Goal: Information Seeking & Learning: Learn about a topic

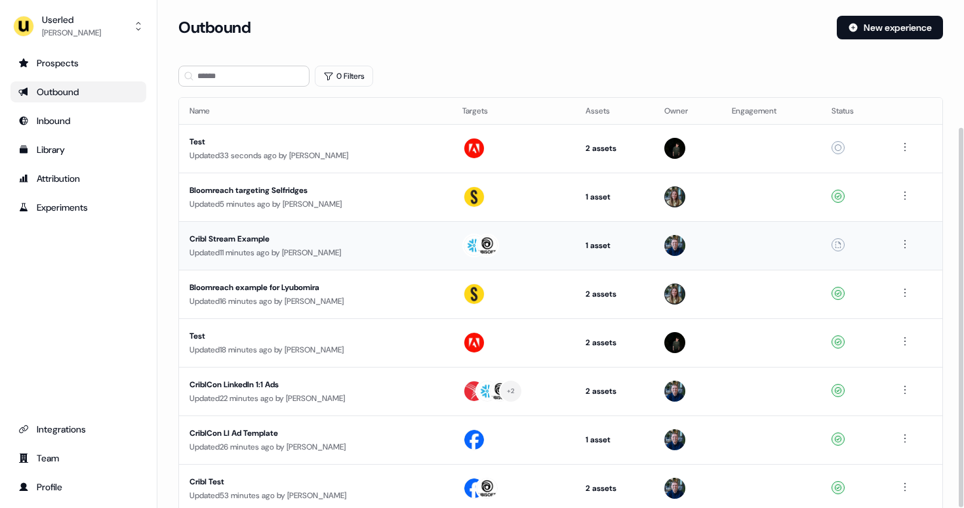
scroll to position [170, 0]
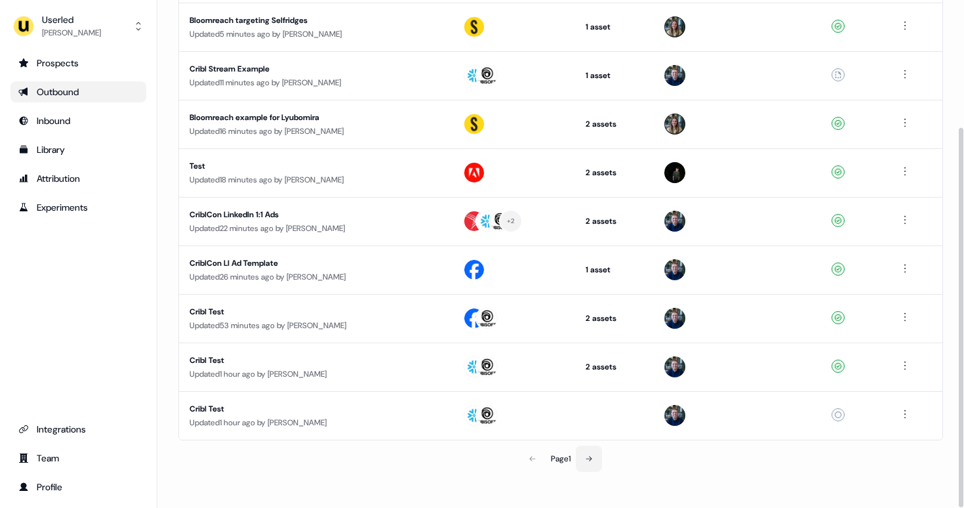
click at [589, 466] on button at bounding box center [589, 458] width 26 height 26
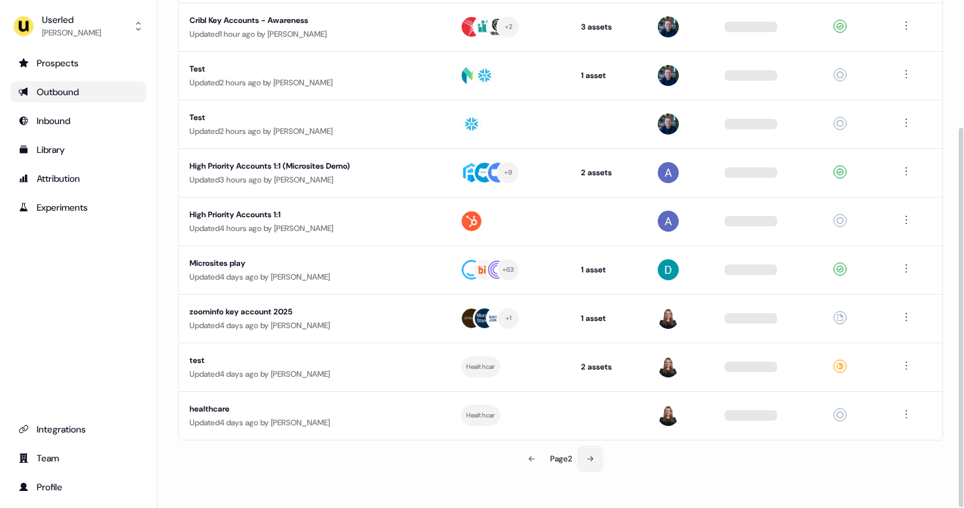
click at [598, 458] on button at bounding box center [590, 458] width 26 height 26
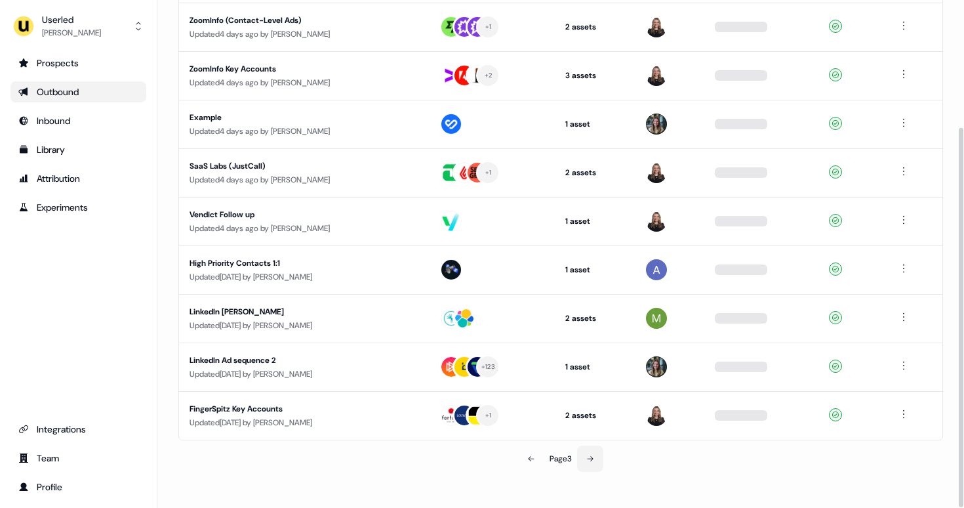
click at [600, 461] on button at bounding box center [590, 458] width 26 height 26
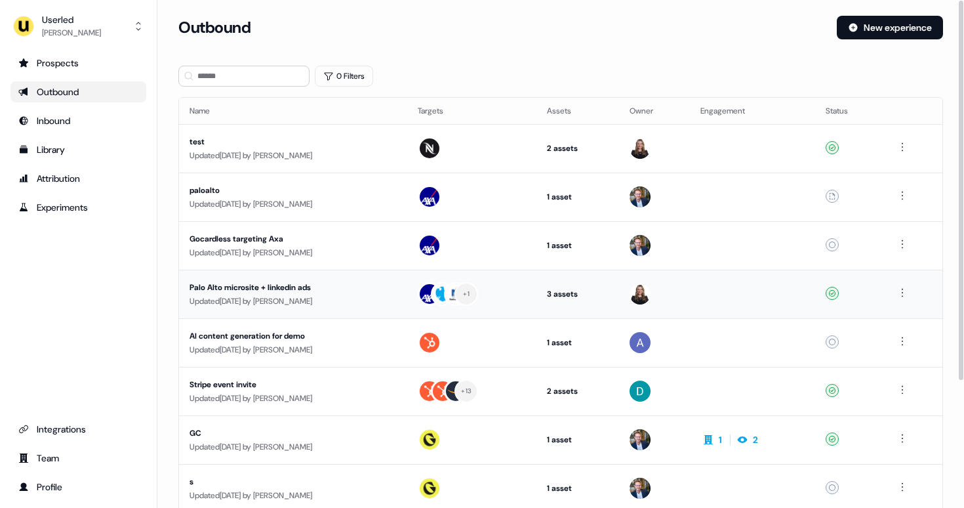
scroll to position [170, 0]
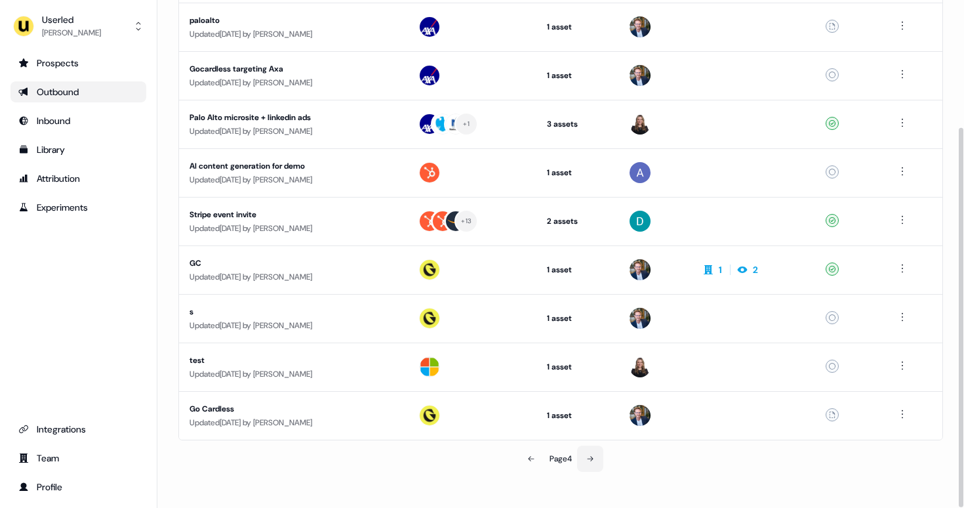
click at [596, 460] on button at bounding box center [590, 458] width 26 height 26
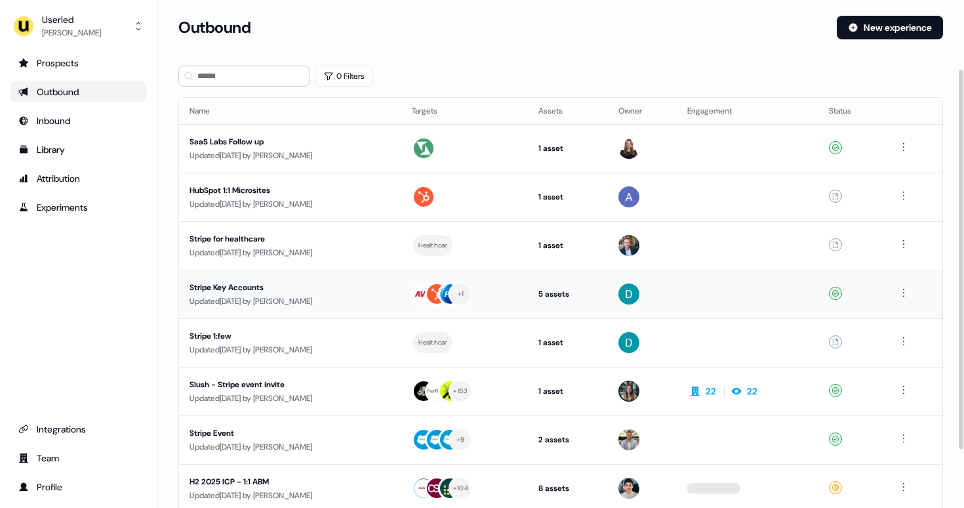
scroll to position [170, 0]
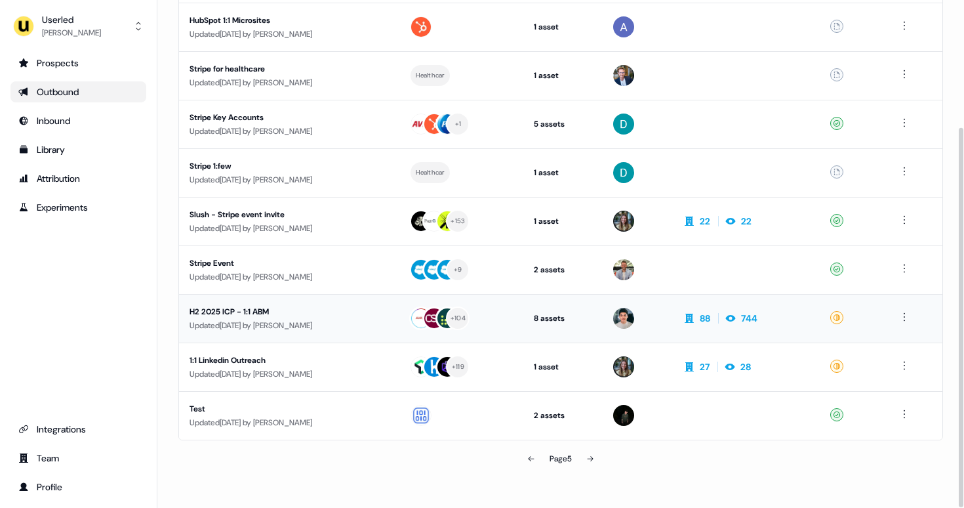
click at [388, 308] on div "H2 2025 ICP - 1:1 ABM" at bounding box center [289, 311] width 199 height 13
click at [242, 306] on div "H2 2025 ICP - 1:1 ABM" at bounding box center [289, 311] width 199 height 13
click at [277, 311] on div "H2 2025 ICP - 1:1 ABM" at bounding box center [289, 311] width 199 height 13
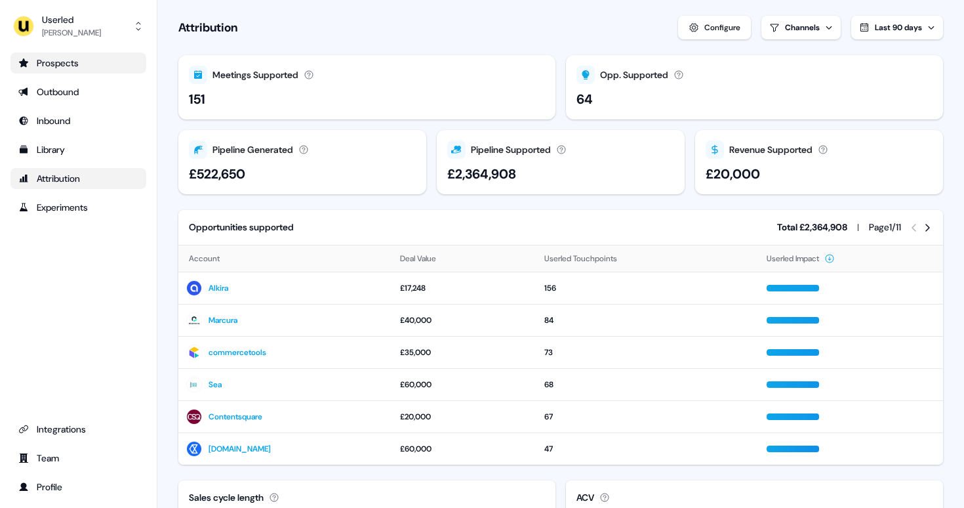
click at [76, 68] on div "Prospects" at bounding box center [78, 62] width 120 height 13
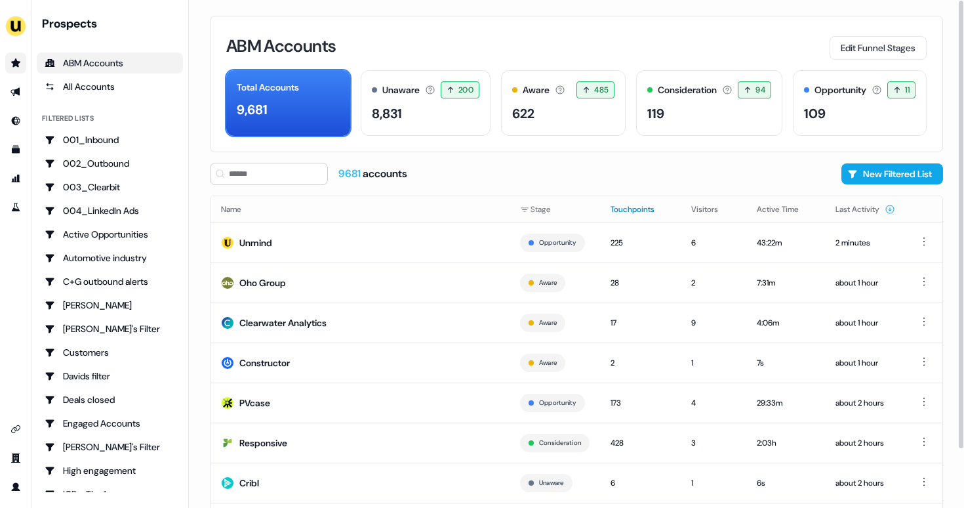
click at [632, 207] on button "Touchpoints" at bounding box center [641, 209] width 60 height 24
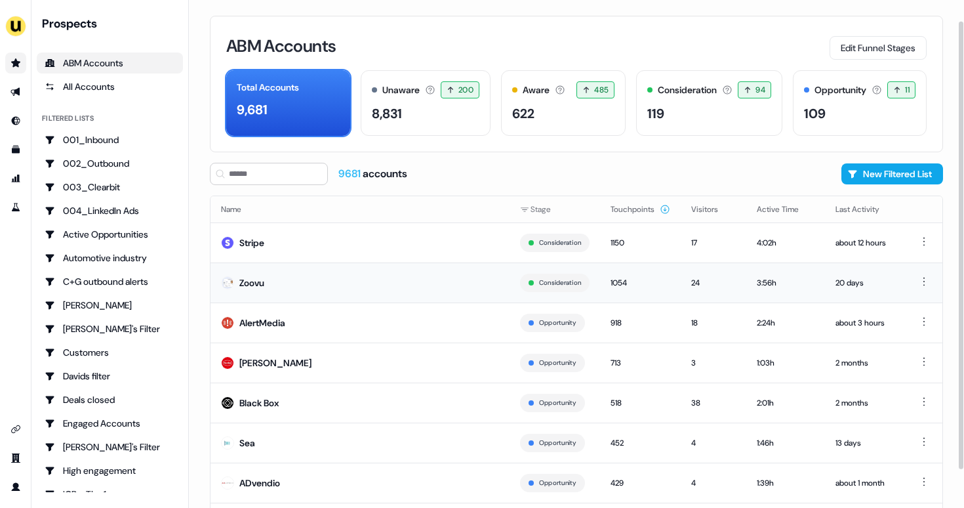
scroll to position [66, 0]
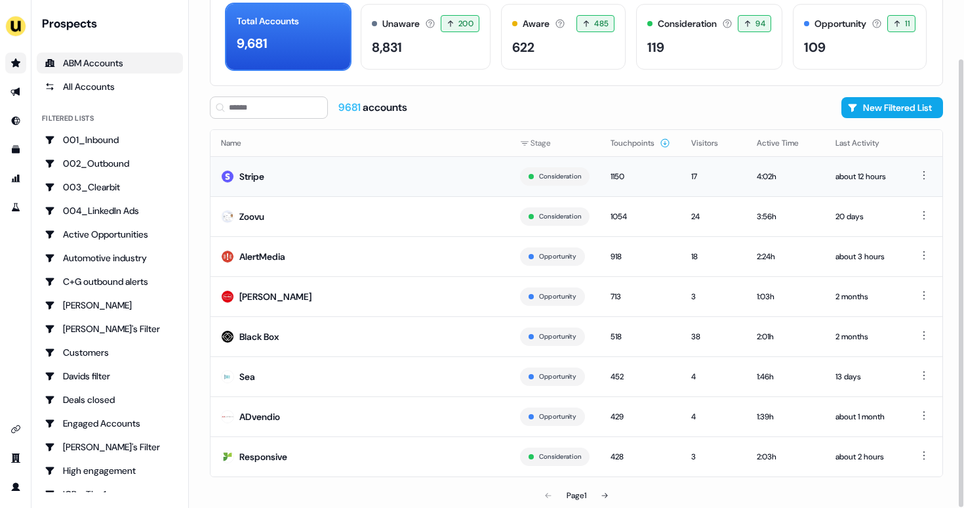
click at [260, 171] on div "Stripe" at bounding box center [251, 176] width 25 height 13
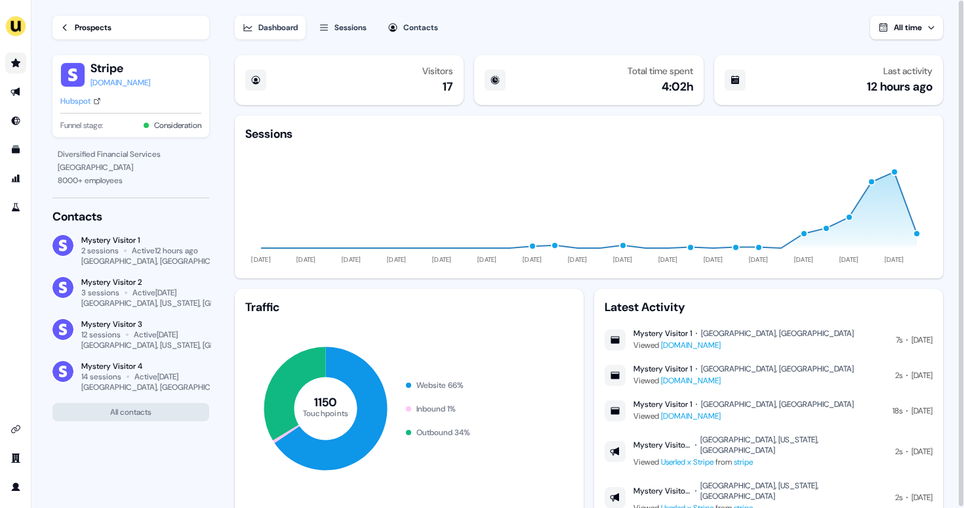
click at [925, 28] on button "All time" at bounding box center [906, 28] width 73 height 24
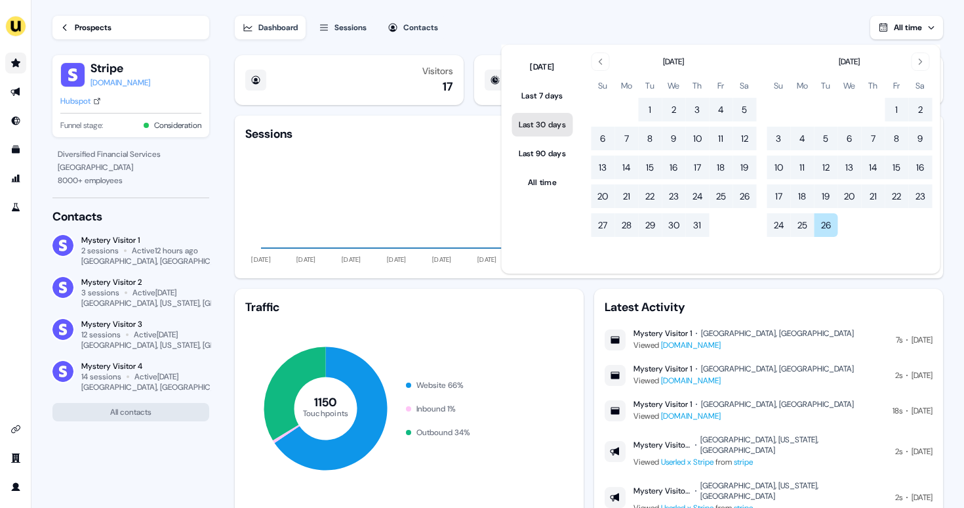
click at [554, 123] on button "Last 30 days" at bounding box center [542, 125] width 61 height 24
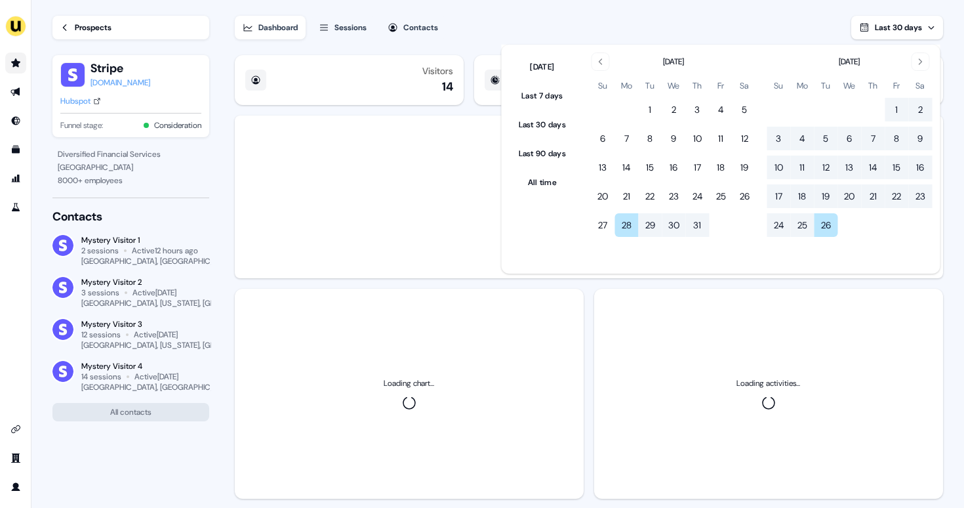
click at [679, 26] on div "Dashboard Sessions Contacts Last 30 days" at bounding box center [589, 19] width 708 height 39
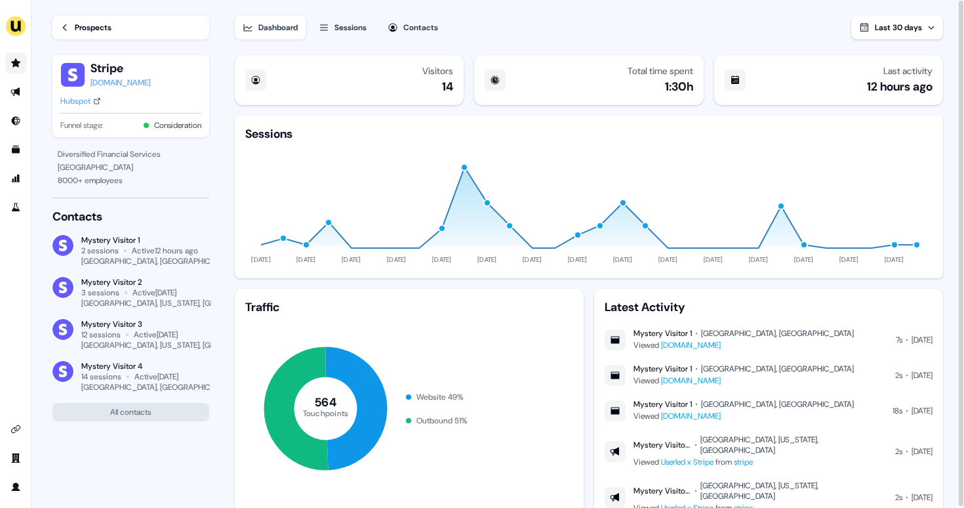
click at [883, 26] on span "Last 30 days" at bounding box center [898, 27] width 47 height 10
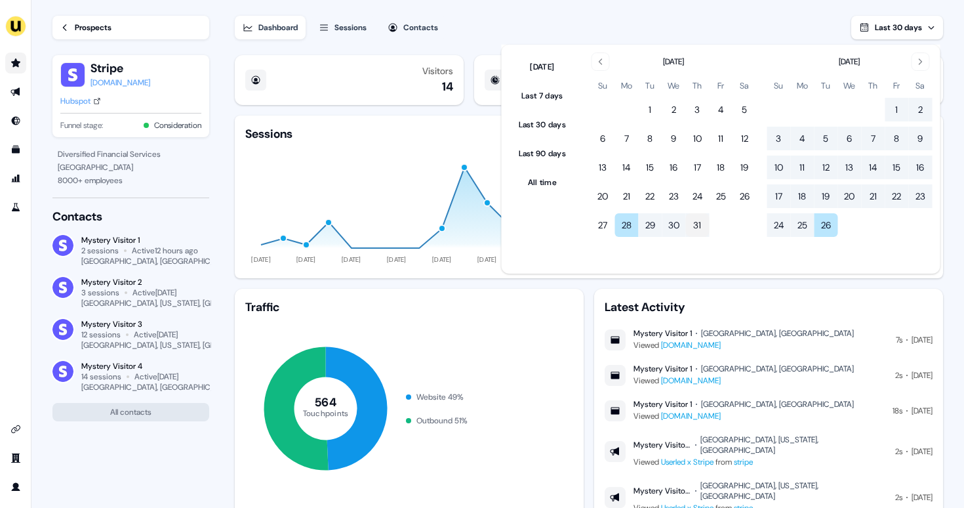
click at [698, 224] on button "31" at bounding box center [697, 225] width 24 height 24
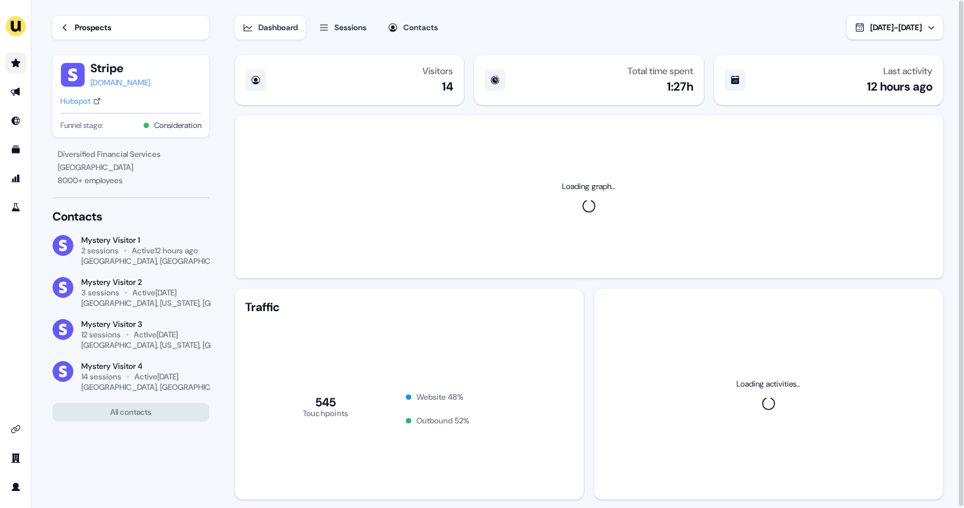
click at [715, 18] on div "Dashboard Sessions Contacts Jul 31, 2025 - Aug 26, 2025" at bounding box center [589, 19] width 708 height 39
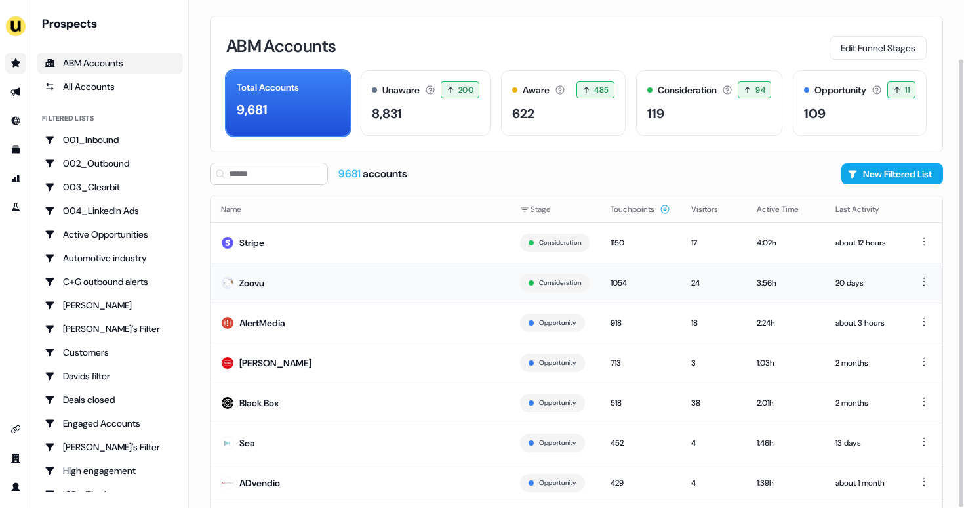
scroll to position [66, 0]
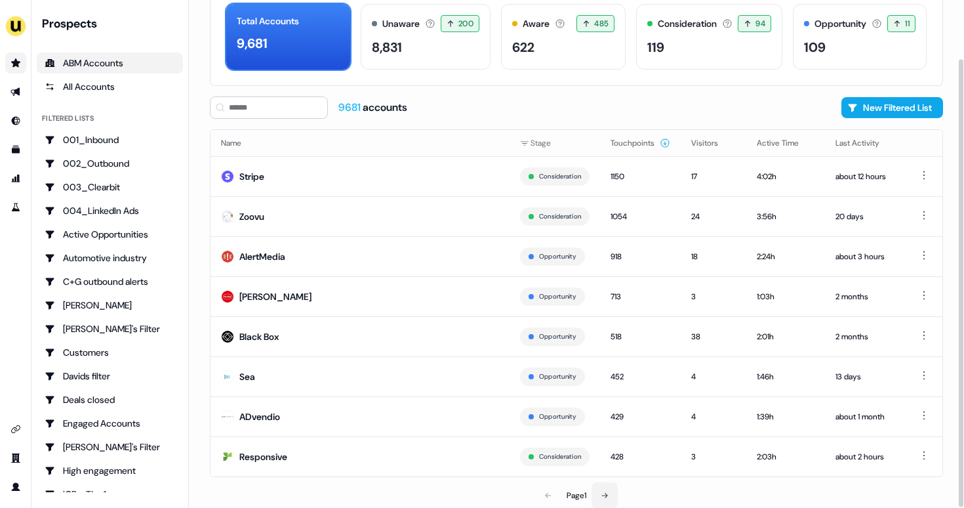
click at [607, 495] on icon at bounding box center [605, 495] width 8 height 8
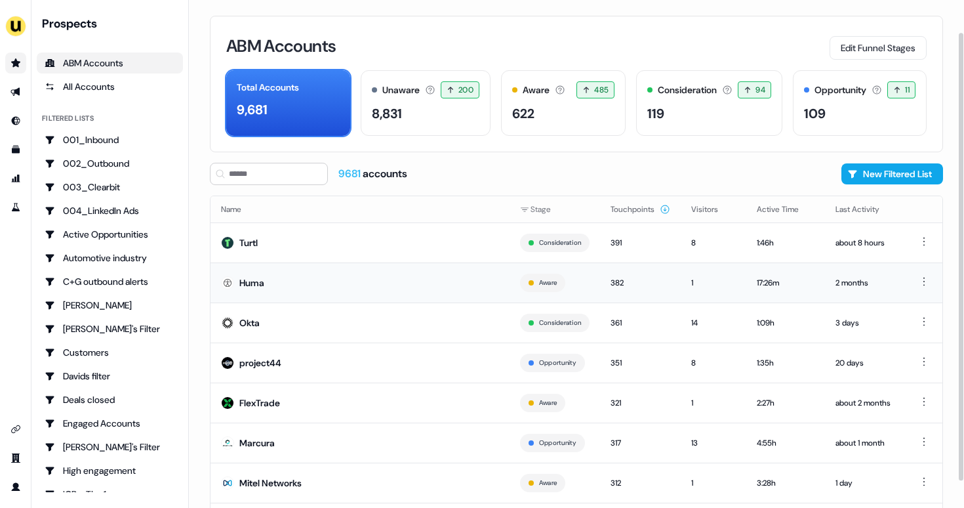
scroll to position [66, 0]
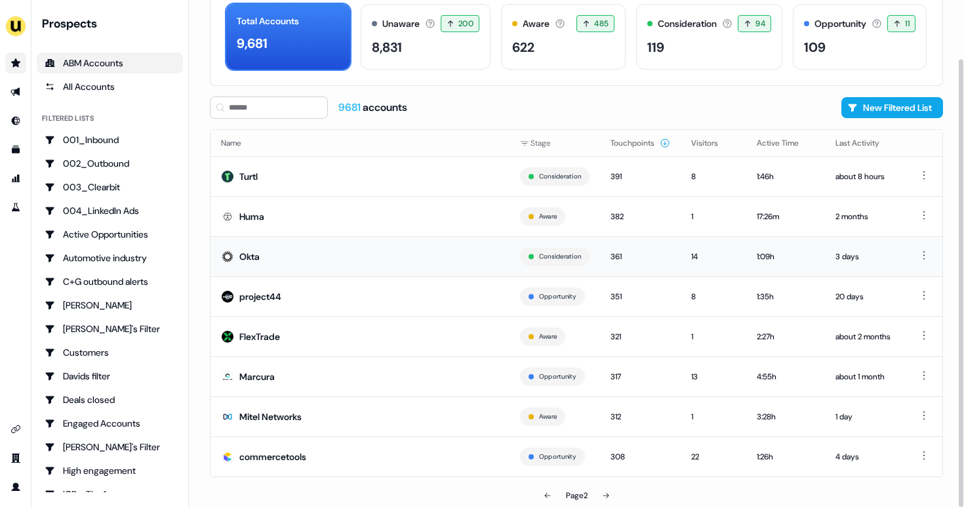
click at [306, 253] on td "Okta" at bounding box center [360, 256] width 299 height 40
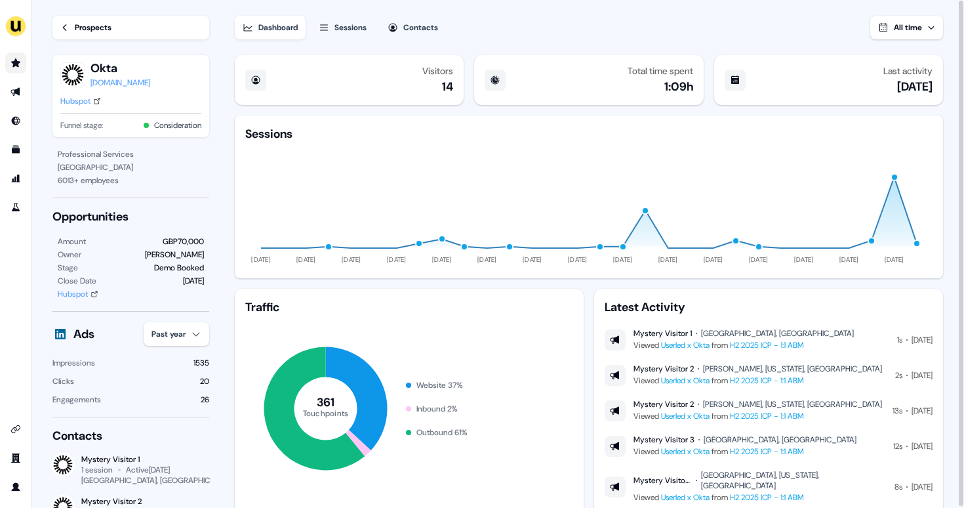
click at [926, 33] on button "All time" at bounding box center [906, 28] width 73 height 24
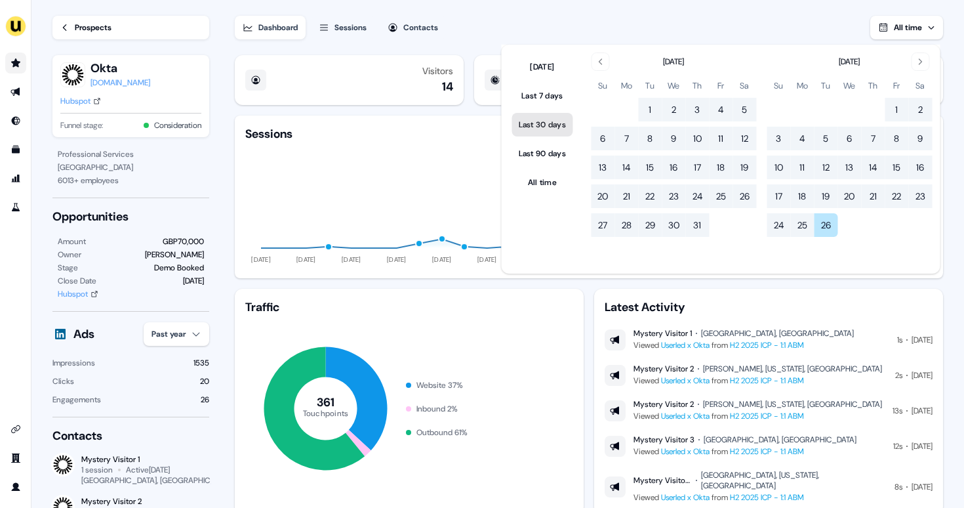
click at [520, 136] on button "Last 30 days" at bounding box center [542, 125] width 61 height 24
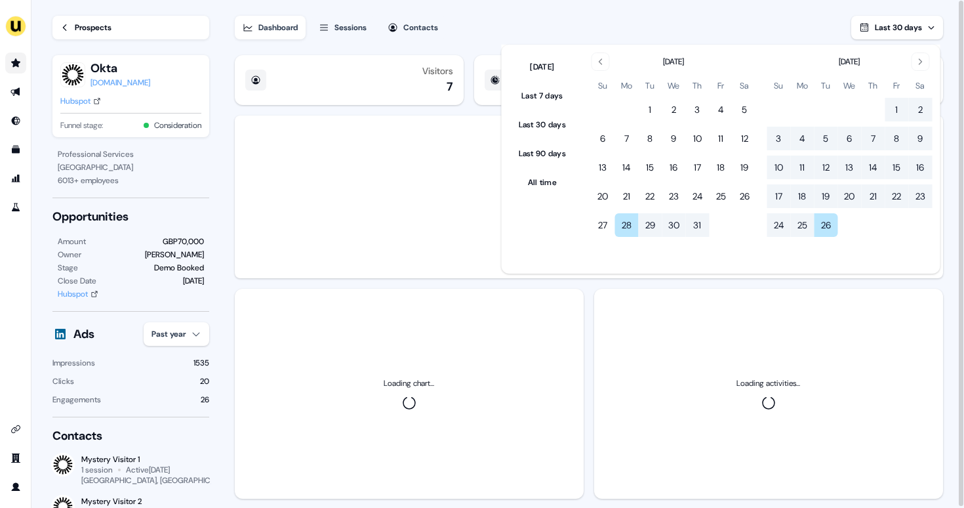
click at [527, 20] on div "Dashboard Sessions Contacts Last 30 days" at bounding box center [589, 19] width 708 height 39
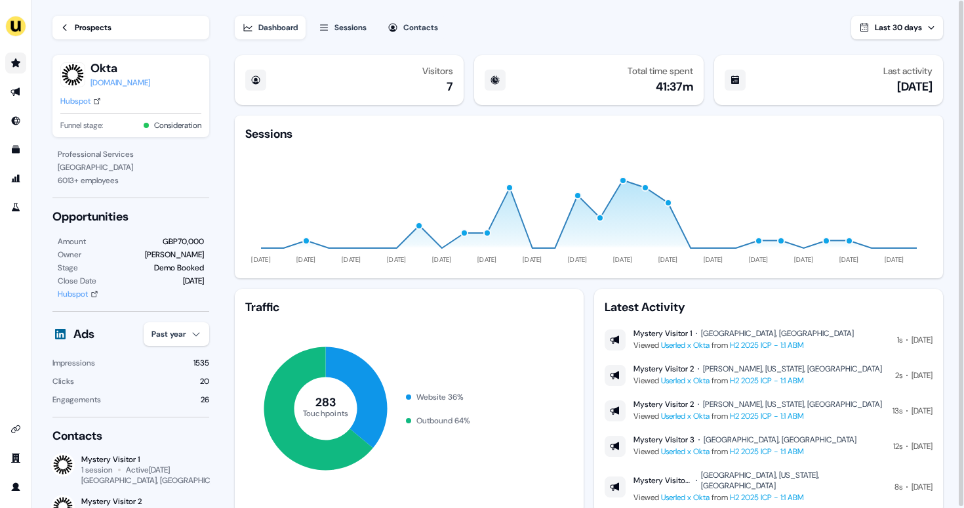
click at [881, 26] on span "Last 30 days" at bounding box center [898, 27] width 47 height 10
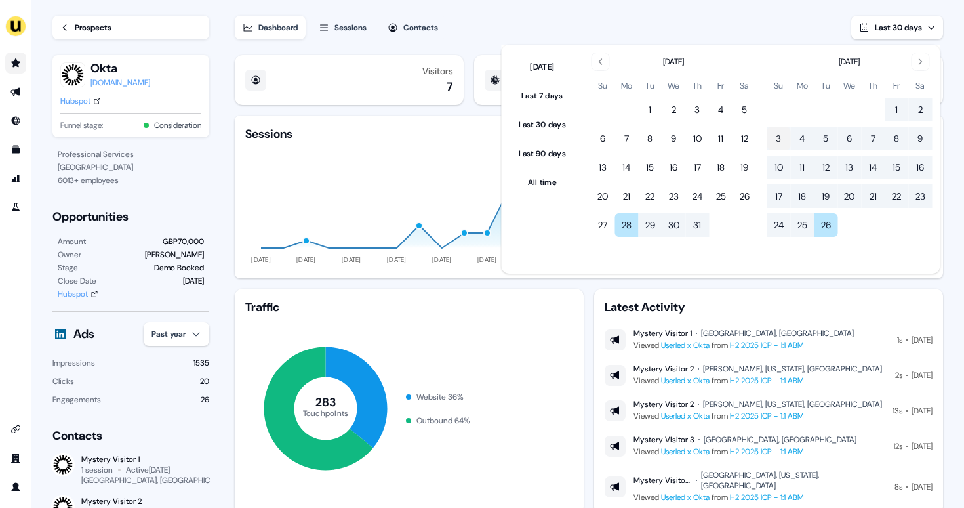
click at [777, 138] on button "3" at bounding box center [779, 139] width 24 height 24
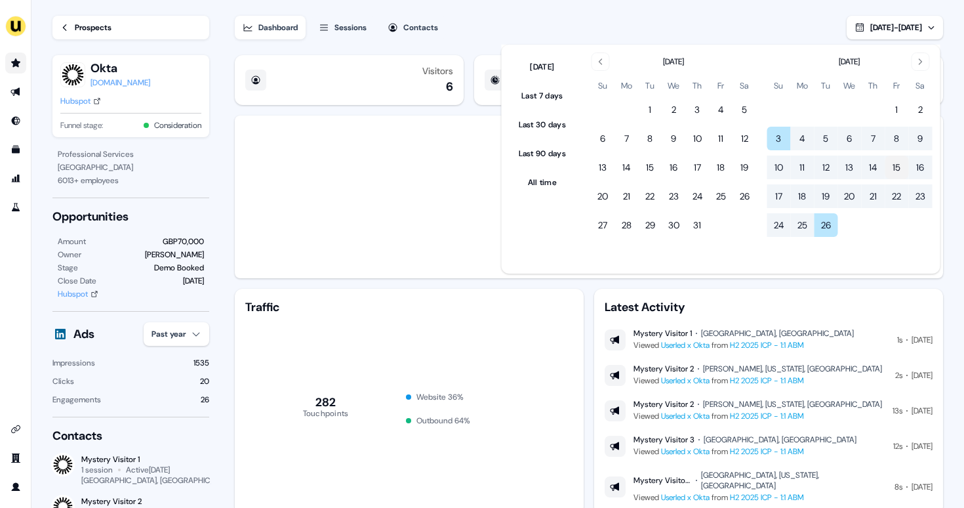
click at [896, 168] on button "15" at bounding box center [897, 167] width 24 height 24
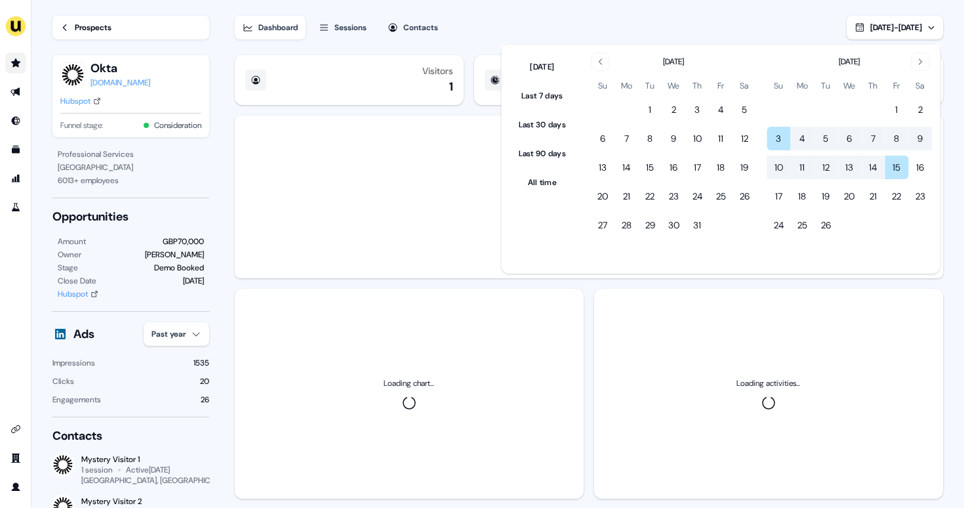
click at [719, 14] on div "Dashboard Sessions Contacts Aug 03, 2025 - Aug 15, 2025" at bounding box center [589, 19] width 708 height 39
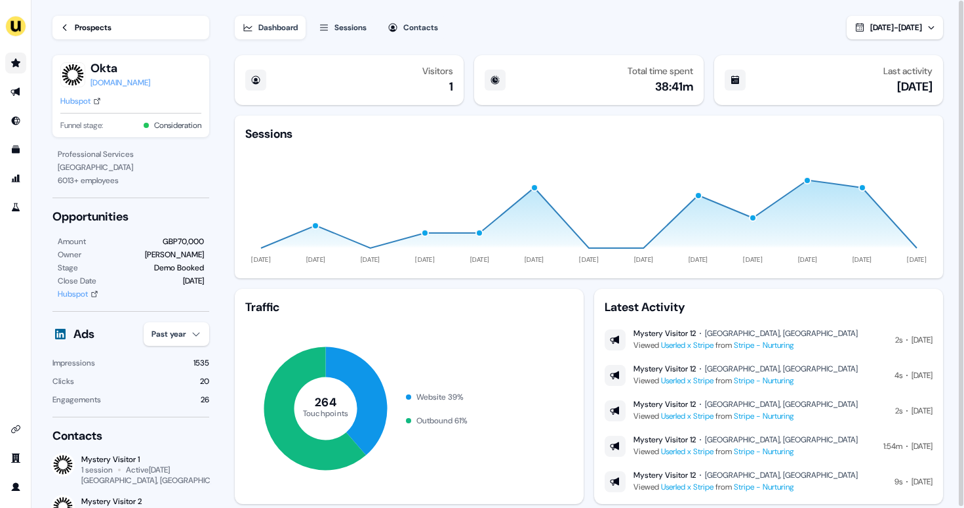
click at [62, 26] on icon at bounding box center [64, 27] width 9 height 9
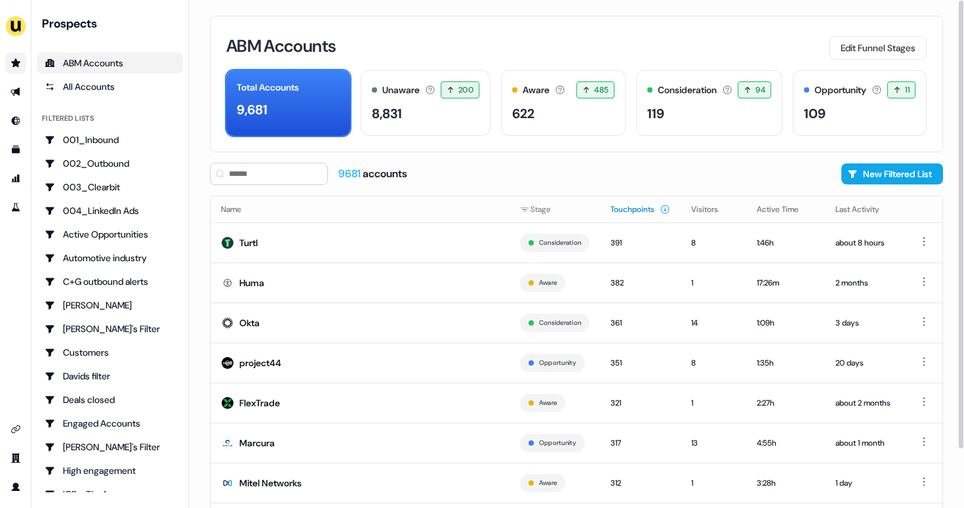
click at [621, 209] on button "Touchpoints" at bounding box center [641, 209] width 60 height 24
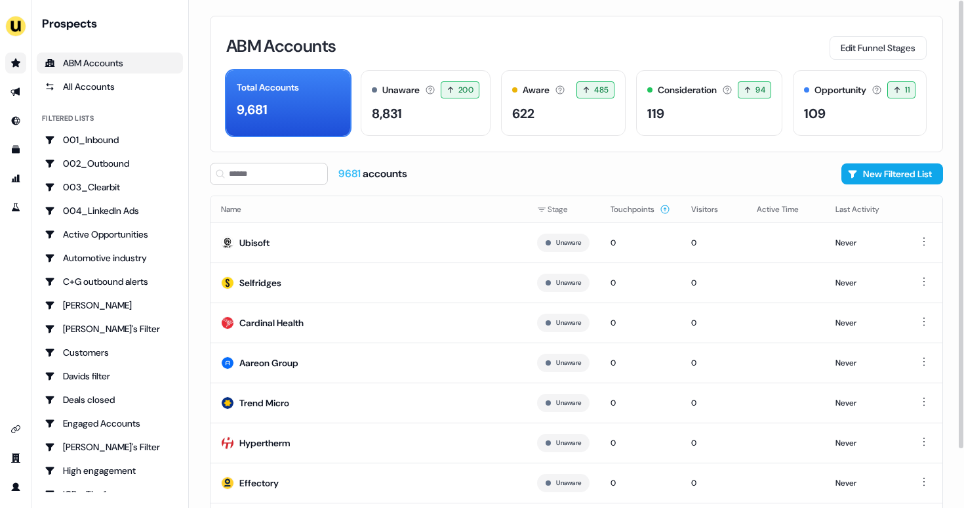
click at [621, 209] on button "Touchpoints" at bounding box center [641, 209] width 60 height 24
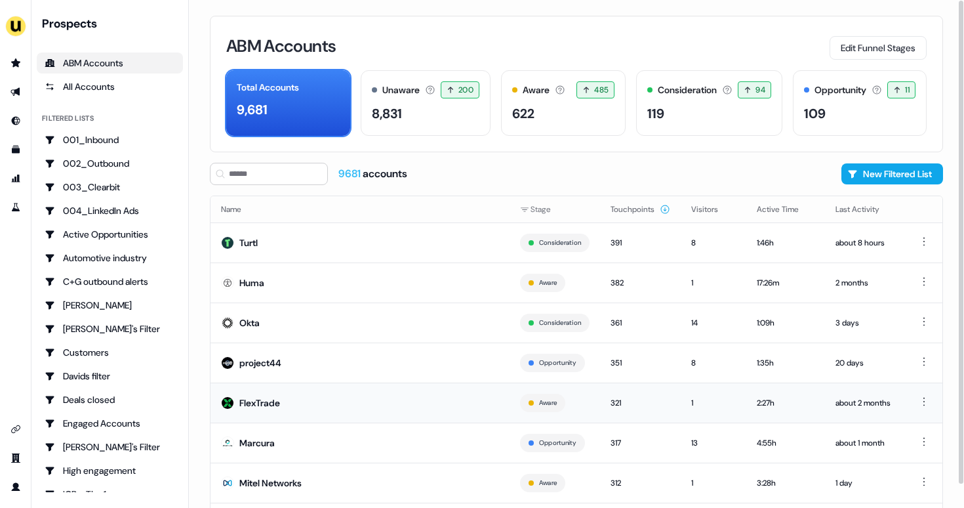
scroll to position [66, 0]
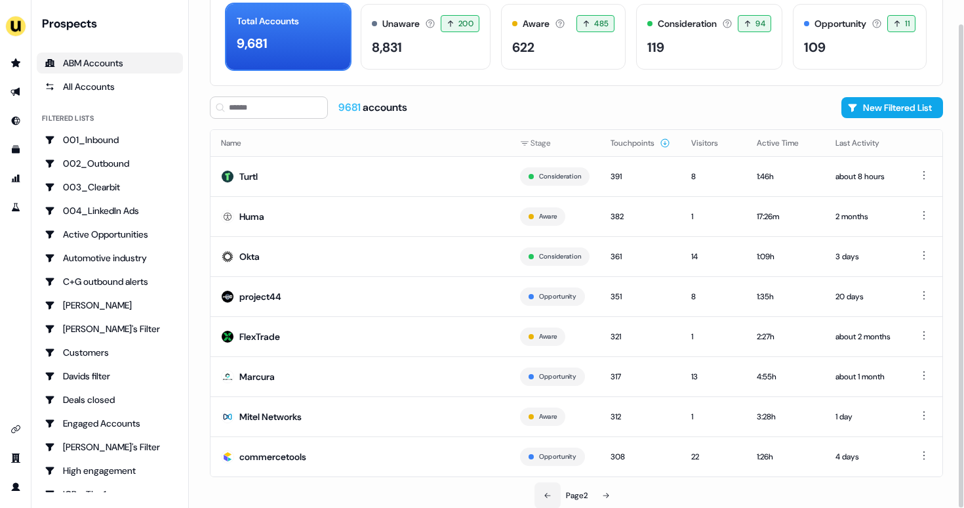
click at [548, 491] on icon at bounding box center [548, 495] width 8 height 8
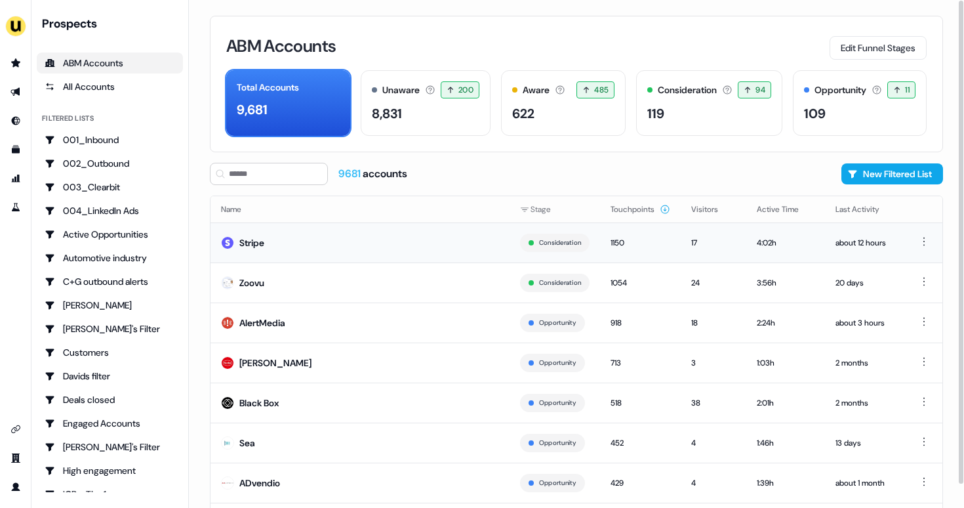
click at [256, 239] on div "Stripe" at bounding box center [251, 242] width 25 height 13
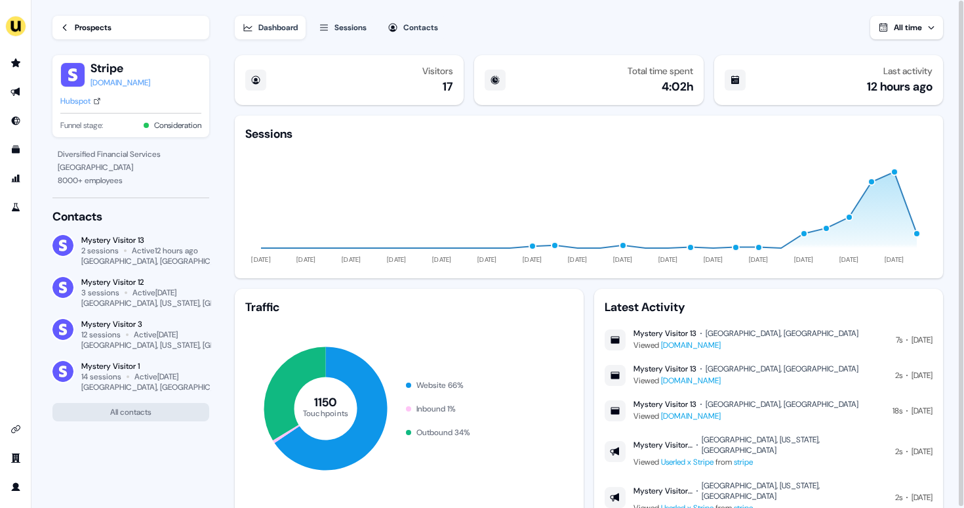
click at [911, 27] on span "All time" at bounding box center [908, 27] width 28 height 10
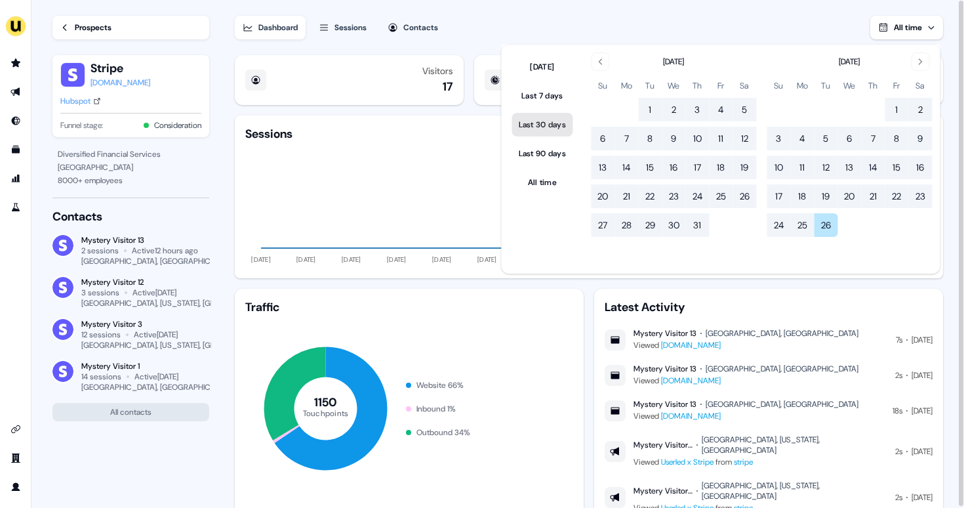
click at [537, 121] on button "Last 30 days" at bounding box center [542, 125] width 61 height 24
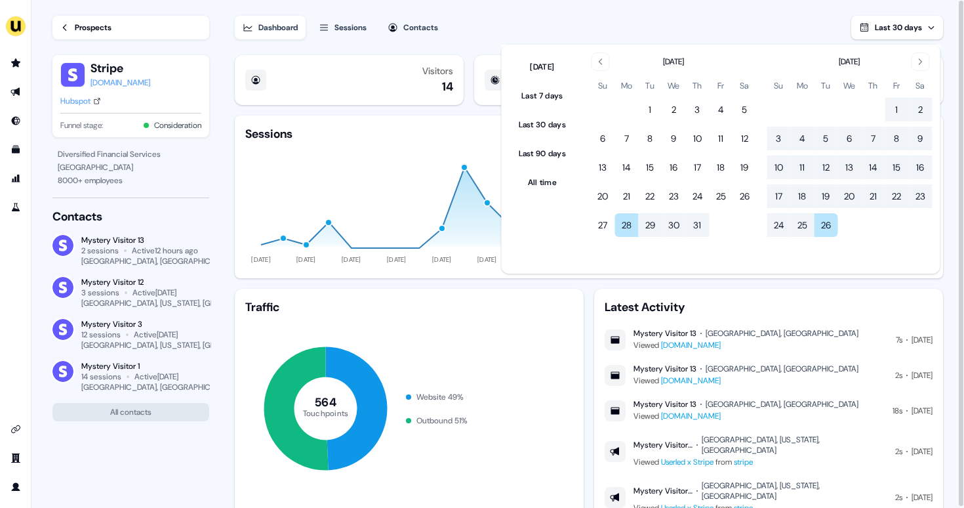
click at [739, 20] on div "Dashboard Sessions Contacts Last 30 days" at bounding box center [589, 19] width 708 height 39
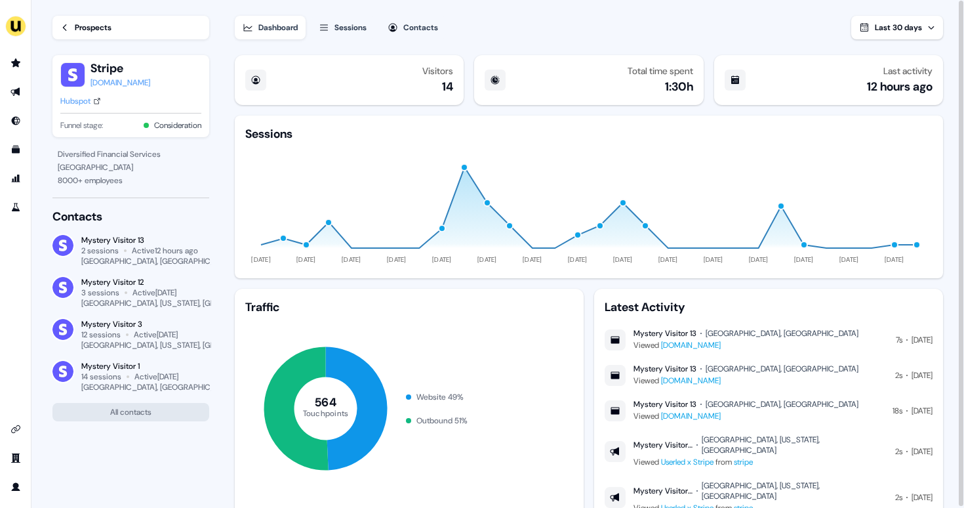
click at [887, 30] on span "Last 30 days" at bounding box center [898, 27] width 47 height 10
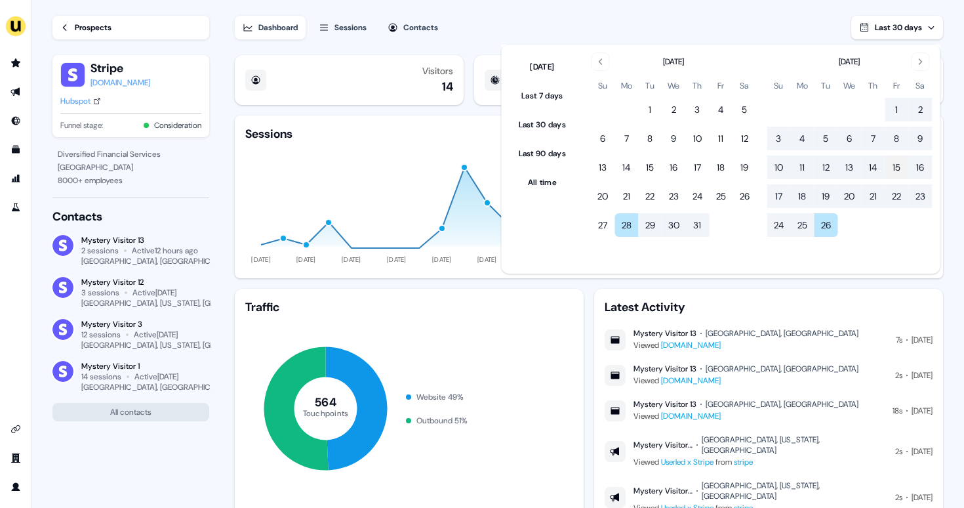
click at [894, 167] on button "15" at bounding box center [897, 167] width 24 height 24
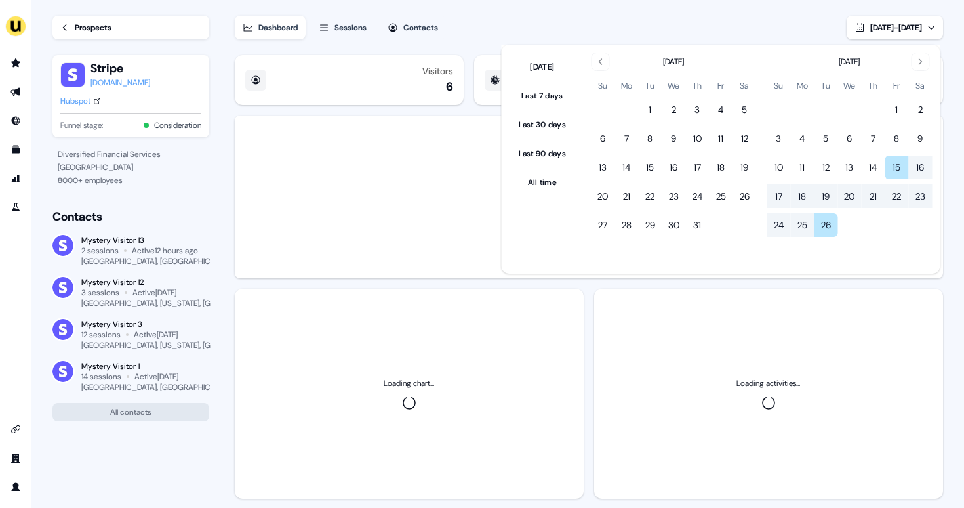
click at [753, 22] on div "Dashboard Sessions Contacts Aug 15, 2025 - Aug 26, 2025" at bounding box center [589, 19] width 708 height 39
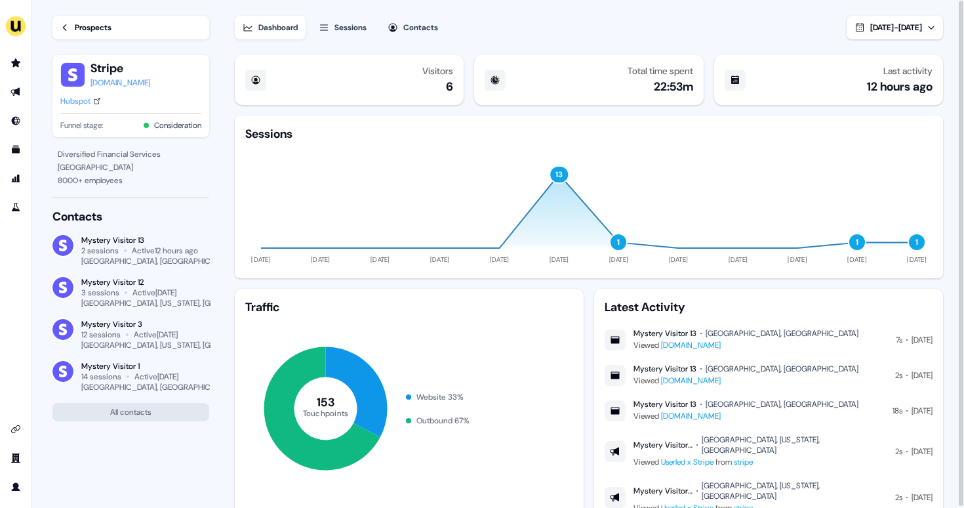
click at [870, 31] on span "Aug 15, 2025 - Aug 26, 2025" at bounding box center [896, 27] width 52 height 10
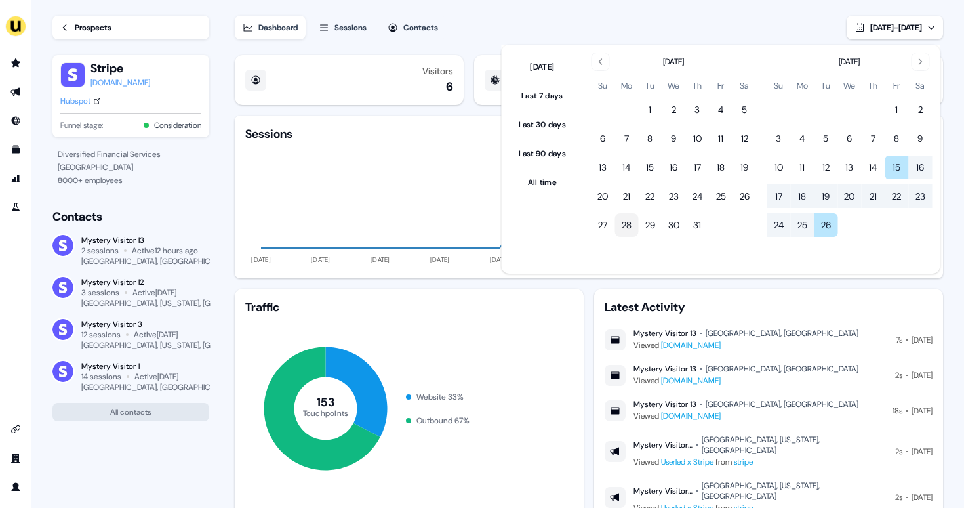
click at [636, 226] on button "28" at bounding box center [627, 225] width 24 height 24
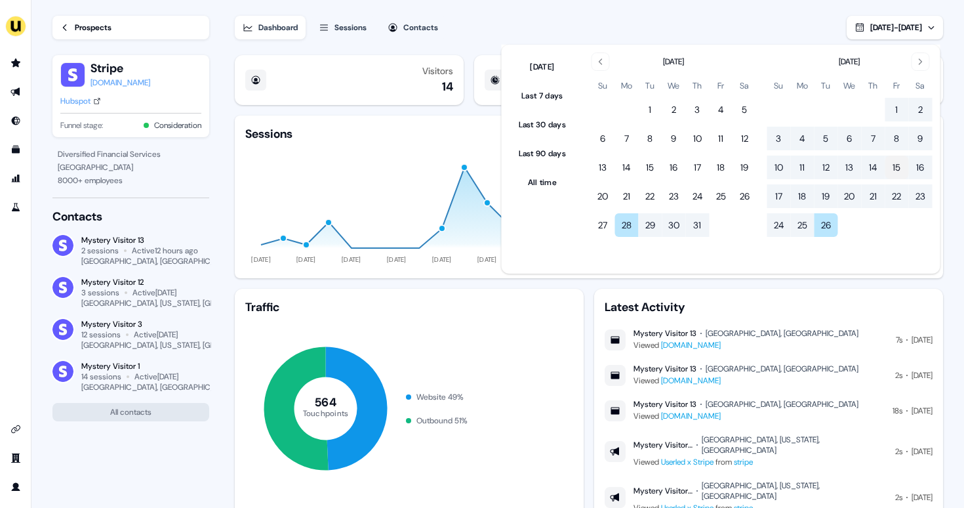
click at [905, 160] on button "15" at bounding box center [897, 167] width 24 height 24
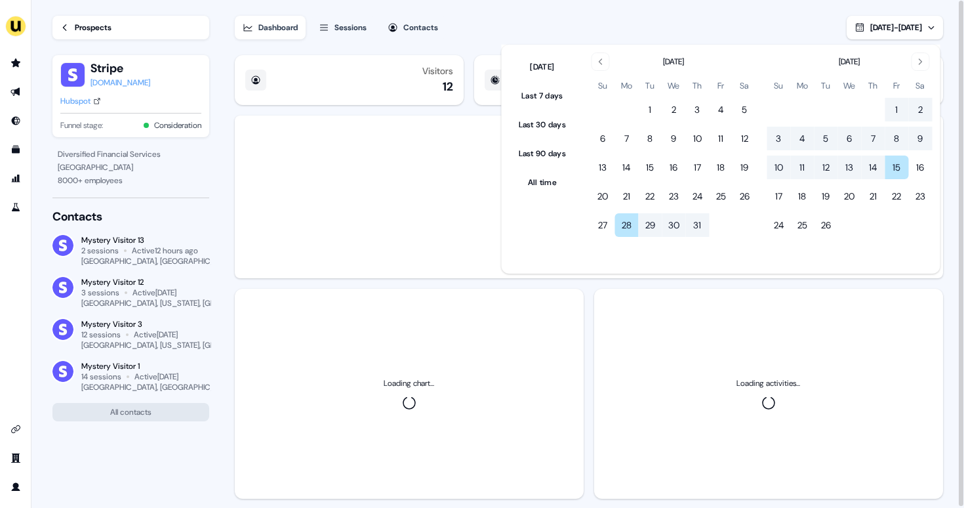
click at [722, 35] on div "Dashboard Sessions Contacts Jul 28, 2025 - Aug 15, 2025" at bounding box center [589, 19] width 708 height 39
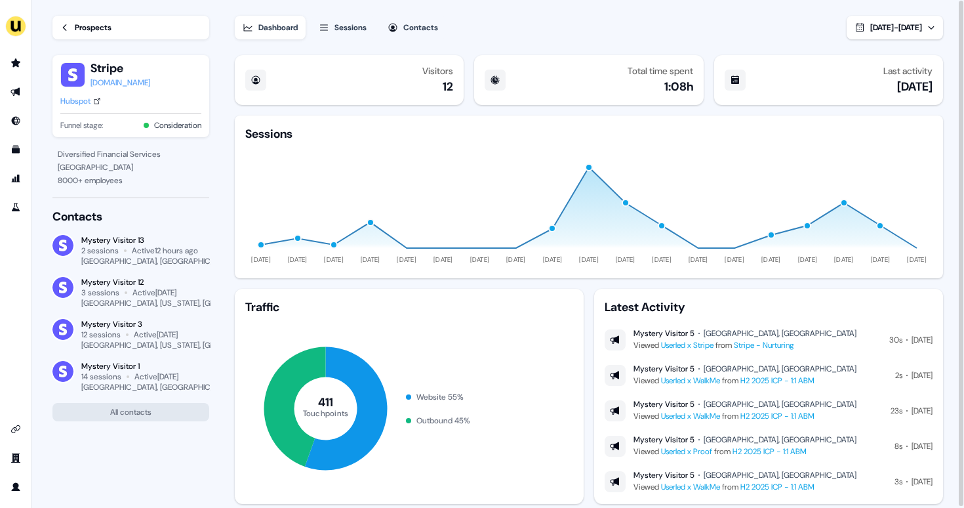
click at [342, 25] on div "Sessions" at bounding box center [350, 27] width 32 height 13
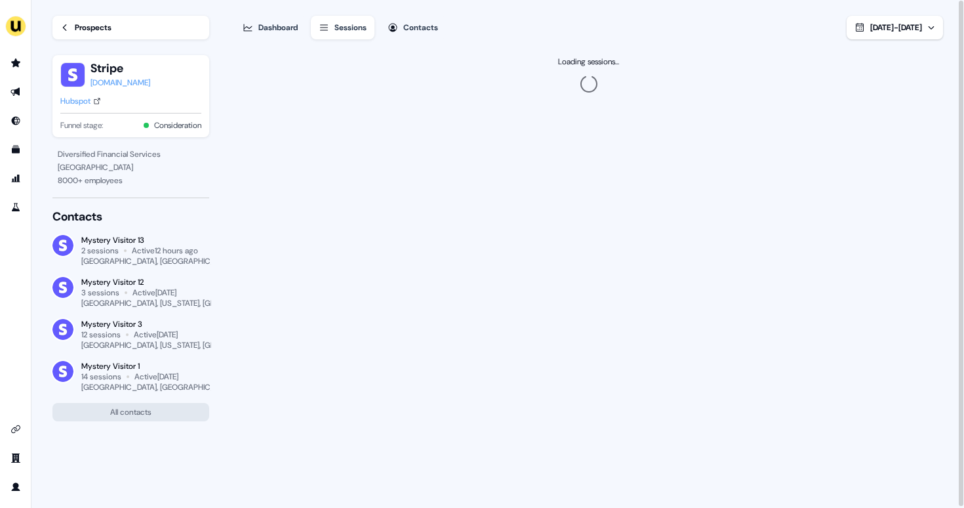
click at [287, 22] on div "Dashboard" at bounding box center [277, 27] width 39 height 13
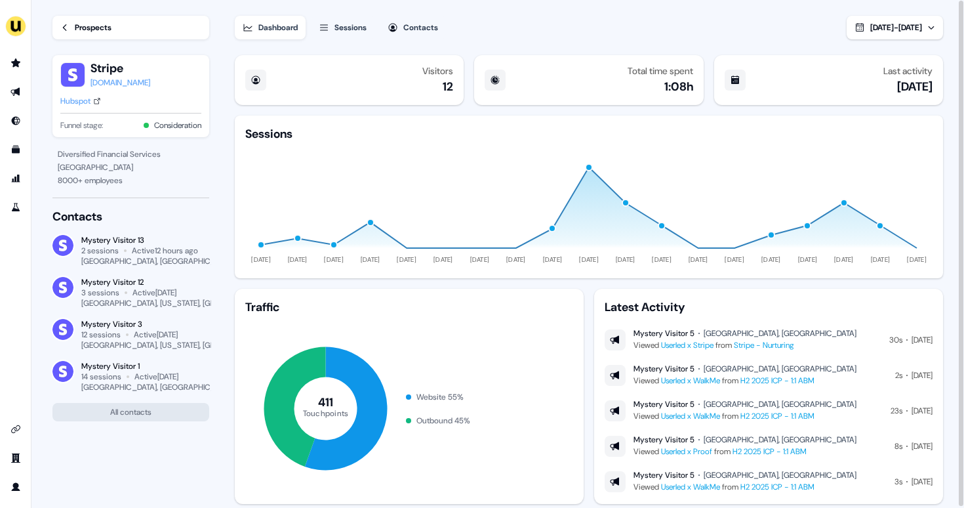
click at [228, 7] on section "Loading... Prospects Stripe stripe.com Hubspot Funnel stage: Consideration Dive…" at bounding box center [497, 254] width 933 height 509
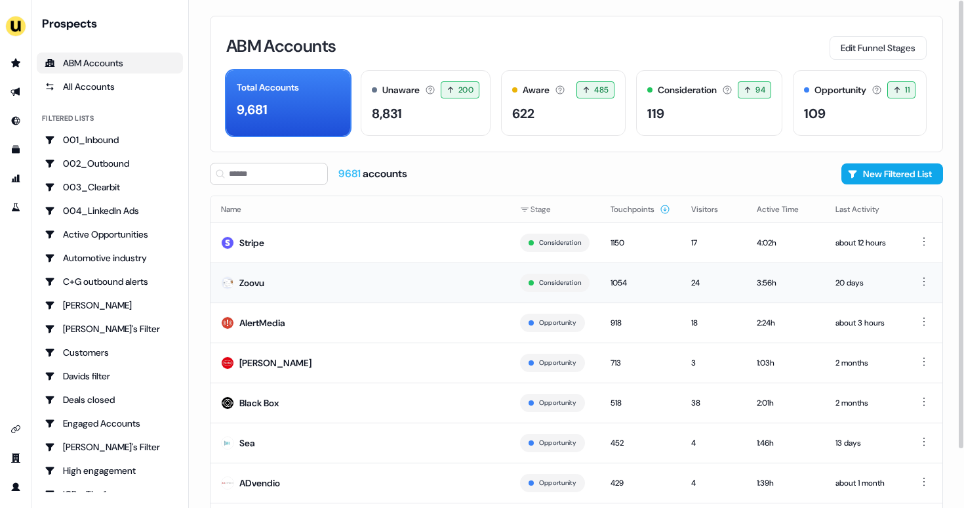
scroll to position [66, 0]
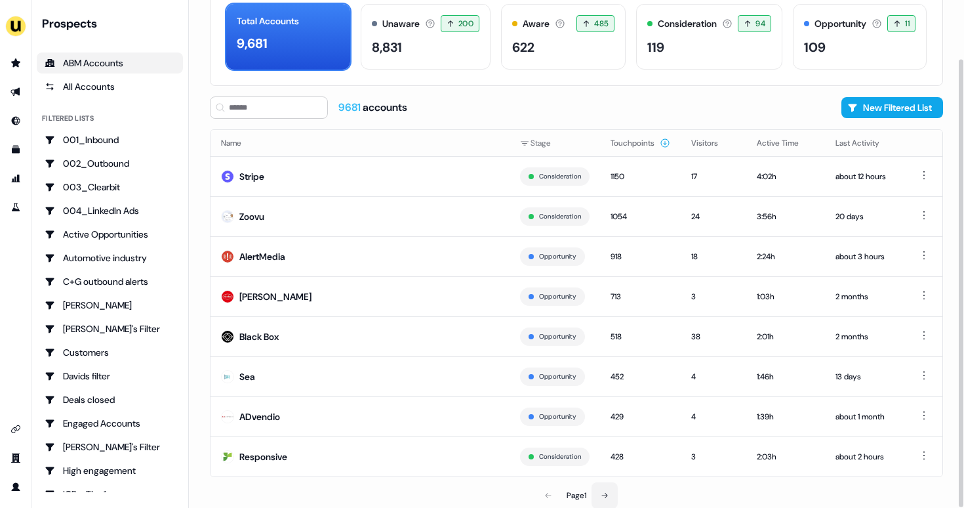
click at [607, 494] on icon at bounding box center [605, 495] width 8 height 8
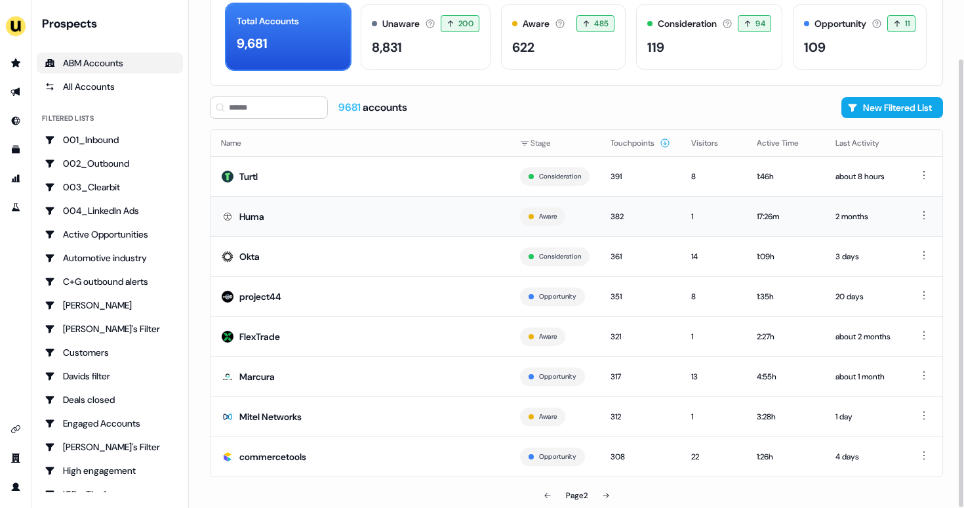
click at [312, 210] on td "Huma" at bounding box center [360, 216] width 299 height 40
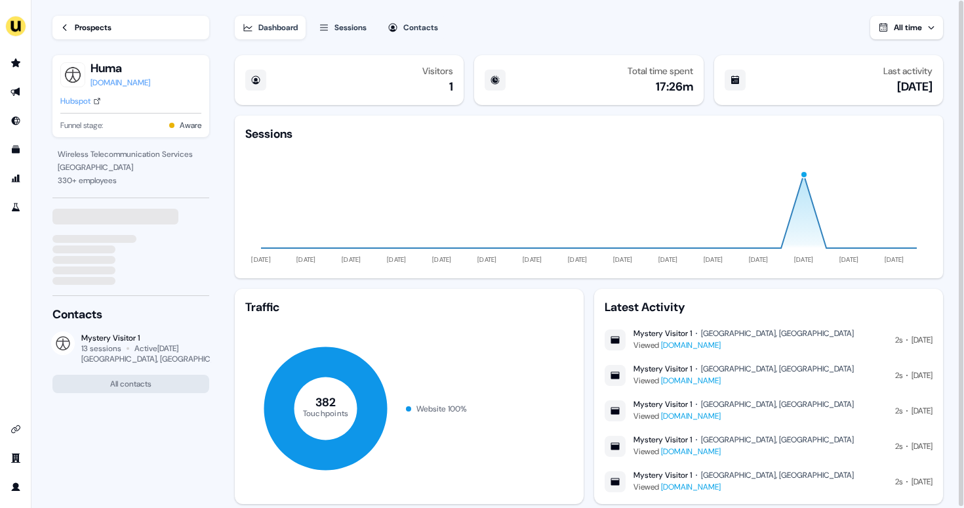
click at [903, 26] on span "All time" at bounding box center [908, 27] width 28 height 10
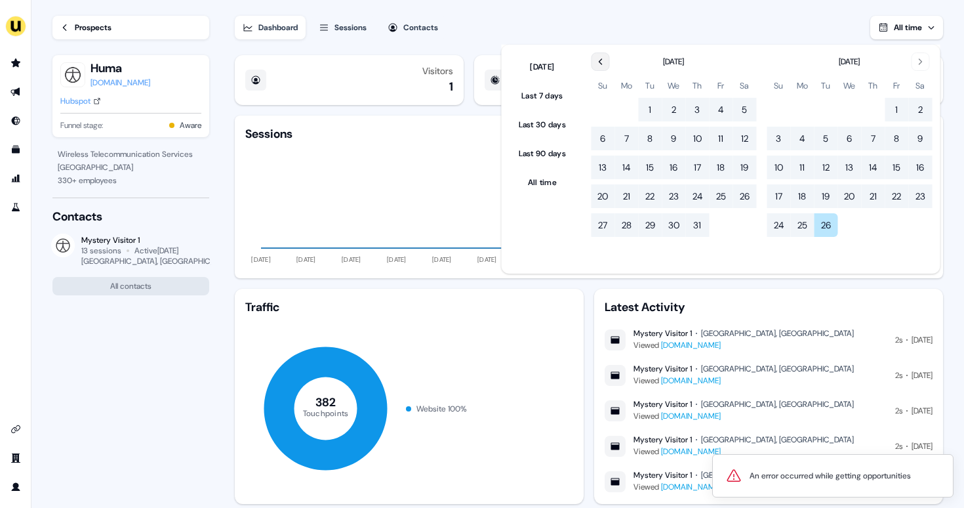
click at [605, 60] on icon "Go to the Previous Month" at bounding box center [600, 61] width 10 height 10
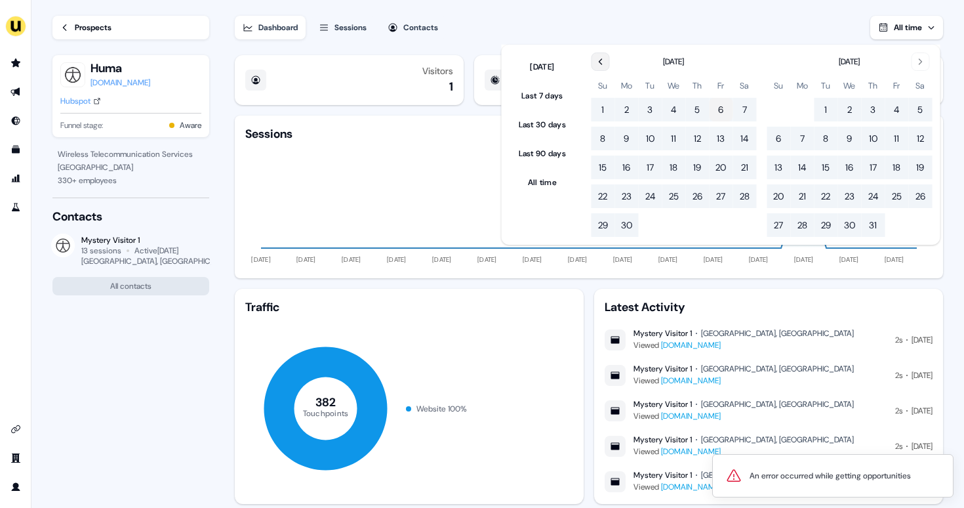
click at [723, 116] on button "6" at bounding box center [721, 110] width 24 height 24
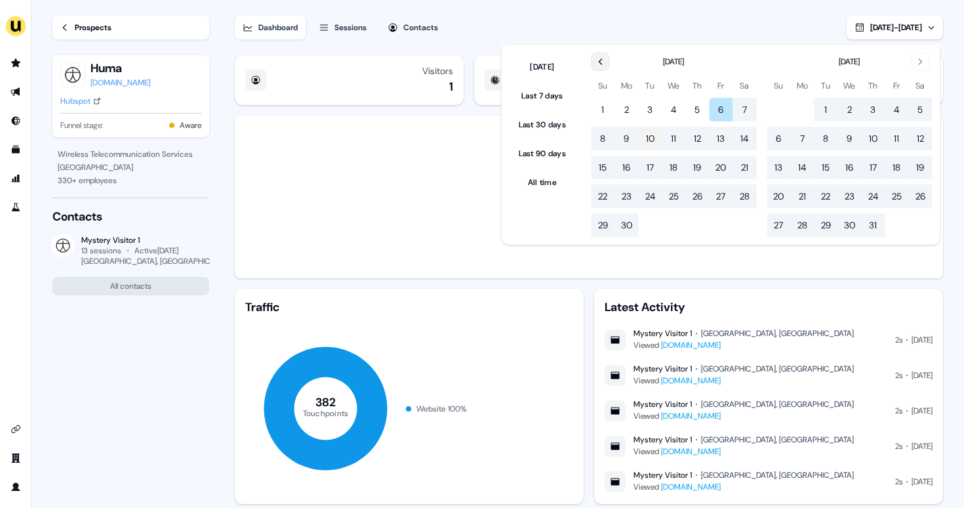
click at [657, 142] on button "10" at bounding box center [650, 139] width 24 height 24
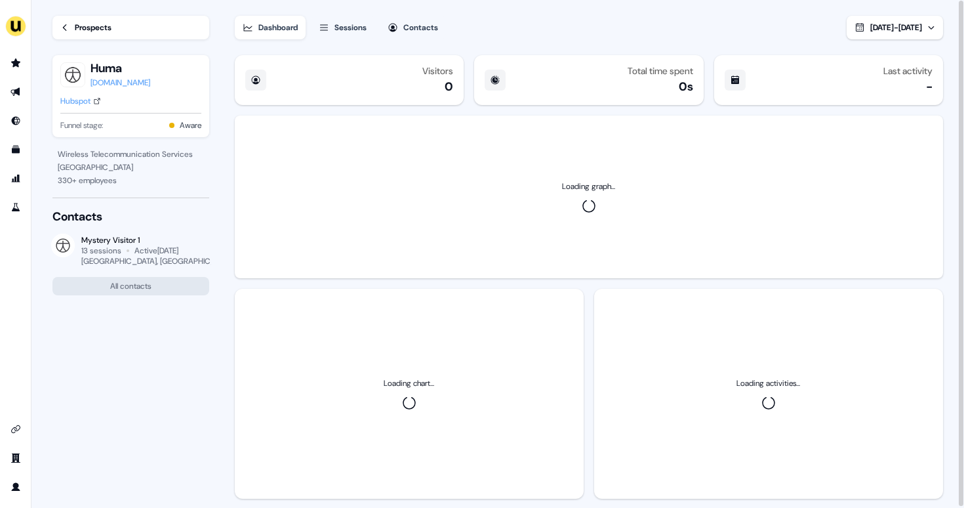
click at [688, 19] on div "Dashboard Sessions Contacts Jun 06, 2025 - Jun 10, 2025" at bounding box center [589, 19] width 708 height 39
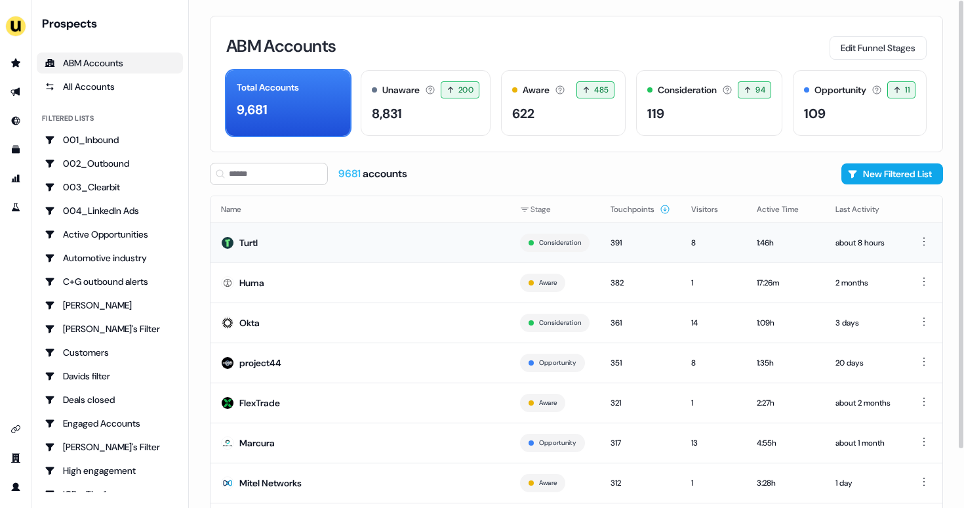
scroll to position [66, 0]
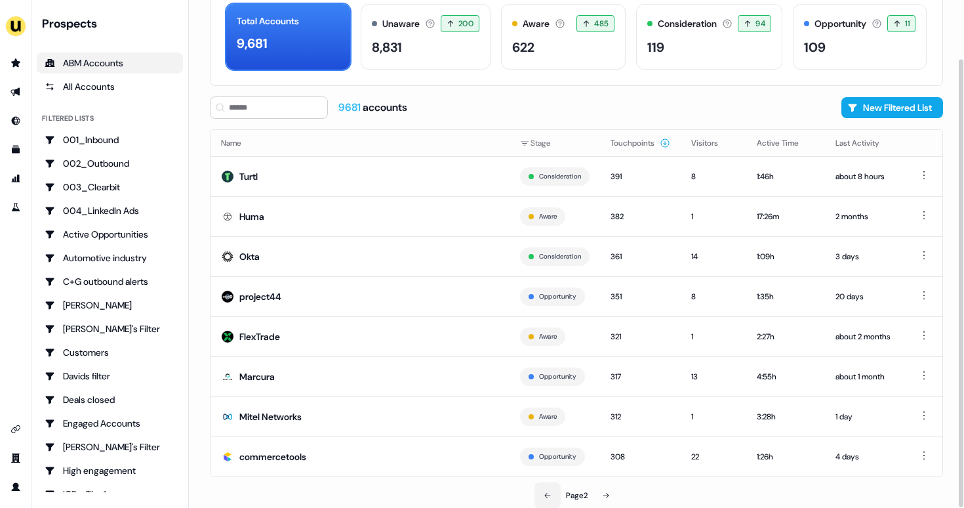
click at [545, 490] on button at bounding box center [548, 495] width 26 height 26
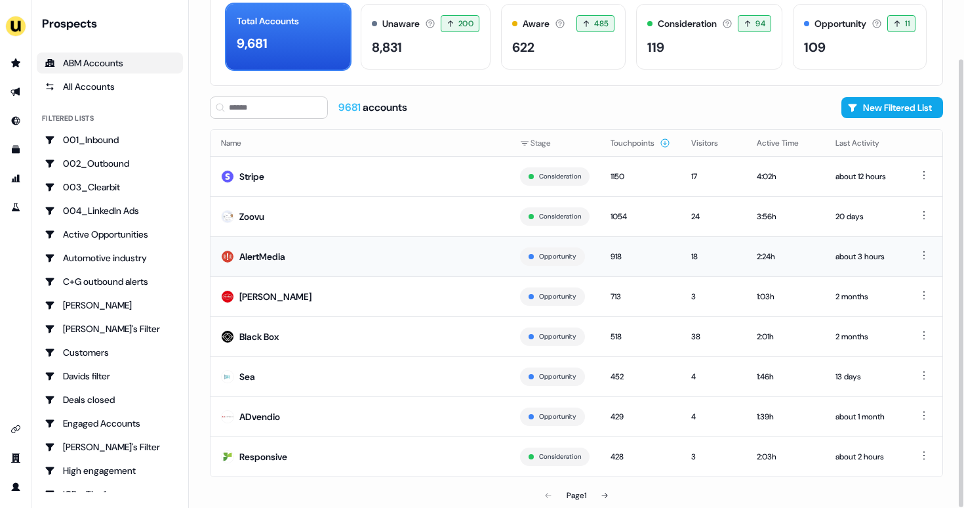
click at [257, 255] on div "AlertMedia" at bounding box center [262, 256] width 46 height 13
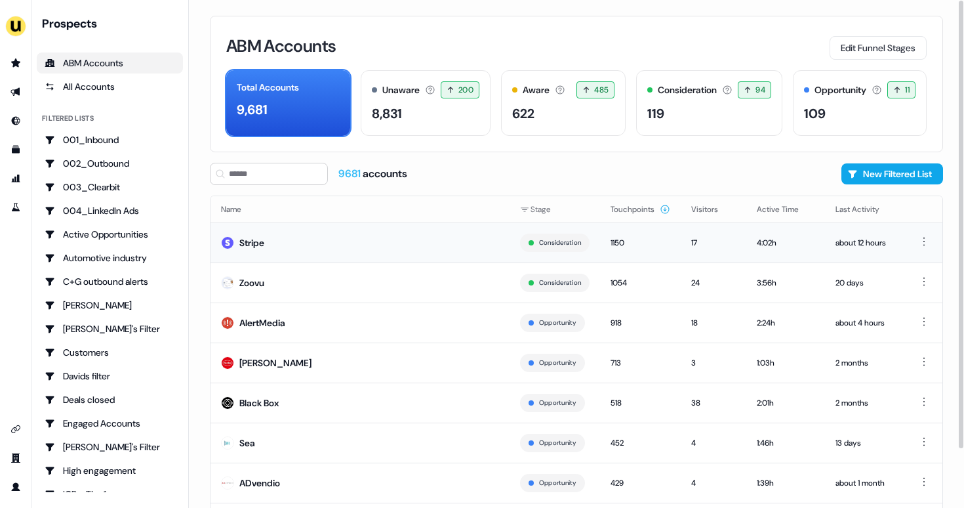
click at [254, 243] on div "Stripe" at bounding box center [251, 242] width 25 height 13
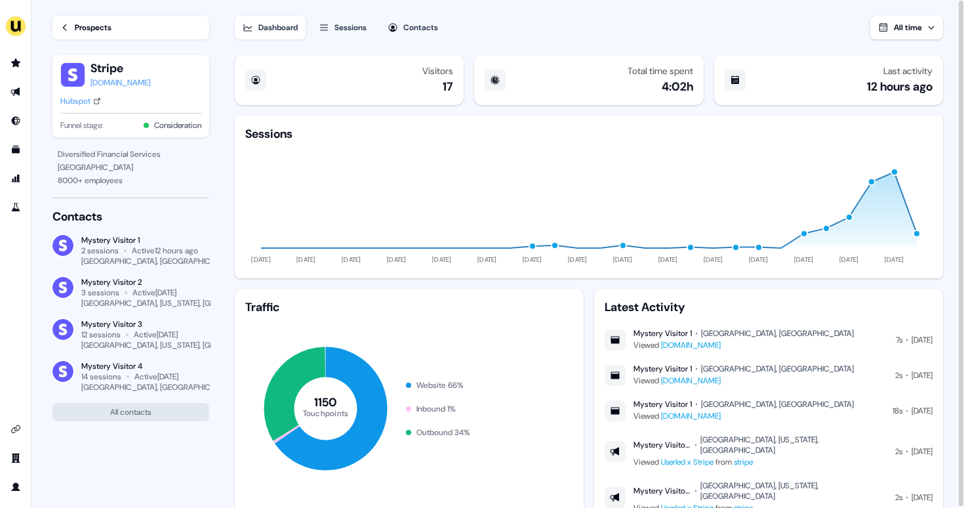
click at [906, 24] on span "All time" at bounding box center [908, 27] width 28 height 10
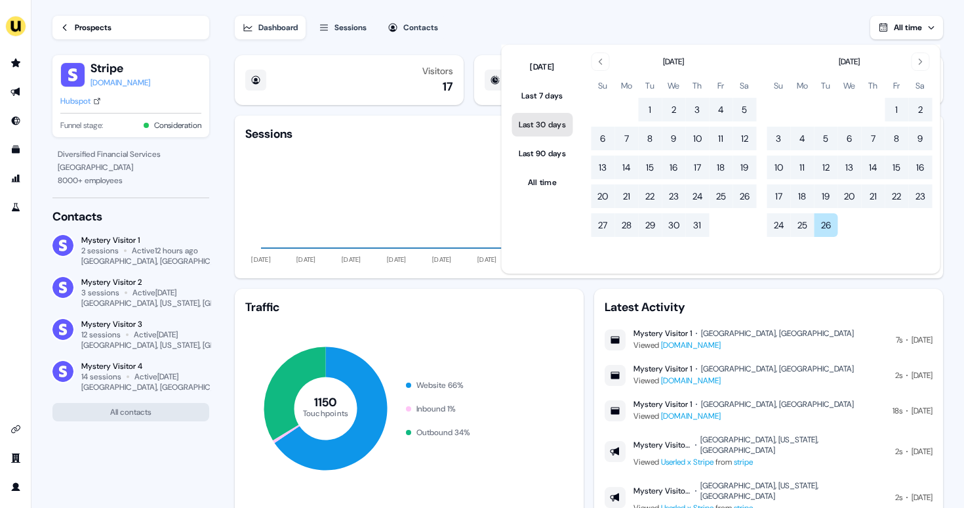
click at [557, 120] on button "Last 30 days" at bounding box center [542, 125] width 61 height 24
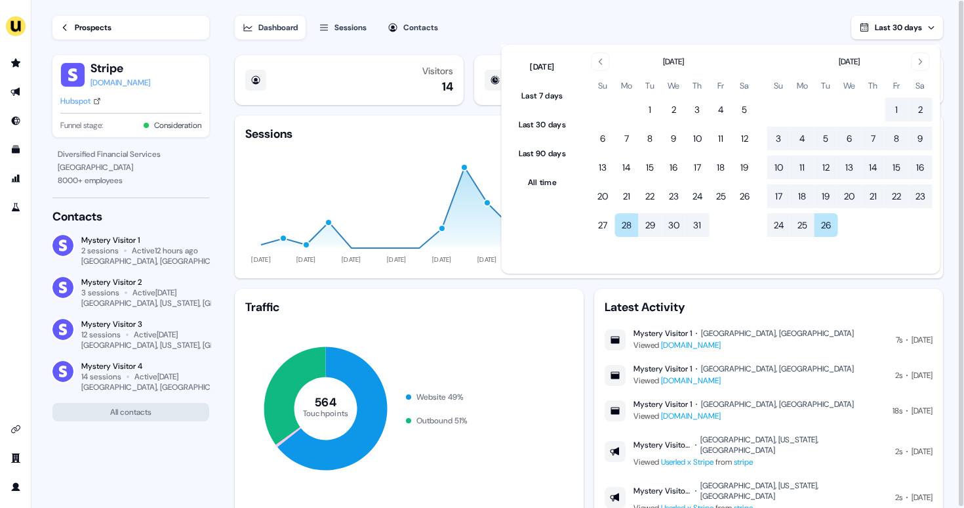
click at [632, 6] on div "Dashboard Sessions Contacts Last 30 days" at bounding box center [589, 19] width 708 height 39
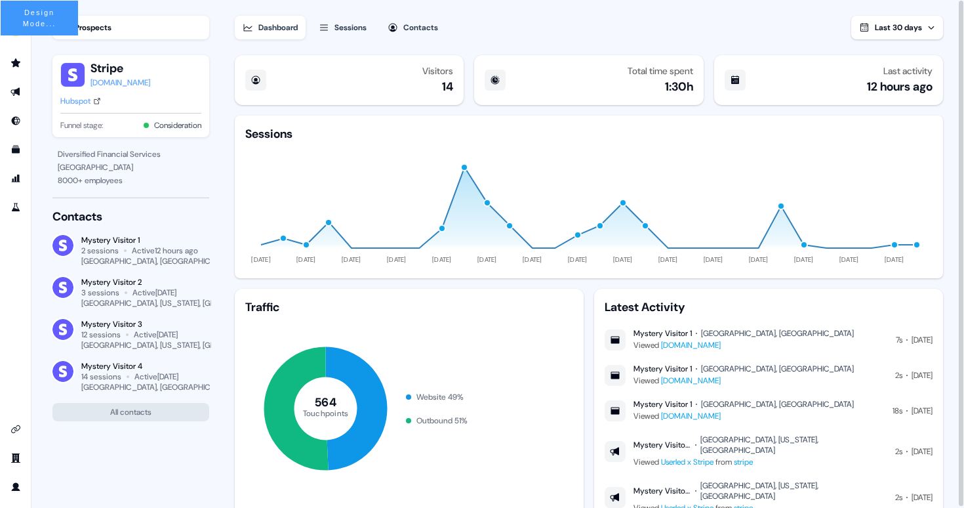
click at [134, 240] on div "Mystery Visitor 1" at bounding box center [145, 240] width 128 height 10
click at [140, 240] on div "Mystery Visitor 1" at bounding box center [145, 240] width 128 height 10
drag, startPoint x: 142, startPoint y: 240, endPoint x: 80, endPoint y: 239, distance: 62.3
click at [80, 239] on div "Mystery Visitor 1 2 sessions Active 12 hours ago Bengaluru, India" at bounding box center [130, 250] width 157 height 31
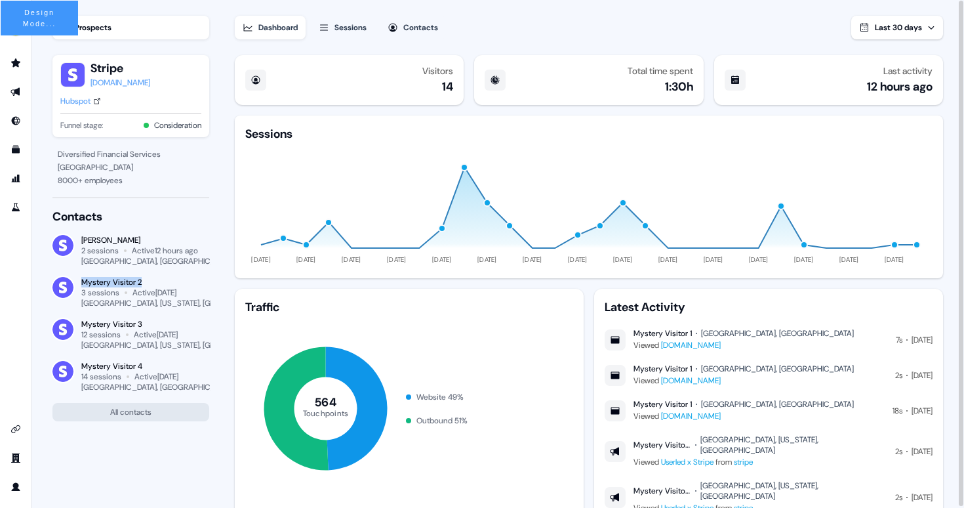
drag, startPoint x: 144, startPoint y: 281, endPoint x: 82, endPoint y: 281, distance: 61.7
click at [82, 281] on div "Mystery Visitor 2" at bounding box center [145, 282] width 128 height 10
drag, startPoint x: 144, startPoint y: 325, endPoint x: 84, endPoint y: 325, distance: 60.3
click at [84, 325] on div "Mystery Visitor 3" at bounding box center [145, 324] width 128 height 10
drag, startPoint x: 143, startPoint y: 365, endPoint x: 82, endPoint y: 366, distance: 61.0
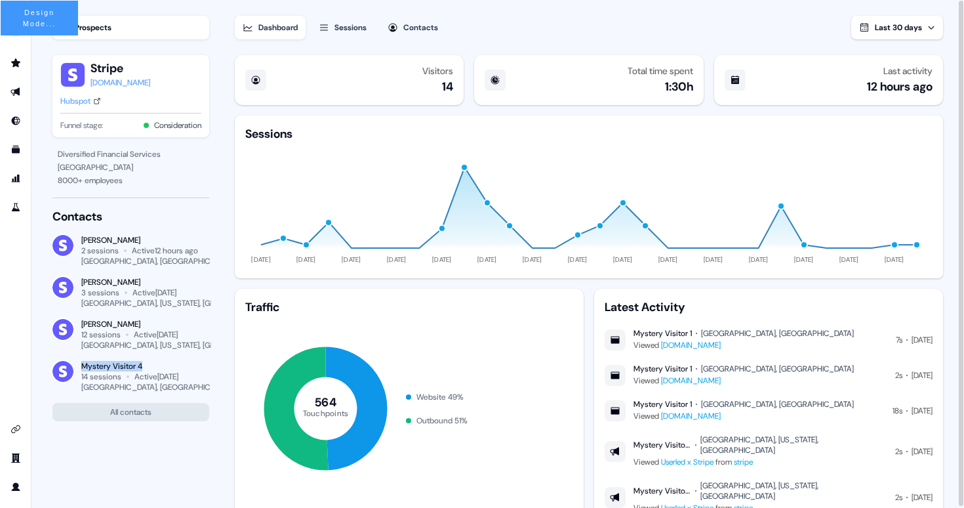
click at [82, 366] on div "Mystery Visitor 4" at bounding box center [145, 366] width 128 height 10
drag, startPoint x: 118, startPoint y: 262, endPoint x: 77, endPoint y: 263, distance: 40.7
click at [77, 263] on div "Aaron Carpenter 2 sessions Active 12 hours ago Bengaluru, India" at bounding box center [130, 250] width 157 height 31
drag, startPoint x: 130, startPoint y: 263, endPoint x: 112, endPoint y: 262, distance: 17.7
click at [112, 262] on div "London, India" at bounding box center [158, 261] width 154 height 10
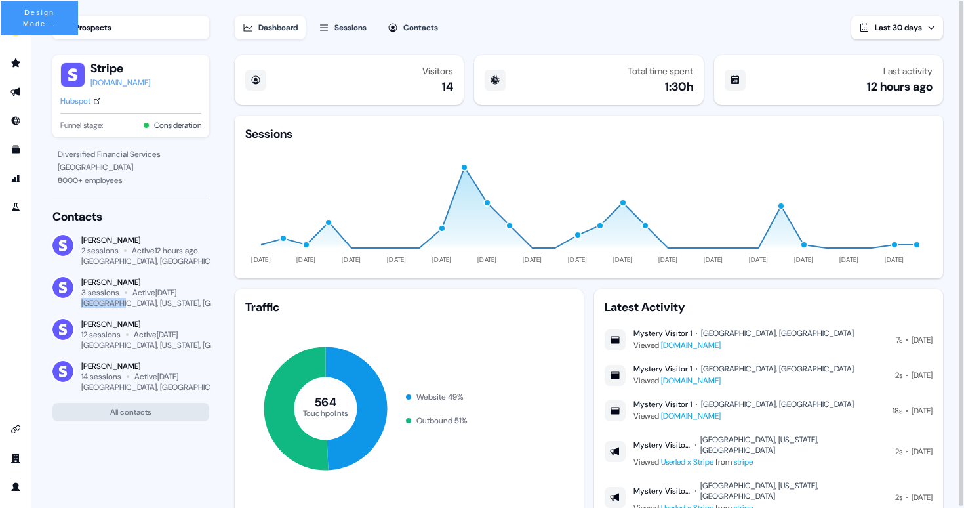
drag, startPoint x: 122, startPoint y: 304, endPoint x: 79, endPoint y: 304, distance: 42.6
click at [79, 304] on div "Aaron Carpenter 3 sessions Active 5 days ago Providence, Rhode Island, US" at bounding box center [130, 292] width 157 height 31
drag, startPoint x: 173, startPoint y: 304, endPoint x: 114, endPoint y: 304, distance: 59.0
click at [114, 304] on div "London, Rhode Island, US" at bounding box center [179, 303] width 197 height 10
drag, startPoint x: 146, startPoint y: 324, endPoint x: 82, endPoint y: 323, distance: 64.3
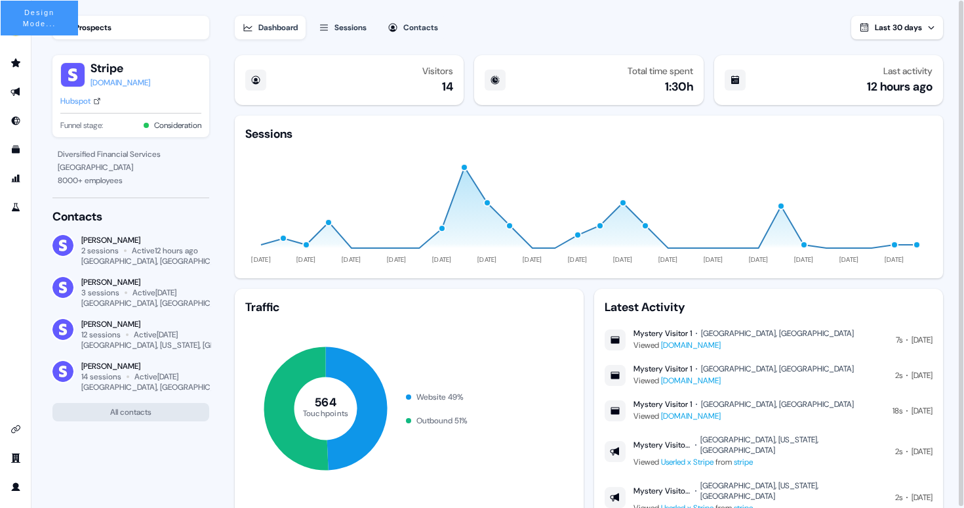
click at [82, 323] on div "Aaron Carpenter" at bounding box center [145, 324] width 128 height 10
drag, startPoint x: 129, startPoint y: 346, endPoint x: 78, endPoint y: 346, distance: 51.2
click at [77, 346] on div "Vincent Plassard 12 sessions Active 6 days ago Staten Island, New York, US" at bounding box center [130, 334] width 157 height 31
click at [77, 104] on div "Hubspot" at bounding box center [75, 100] width 30 height 13
drag, startPoint x: 129, startPoint y: 70, endPoint x: 100, endPoint y: 67, distance: 29.0
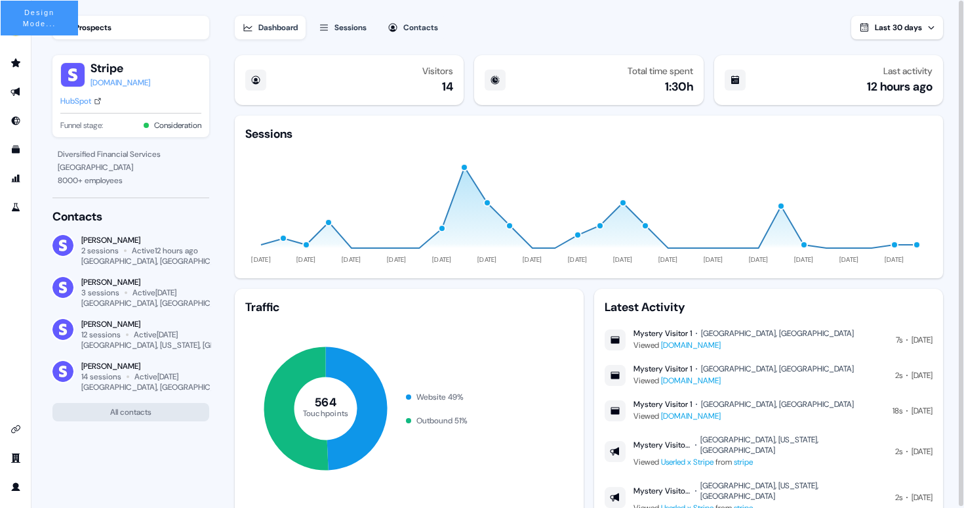
click at [99, 67] on button "Stripe" at bounding box center [121, 68] width 60 height 16
drag, startPoint x: 93, startPoint y: 68, endPoint x: 125, endPoint y: 70, distance: 32.2
click at [125, 70] on button "Stripe" at bounding box center [121, 68] width 60 height 16
drag, startPoint x: 132, startPoint y: 82, endPoint x: 92, endPoint y: 82, distance: 40.0
click at [92, 82] on div "Topex stripe.com" at bounding box center [130, 74] width 141 height 29
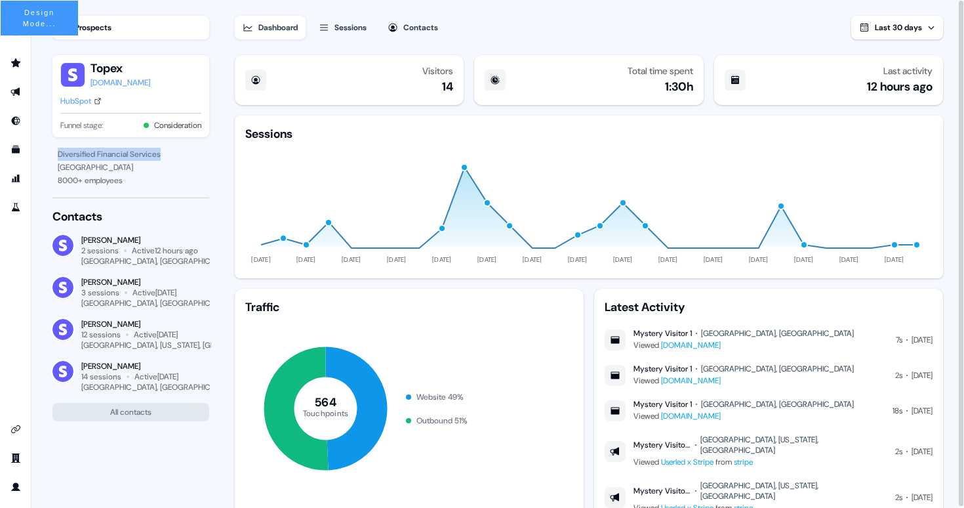
drag, startPoint x: 165, startPoint y: 155, endPoint x: 58, endPoint y: 154, distance: 107.6
click at [58, 154] on div "Diversified Financial Services" at bounding box center [131, 154] width 146 height 13
drag, startPoint x: 108, startPoint y: 169, endPoint x: 53, endPoint y: 169, distance: 54.4
click at [53, 169] on div "Digital Marketing & Growth San Francisco 8000 + employees" at bounding box center [130, 167] width 157 height 39
drag, startPoint x: 82, startPoint y: 182, endPoint x: 58, endPoint y: 182, distance: 23.6
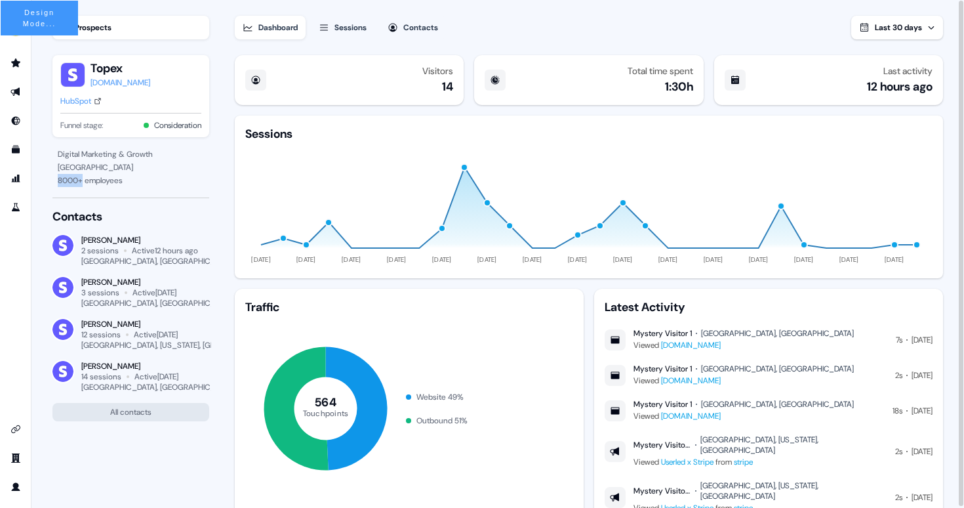
click at [58, 182] on div "8000 + employees" at bounding box center [131, 180] width 146 height 13
drag, startPoint x: 181, startPoint y: 347, endPoint x: 79, endPoint y: 348, distance: 101.7
click at [79, 348] on div "Vincent Plassard 12 sessions Active 6 days ago Staten Island, New York, US" at bounding box center [130, 334] width 157 height 31
drag, startPoint x: 130, startPoint y: 346, endPoint x: 106, endPoint y: 344, distance: 23.6
click at [106, 344] on div "Paris, France" at bounding box center [145, 345] width 128 height 10
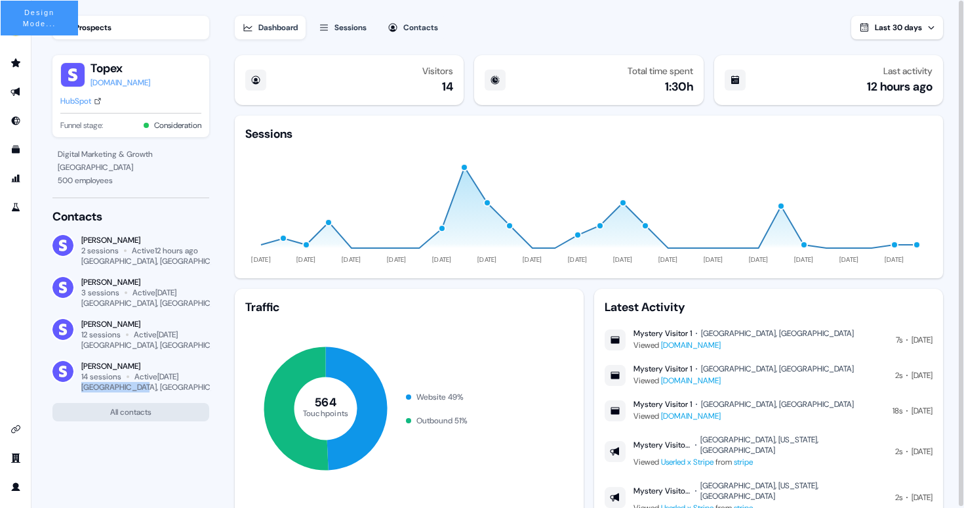
drag, startPoint x: 143, startPoint y: 390, endPoint x: 83, endPoint y: 387, distance: 60.4
click at [82, 386] on div "Toronto, Canada" at bounding box center [145, 387] width 128 height 10
click at [453, 85] on div "Visitors 14" at bounding box center [349, 80] width 229 height 50
click at [661, 89] on div "Total time spent 1:30h" at bounding box center [661, 80] width 66 height 29
drag, startPoint x: 704, startPoint y: 333, endPoint x: 740, endPoint y: 333, distance: 35.4
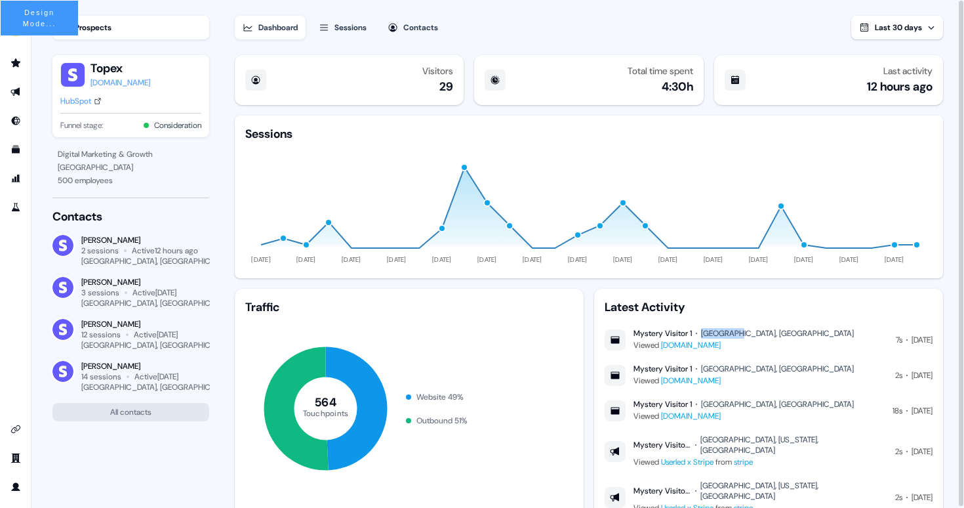
click at [740, 333] on div "Bengaluru, India" at bounding box center [777, 333] width 153 height 10
drag, startPoint x: 777, startPoint y: 334, endPoint x: 760, endPoint y: 334, distance: 16.4
click at [760, 334] on div "Mystery Visitor 1 San Francisco, India Viewed www.userled.io 7s Today" at bounding box center [769, 340] width 328 height 24
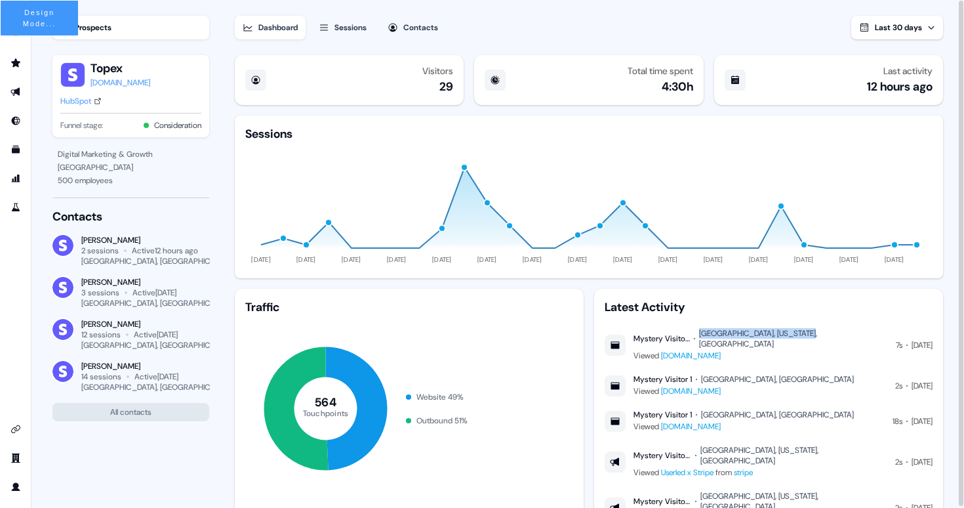
copy div "San Francisco, California, US"
drag, startPoint x: 763, startPoint y: 370, endPoint x: 706, endPoint y: 370, distance: 57.1
click at [706, 374] on div "Mystery Visitor 1 Bengaluru, India Viewed www.userled.io 2s 25 Aug" at bounding box center [769, 386] width 328 height 24
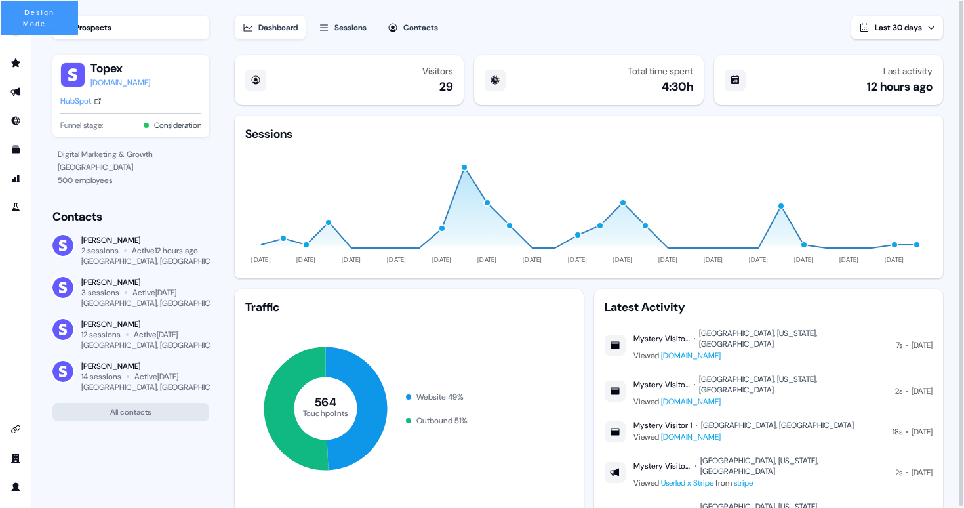
click at [809, 374] on div "Mystery Visitor 1 San Francisco, California, US Viewed www.userled.io 2s 25 Aug" at bounding box center [769, 391] width 328 height 34
drag, startPoint x: 806, startPoint y: 369, endPoint x: 703, endPoint y: 371, distance: 103.0
click at [703, 374] on div "Mystery Visitor 1 San Francisco, California, US Viewed www.userled.io 2s 25 Aug" at bounding box center [769, 391] width 328 height 34
copy div "San Francisco, California, US"
drag, startPoint x: 759, startPoint y: 404, endPoint x: 706, endPoint y: 404, distance: 53.1
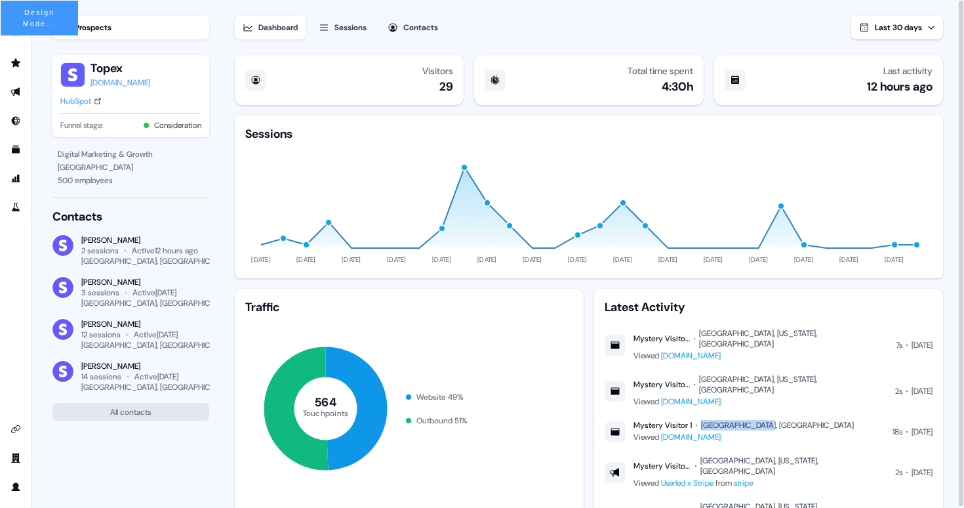
click at [706, 420] on div "Bengaluru, India" at bounding box center [777, 425] width 153 height 10
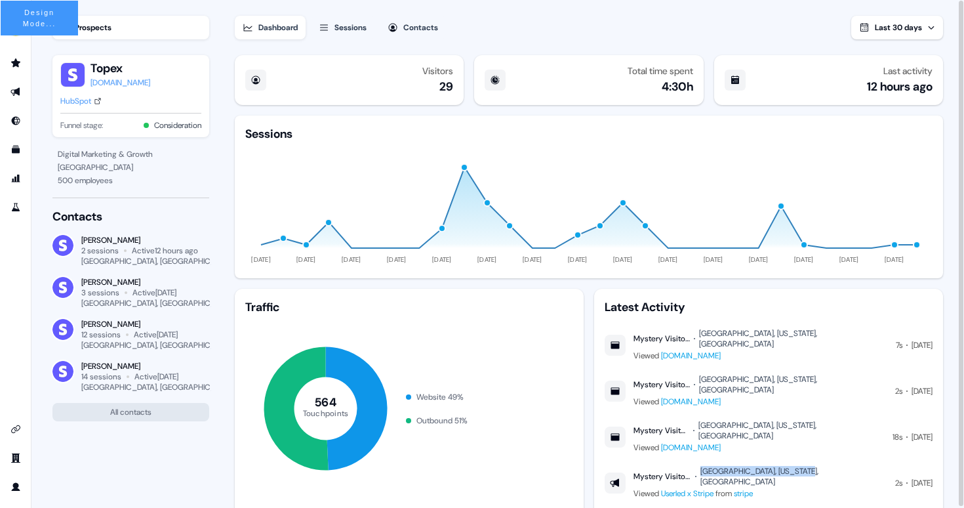
drag, startPoint x: 809, startPoint y: 441, endPoint x: 706, endPoint y: 441, distance: 103.6
click at [706, 466] on div "Providence, Rhode Island, US" at bounding box center [793, 476] width 187 height 21
drag, startPoint x: 809, startPoint y: 476, endPoint x: 706, endPoint y: 477, distance: 103.0
click at [775, 487] on div "Viewed Userled x Stripe from stripe" at bounding box center [761, 493] width 254 height 13
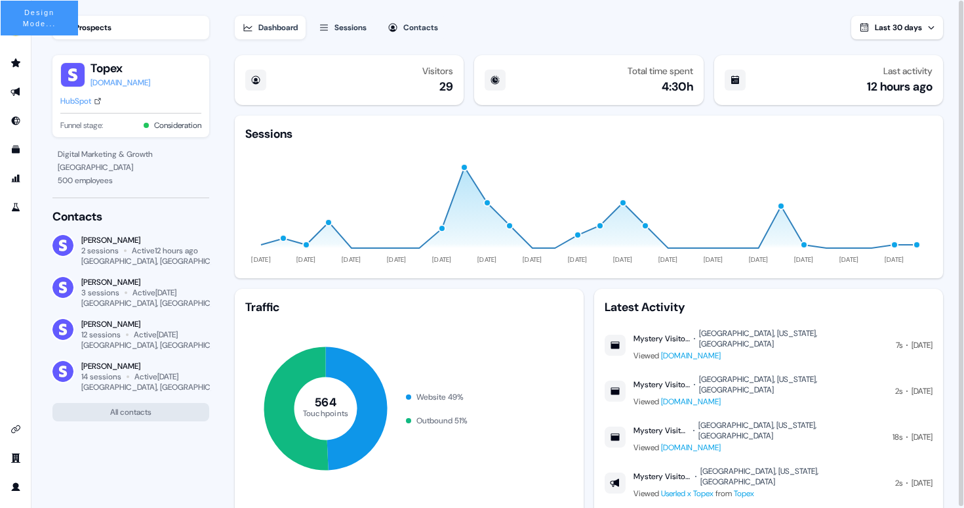
click at [445, 92] on div "29" at bounding box center [446, 87] width 14 height 16
click at [531, 16] on div "Dashboard Sessions Contacts Last 30 days" at bounding box center [589, 19] width 708 height 39
click at [668, 83] on div "4:30h" at bounding box center [677, 87] width 31 height 16
click at [731, 28] on div "Dashboard Sessions Contacts Last 30 days" at bounding box center [589, 19] width 708 height 39
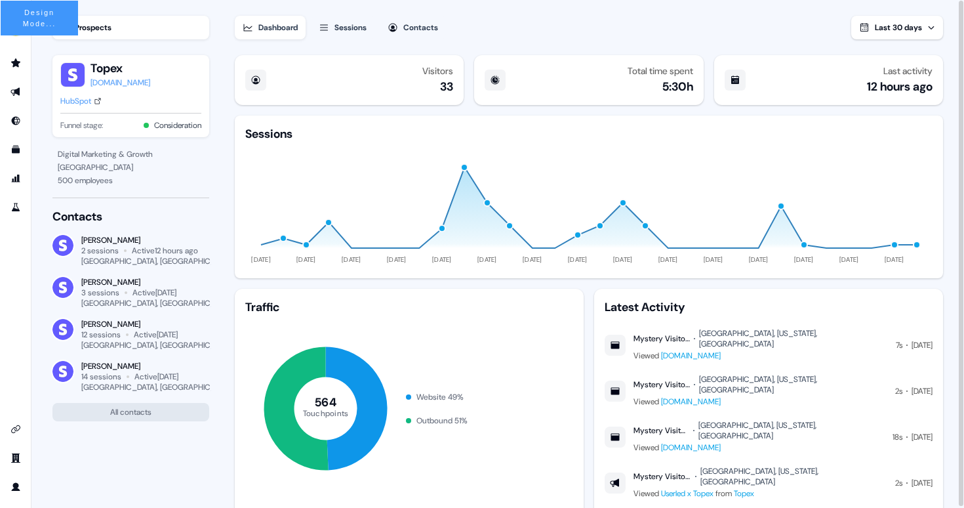
click at [511, 15] on div "Dashboard Sessions Contacts Last 30 days" at bounding box center [589, 19] width 708 height 39
click at [946, 285] on div "Dashboard Sessions Contacts Last 30 days Visitors 33 Total time spent 5:30h Las…" at bounding box center [599, 254] width 729 height 509
drag, startPoint x: 89, startPoint y: 77, endPoint x: 65, endPoint y: 76, distance: 23.6
click at [65, 76] on div "Topex topex.com" at bounding box center [130, 74] width 141 height 29
click at [57, 76] on div "Topex topex.com HubSpot Funnel stage: Consideration" at bounding box center [130, 96] width 157 height 82
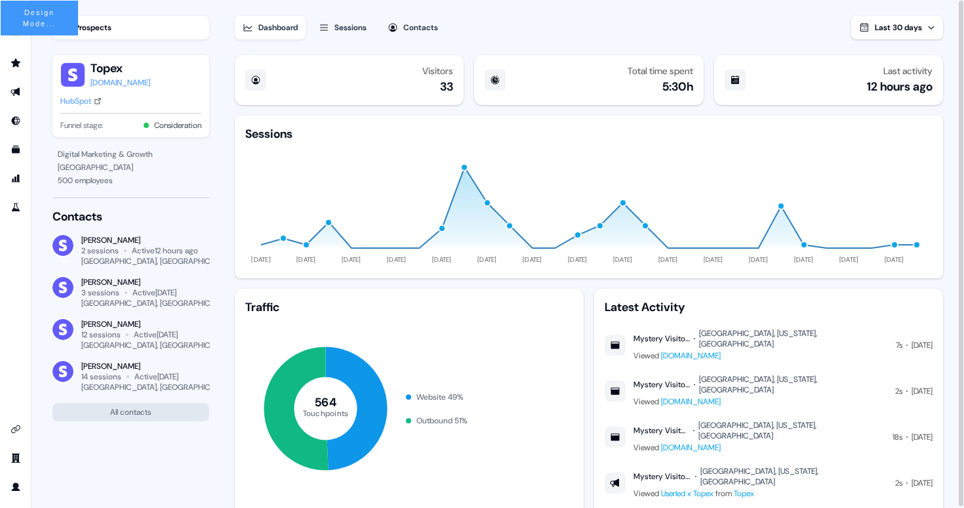
drag, startPoint x: 86, startPoint y: 77, endPoint x: 66, endPoint y: 77, distance: 19.7
click at [66, 77] on div "Topex topex.com" at bounding box center [130, 74] width 141 height 29
click at [213, 49] on section "Loading... Prospects Topex topex.com HubSpot Funnel stage: Consideration Digita…" at bounding box center [497, 254] width 933 height 509
click at [68, 248] on img at bounding box center [62, 245] width 21 height 21
drag, startPoint x: 73, startPoint y: 247, endPoint x: 64, endPoint y: 247, distance: 9.8
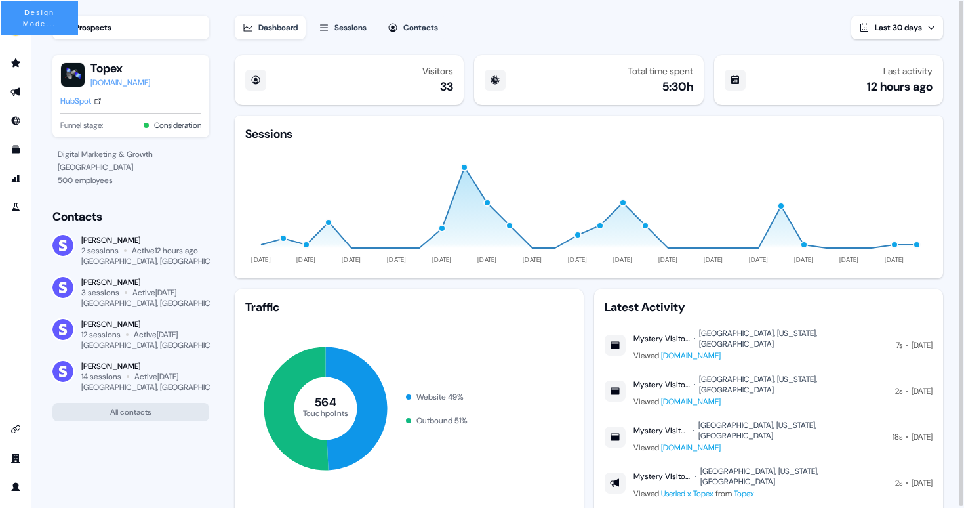
click at [64, 247] on div "Aaron Carpenter 2 sessions Active 12 hours ago London, UK" at bounding box center [130, 250] width 157 height 31
drag, startPoint x: 75, startPoint y: 327, endPoint x: 60, endPoint y: 327, distance: 15.7
click at [60, 327] on div "Vincent Plassard 12 sessions Active 6 days ago Paris, FR" at bounding box center [130, 334] width 157 height 31
drag, startPoint x: 75, startPoint y: 372, endPoint x: 64, endPoint y: 372, distance: 10.5
click at [64, 372] on div "Aaron Carpenter 14 sessions Active 6 days ago London, UK" at bounding box center [130, 376] width 157 height 31
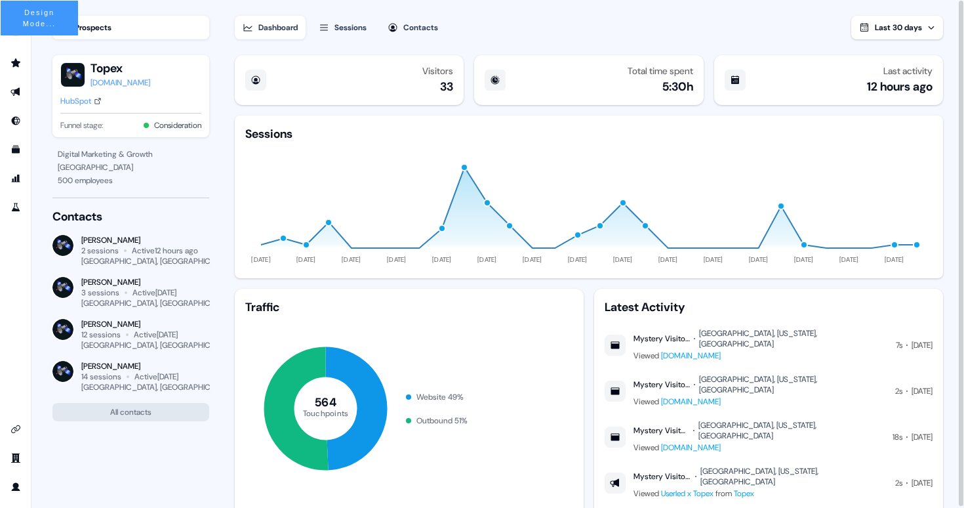
click at [229, 202] on section "Loading... Prospects Topex topex.com HubSpot Funnel stage: Consideration Digita…" at bounding box center [497, 254] width 933 height 509
click at [216, 197] on section "Loading... Prospects Topex topex.com HubSpot Funnel stage: Consideration Digita…" at bounding box center [497, 254] width 933 height 509
click at [215, 190] on section "Loading... Prospects Topex topex.com HubSpot Funnel stage: Consideration Digita…" at bounding box center [497, 254] width 933 height 509
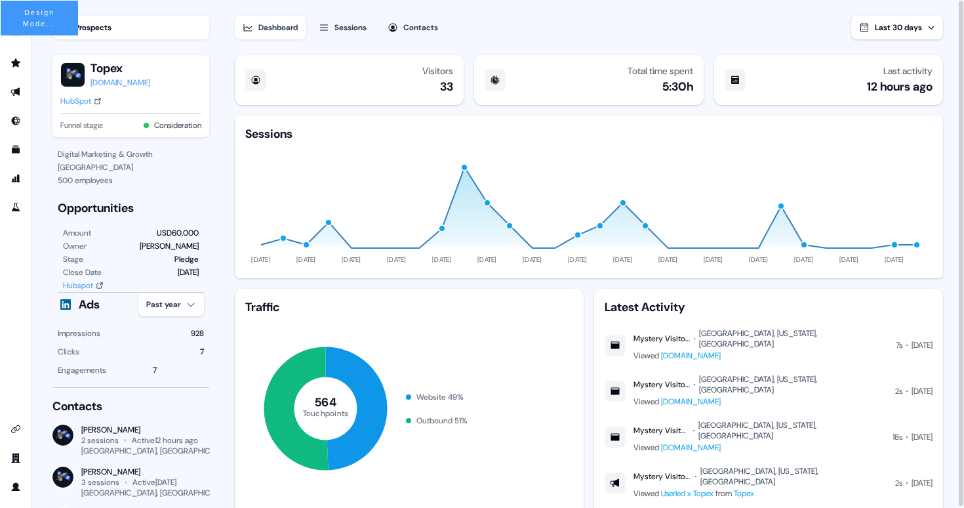
click at [153, 371] on div "7" at bounding box center [155, 369] width 4 height 13
click at [214, 277] on section "Loading... Prospects Topex topex.com HubSpot Funnel stage: Consideration Digita…" at bounding box center [497, 254] width 933 height 509
click at [214, 293] on section "Loading... Prospects Topex topex.com HubSpot Funnel stage: Consideration Digita…" at bounding box center [497, 254] width 933 height 509
click at [59, 302] on icon at bounding box center [66, 304] width 16 height 10
click at [214, 285] on section "Loading... Prospects Topex topex.com HubSpot Funnel stage: Consideration Digita…" at bounding box center [497, 254] width 933 height 509
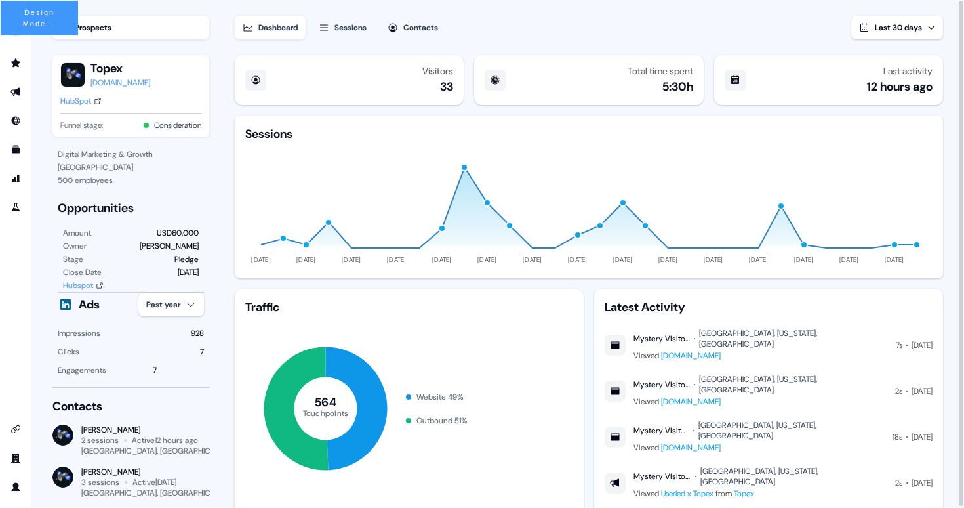
click at [212, 293] on section "Loading... Prospects Topex topex.com HubSpot Funnel stage: Consideration Digita…" at bounding box center [497, 254] width 933 height 509
click at [53, 297] on div "Digital Marketing & Growth London 500 employees Opportunities Amount USD60,000 …" at bounding box center [130, 262] width 157 height 229
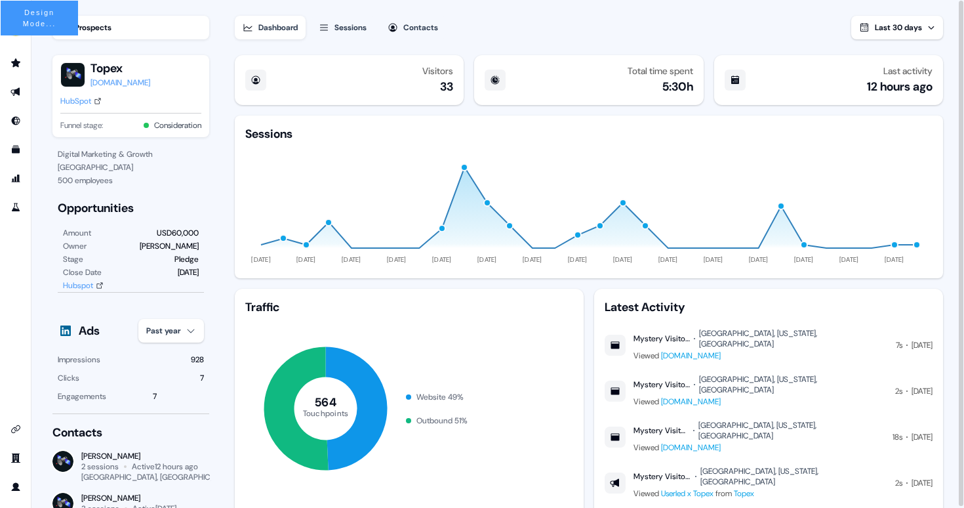
click at [211, 287] on div "Prospects Topex topex.com HubSpot Funnel stage: Consideration Digital Marketing…" at bounding box center [121, 254] width 180 height 508
click at [146, 288] on div "Amount USD60,000 Owner James Johnson Stage Pledge Close Date 31 Oct Hubspot" at bounding box center [131, 259] width 146 height 66
click at [199, 287] on div "Amount USD60,000 Owner James Johnson Stage Pledge Close Date 31 Oct Hubspot" at bounding box center [131, 259] width 146 height 66
click at [201, 287] on div "Amount USD60,000 Owner James Johnson Stage Pledge Close Date 31 Oct Hubspot" at bounding box center [131, 259] width 146 height 66
click at [48, 298] on div "Prospects Topex topex.com HubSpot Funnel stage: Consideration Digital Marketing…" at bounding box center [121, 254] width 180 height 508
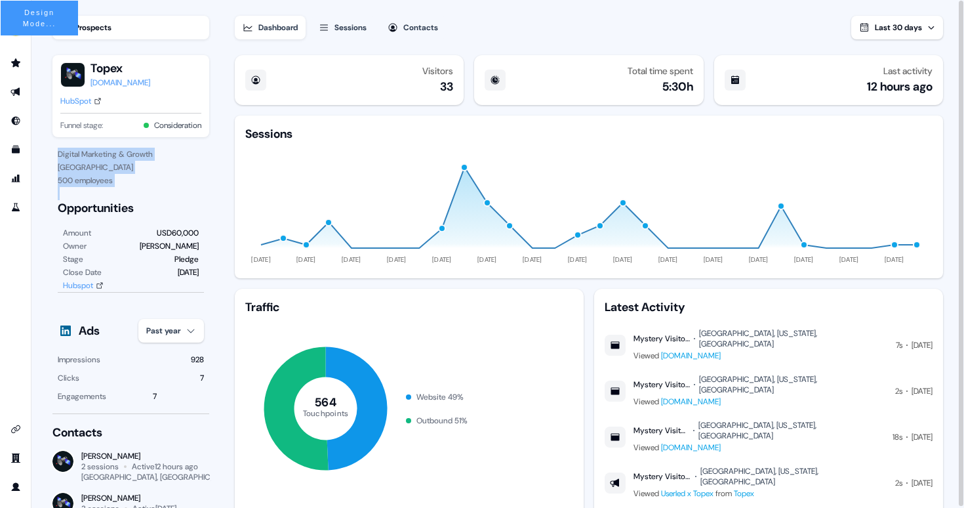
drag, startPoint x: 56, startPoint y: 203, endPoint x: 216, endPoint y: 414, distance: 264.1
click at [216, 414] on section "Loading... Prospects Topex topex.com HubSpot Funnel stage: Consideration Digita…" at bounding box center [497, 254] width 933 height 509
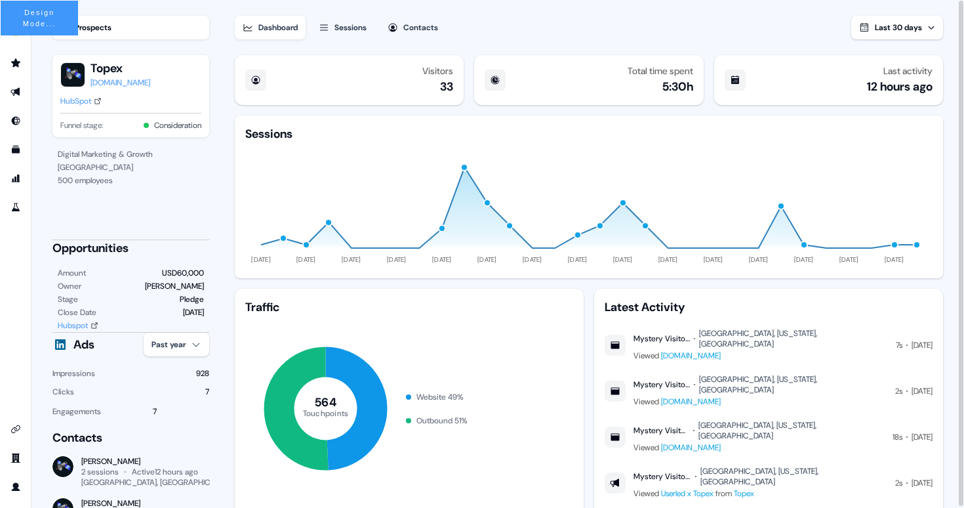
click at [78, 220] on div "Digital Marketing & Growth London 500 employees Opportunities Amount USD60,000 …" at bounding box center [130, 395] width 157 height 495
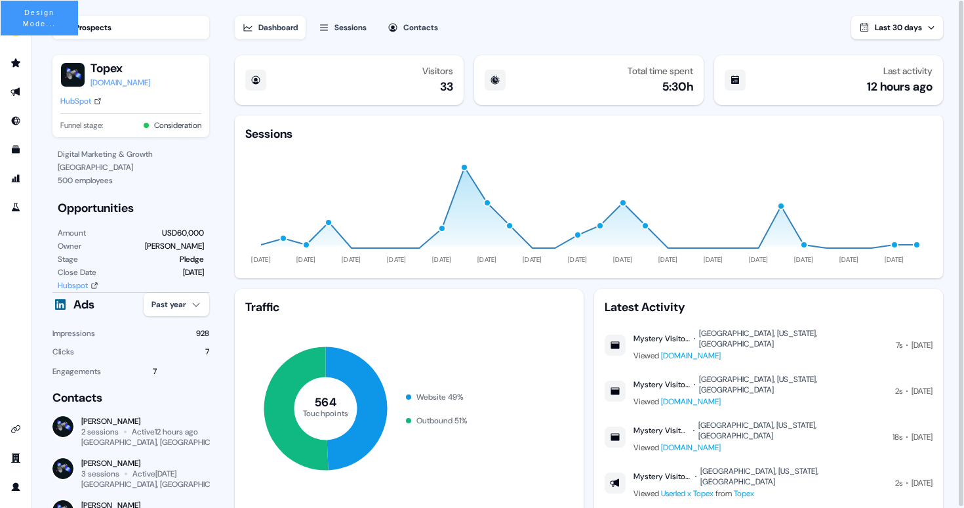
click at [52, 304] on icon at bounding box center [60, 304] width 16 height 10
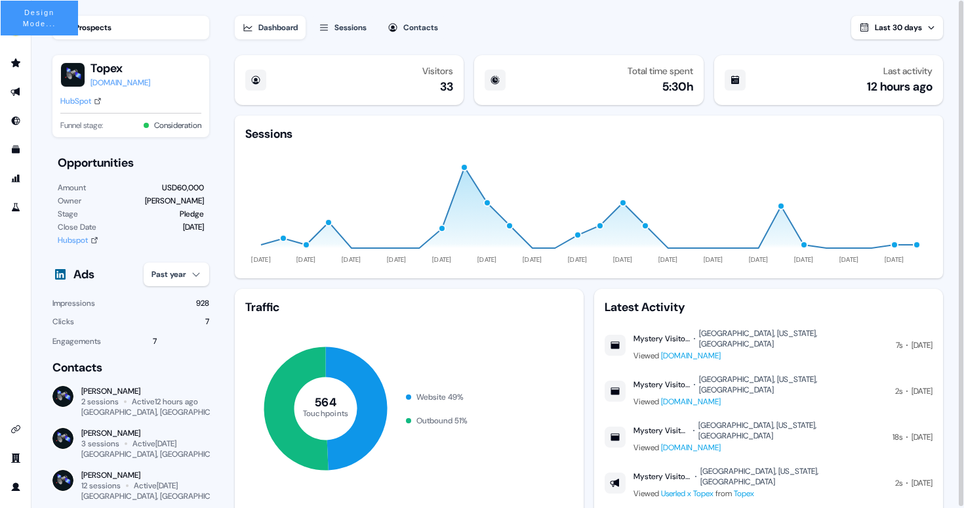
scroll to position [47, 0]
click at [153, 340] on div "7" at bounding box center [155, 339] width 4 height 13
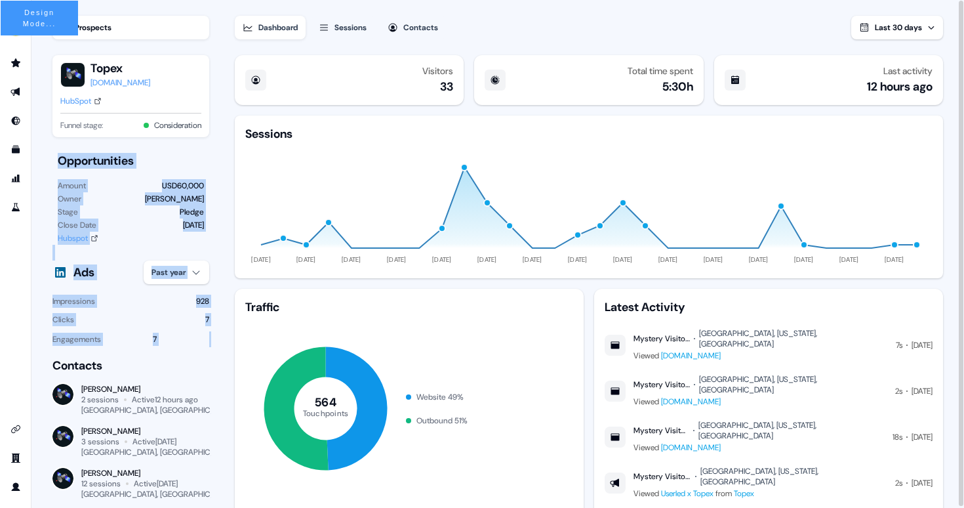
drag, startPoint x: 218, startPoint y: 343, endPoint x: 49, endPoint y: 156, distance: 252.1
click at [49, 156] on section "Loading... Prospects Topex topex.com HubSpot Funnel stage: Consideration Digita…" at bounding box center [497, 254] width 933 height 509
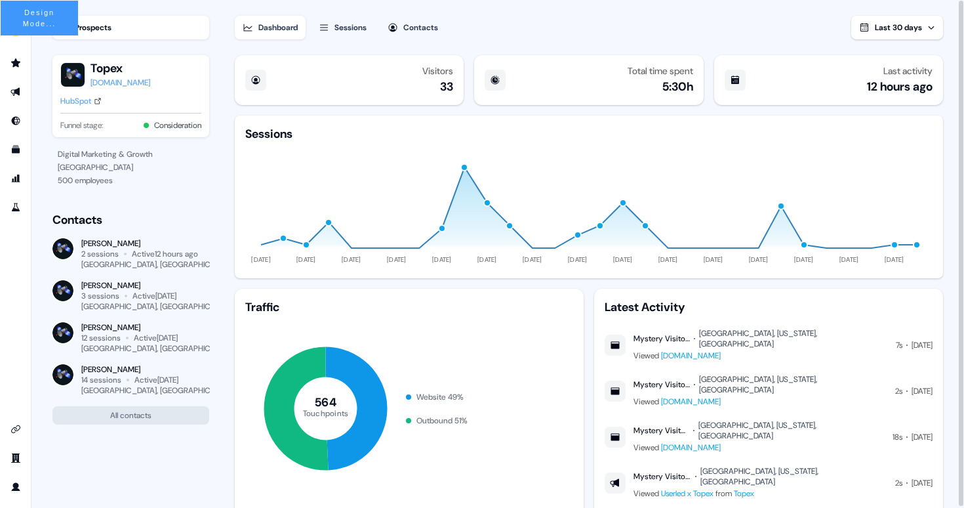
scroll to position [0, 0]
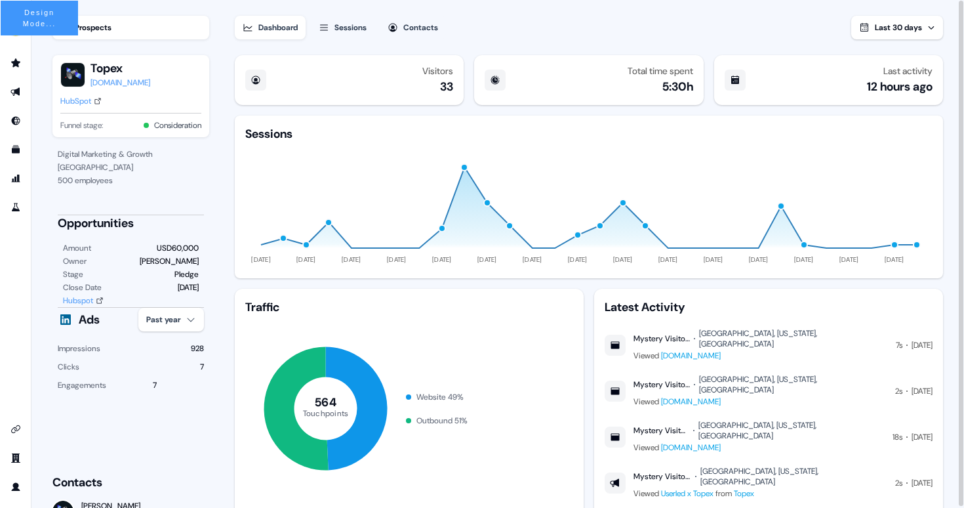
click at [214, 296] on section "Loading... Prospects Topex topex.com HubSpot Funnel stage: Consideration Digita…" at bounding box center [497, 254] width 933 height 509
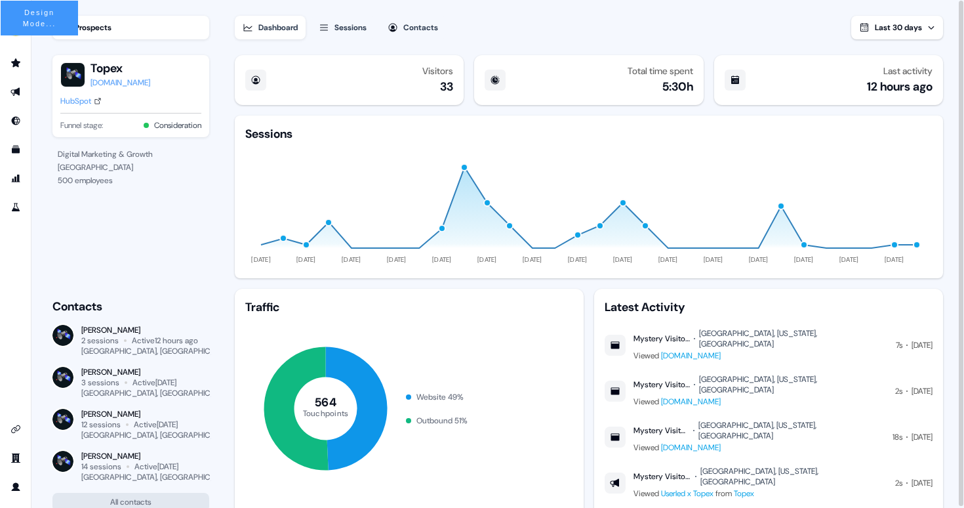
click at [108, 285] on div at bounding box center [131, 280] width 146 height 14
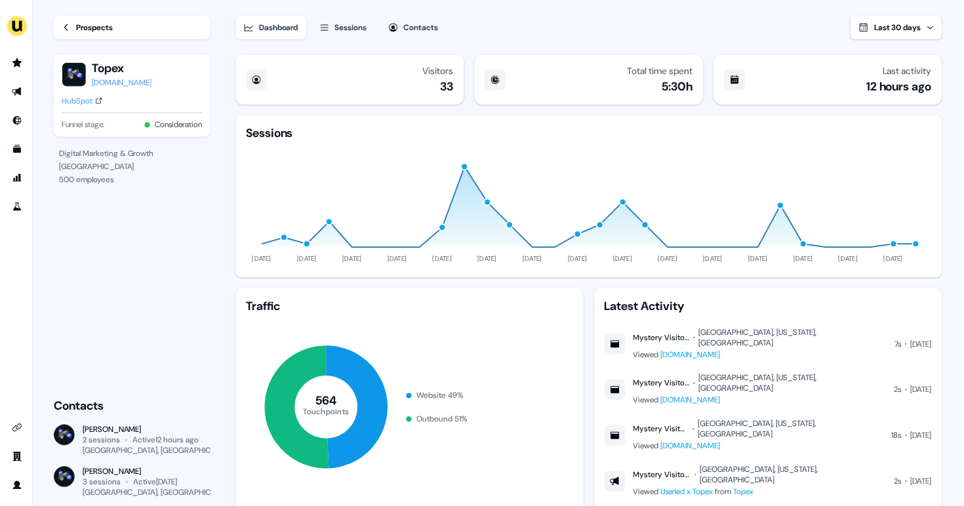
scroll to position [1, 0]
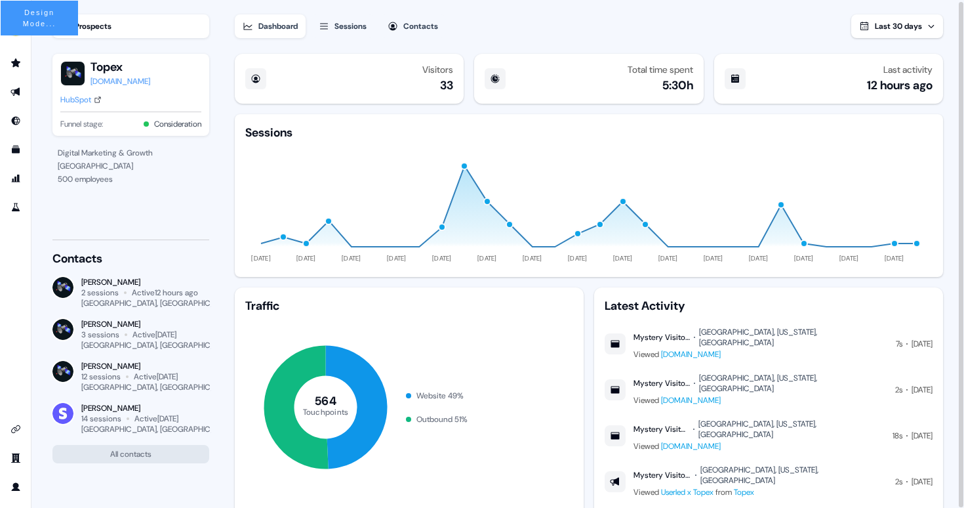
click at [145, 226] on div at bounding box center [131, 221] width 146 height 14
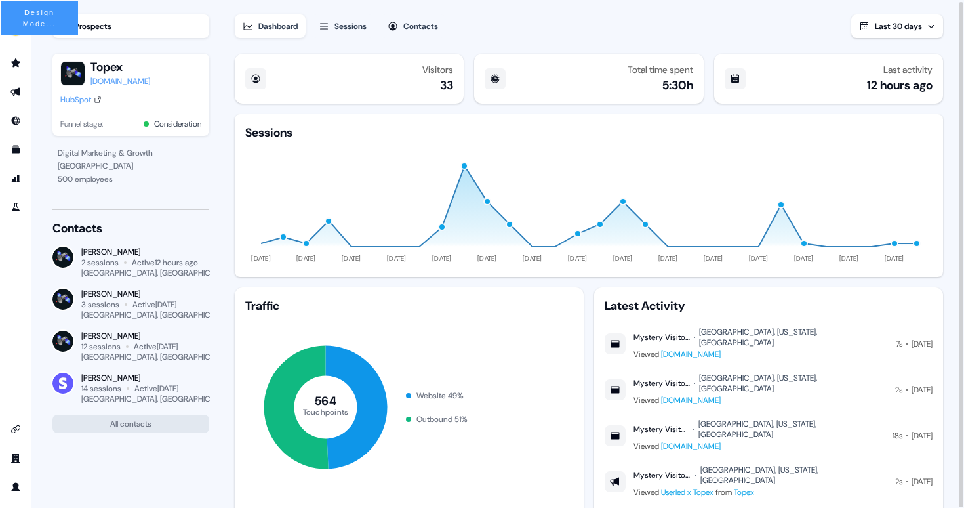
click at [64, 343] on img at bounding box center [62, 341] width 21 height 21
drag, startPoint x: 74, startPoint y: 343, endPoint x: 56, endPoint y: 342, distance: 17.7
click at [56, 342] on div "Vincent Plassard 12 sessions Active 6 days ago Paris, FR" at bounding box center [130, 346] width 157 height 31
click at [71, 383] on img at bounding box center [62, 383] width 21 height 21
click at [161, 244] on div "Contacts Aaron Carpenter 2 sessions Active 12 hours ago London, UK Aaron Carpen…" at bounding box center [130, 326] width 157 height 213
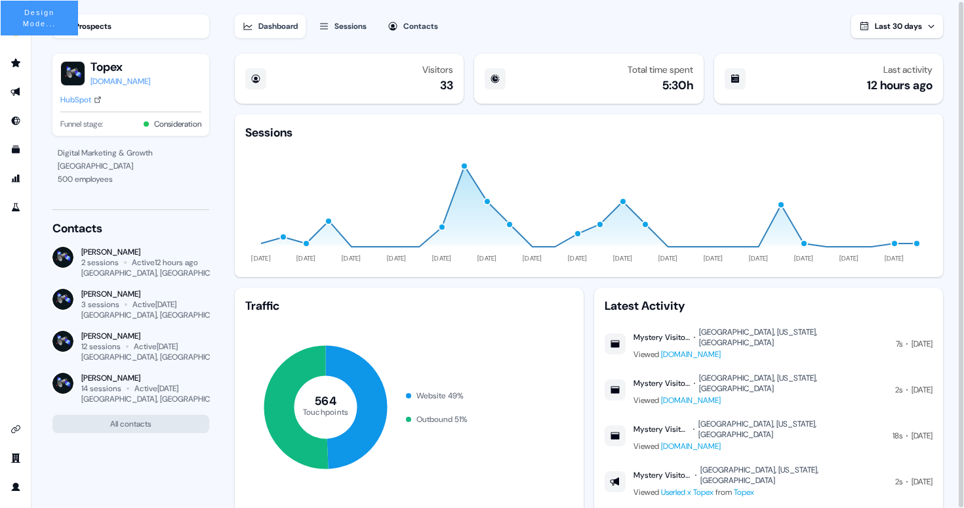
drag, startPoint x: 146, startPoint y: 334, endPoint x: 83, endPoint y: 334, distance: 63.6
click at [83, 334] on div "Vincent Plassard" at bounding box center [145, 336] width 128 height 10
copy div "Vincent Plassard"
drag, startPoint x: 151, startPoint y: 294, endPoint x: 81, endPoint y: 294, distance: 69.5
click at [81, 294] on div "Aaron Carpenter" at bounding box center [145, 294] width 128 height 10
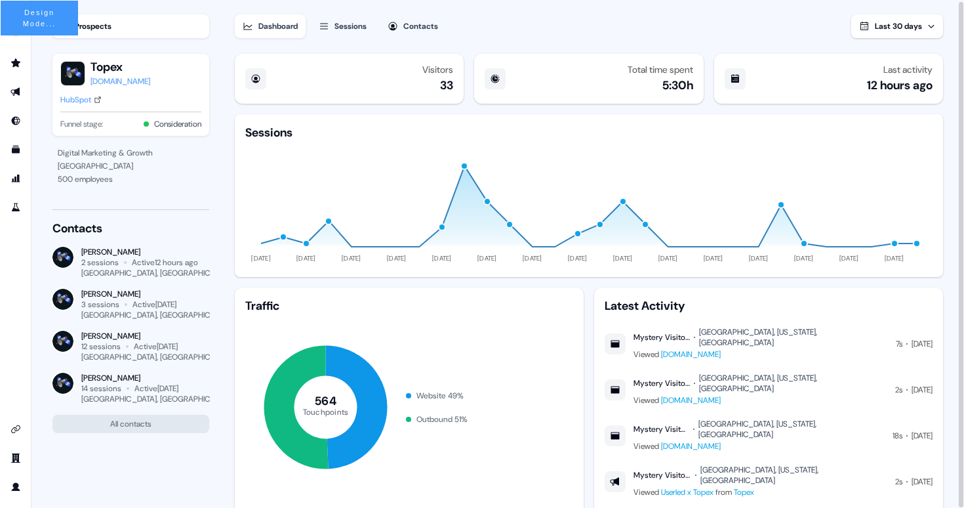
drag, startPoint x: 148, startPoint y: 250, endPoint x: 83, endPoint y: 251, distance: 64.9
click at [83, 251] on div "Aaron Carpenter" at bounding box center [145, 252] width 128 height 10
drag, startPoint x: 146, startPoint y: 376, endPoint x: 82, endPoint y: 376, distance: 64.3
click at [82, 376] on div "Aaron Carpenter" at bounding box center [145, 378] width 128 height 10
drag, startPoint x: 114, startPoint y: 359, endPoint x: 81, endPoint y: 359, distance: 32.8
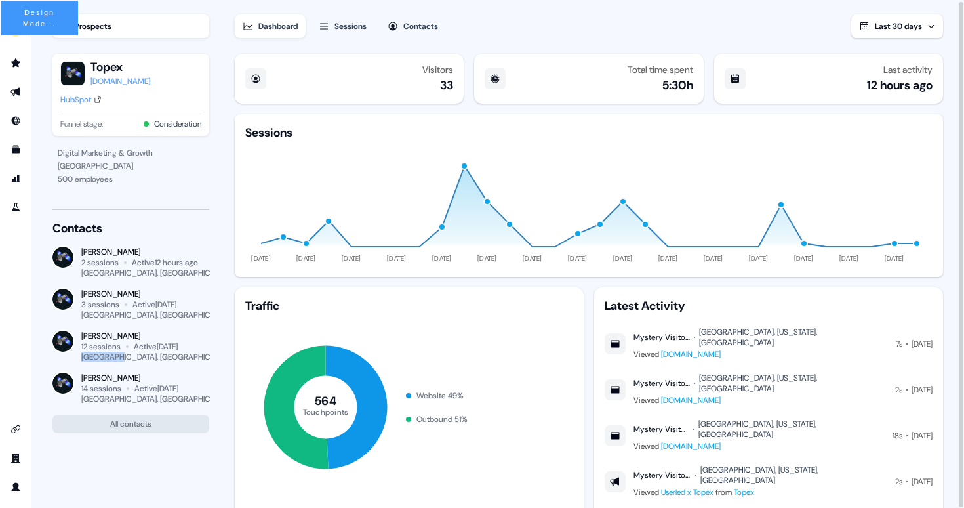
click at [81, 359] on div "Paris, FR" at bounding box center [145, 357] width 128 height 10
copy div "Paris, FR"
drag, startPoint x: 126, startPoint y: 399, endPoint x: 77, endPoint y: 399, distance: 48.5
click at [77, 399] on div "Vincent Plassard 14 sessions Active 6 days ago London, UK" at bounding box center [130, 388] width 157 height 31
drag, startPoint x: 129, startPoint y: 315, endPoint x: 81, endPoint y: 315, distance: 47.9
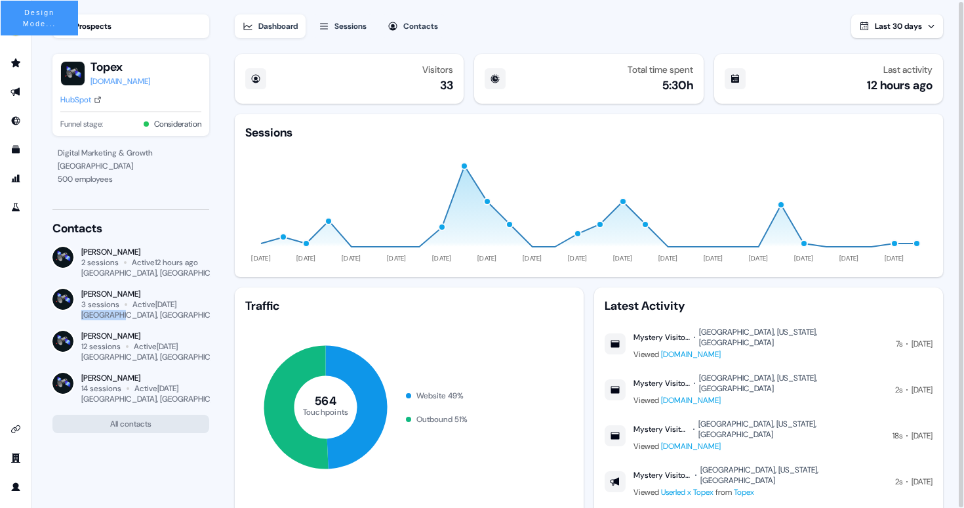
click at [81, 315] on div "London, UK" at bounding box center [145, 315] width 128 height 10
drag, startPoint x: 125, startPoint y: 275, endPoint x: 77, endPoint y: 275, distance: 47.9
click at [77, 275] on div "Vincent Plassard 2 sessions Active 12 hours ago London, UK" at bounding box center [130, 262] width 157 height 31
click at [213, 236] on section "Loading... Prospects Topex topex.com HubSpot Funnel stage: Consideration Digita…" at bounding box center [497, 253] width 933 height 509
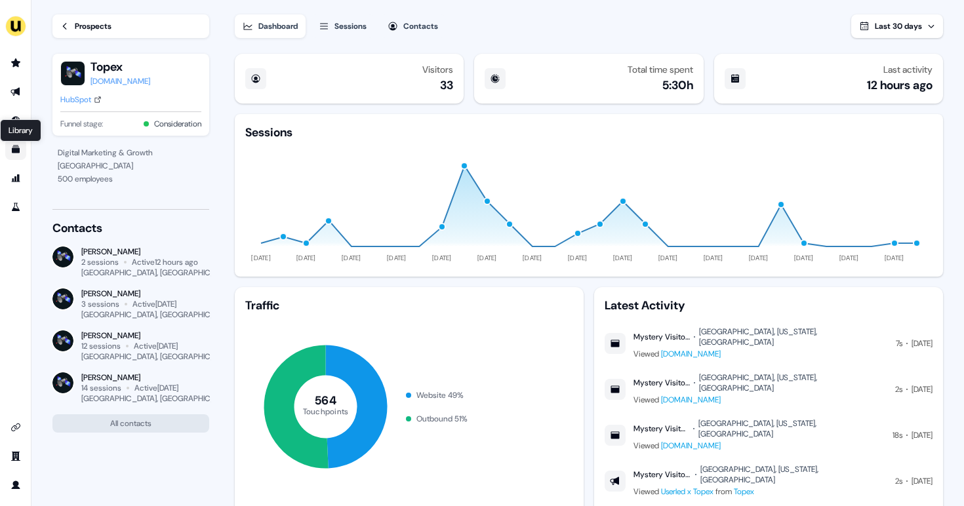
click at [13, 150] on icon "Go to templates" at bounding box center [16, 150] width 8 height 8
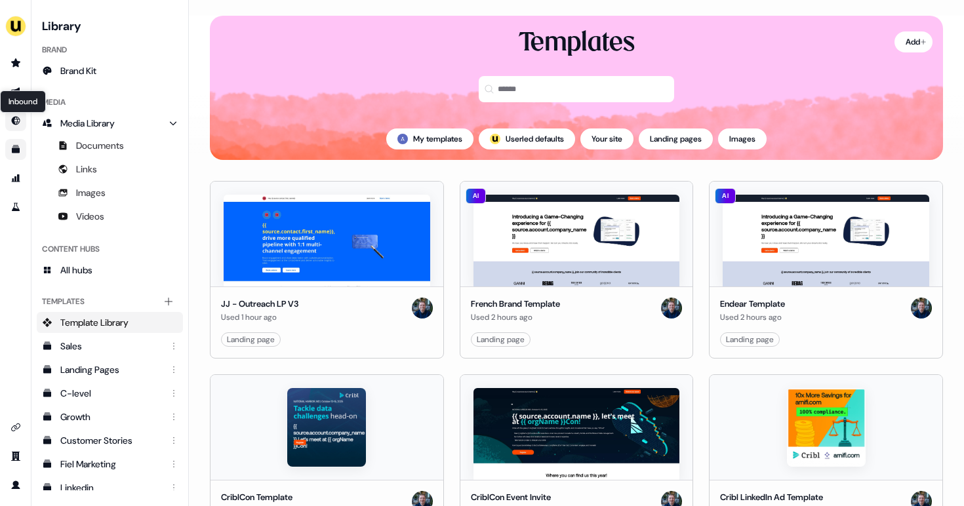
click at [12, 115] on icon "Go to Inbound" at bounding box center [15, 120] width 10 height 10
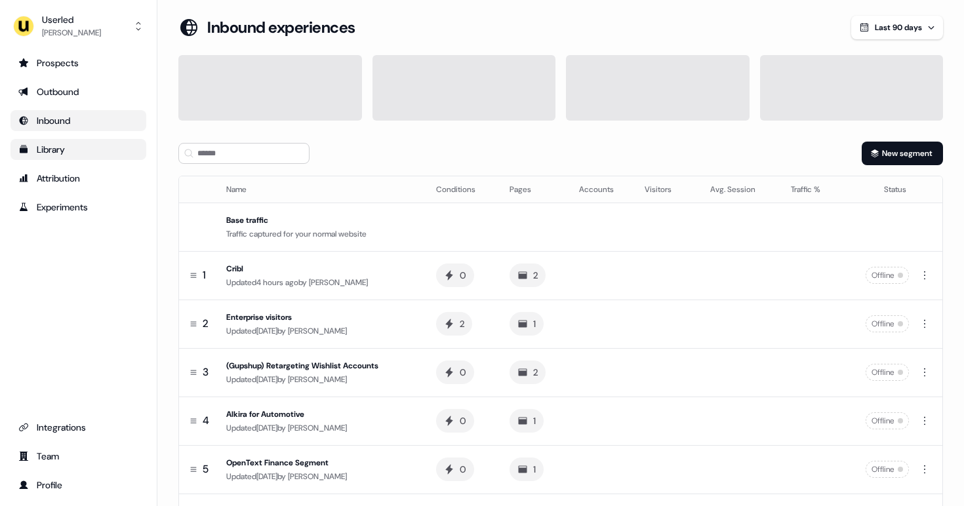
click at [60, 142] on link "Library" at bounding box center [78, 149] width 136 height 21
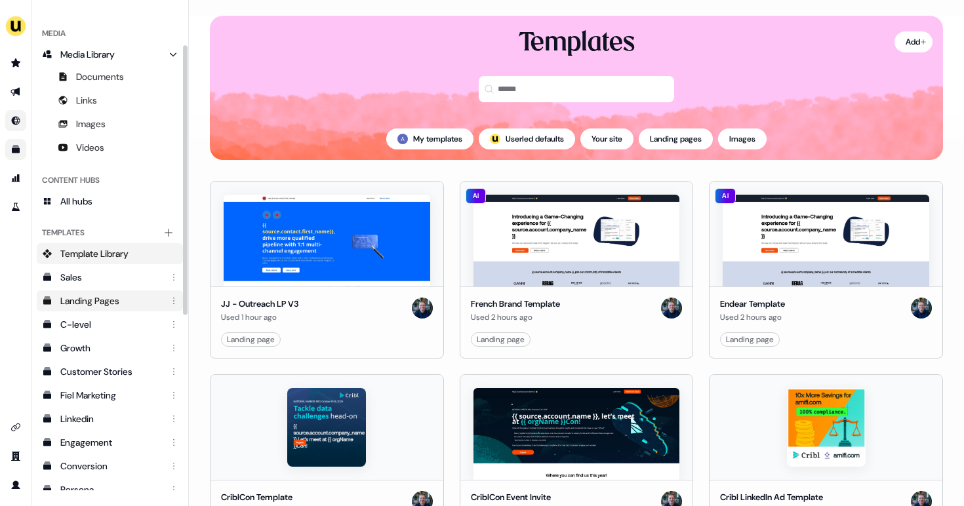
scroll to position [79, 0]
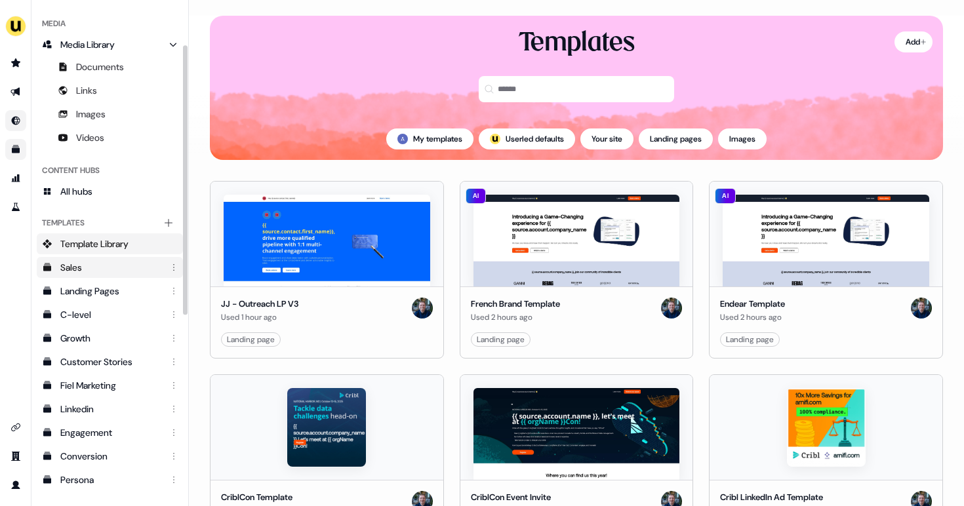
click at [120, 271] on div "Sales" at bounding box center [111, 267] width 102 height 13
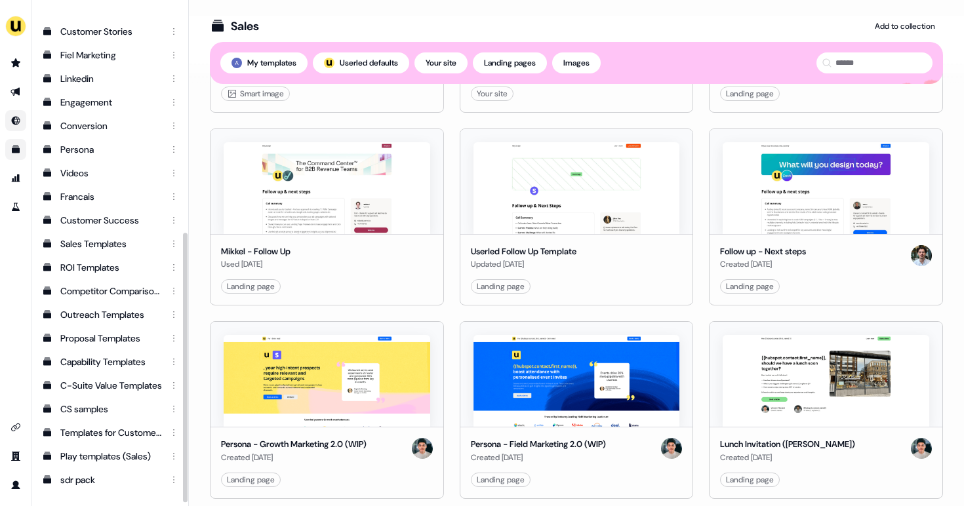
scroll to position [415, 0]
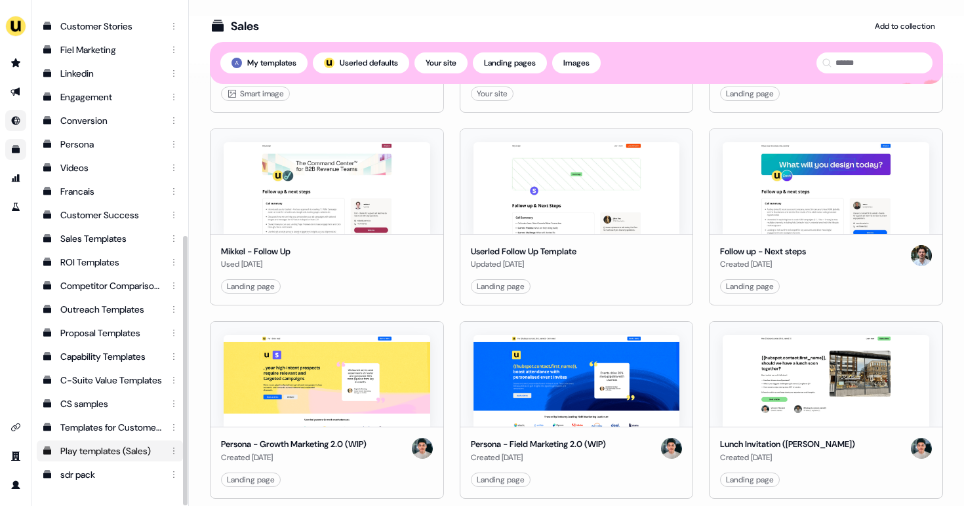
click at [85, 443] on link "Play templates (Sales)" at bounding box center [110, 451] width 146 height 21
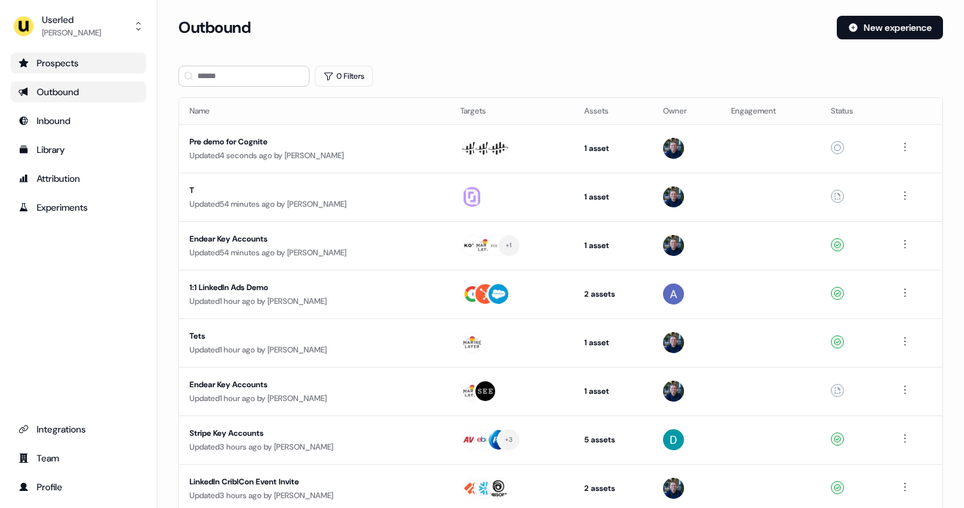
click at [79, 71] on link "Prospects" at bounding box center [78, 62] width 136 height 21
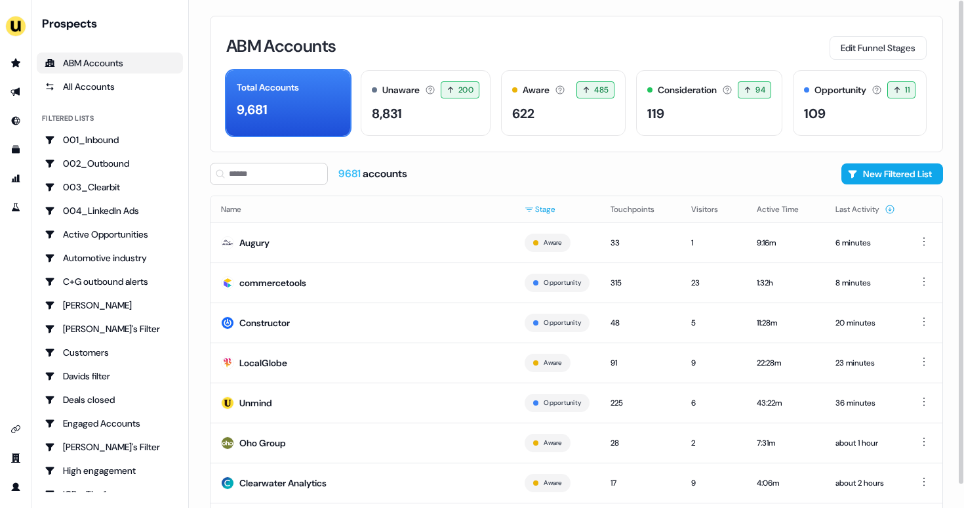
click at [538, 207] on html "For the best experience switch devices to a bigger screen. Go to [DOMAIN_NAME] …" at bounding box center [482, 254] width 964 height 508
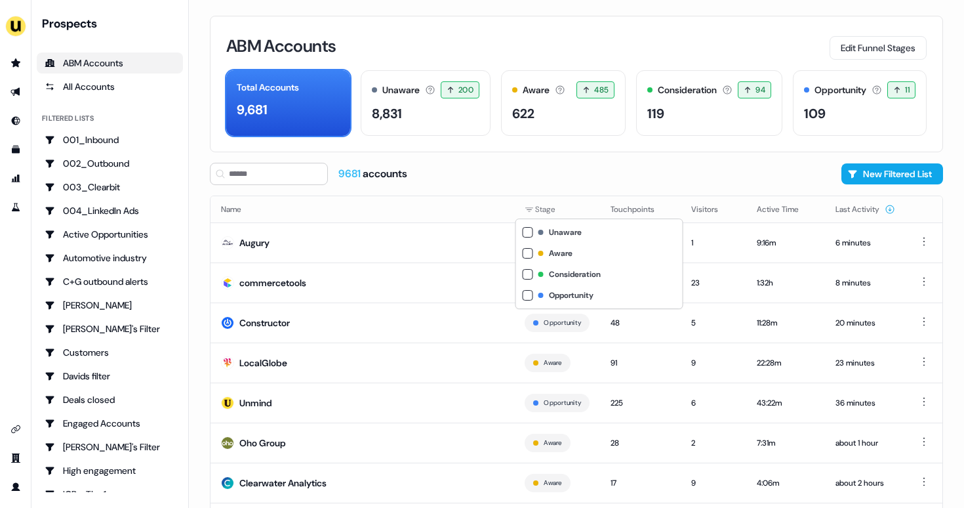
click at [619, 205] on html "For the best experience switch devices to a bigger screen. Go to [DOMAIN_NAME] …" at bounding box center [482, 254] width 964 height 508
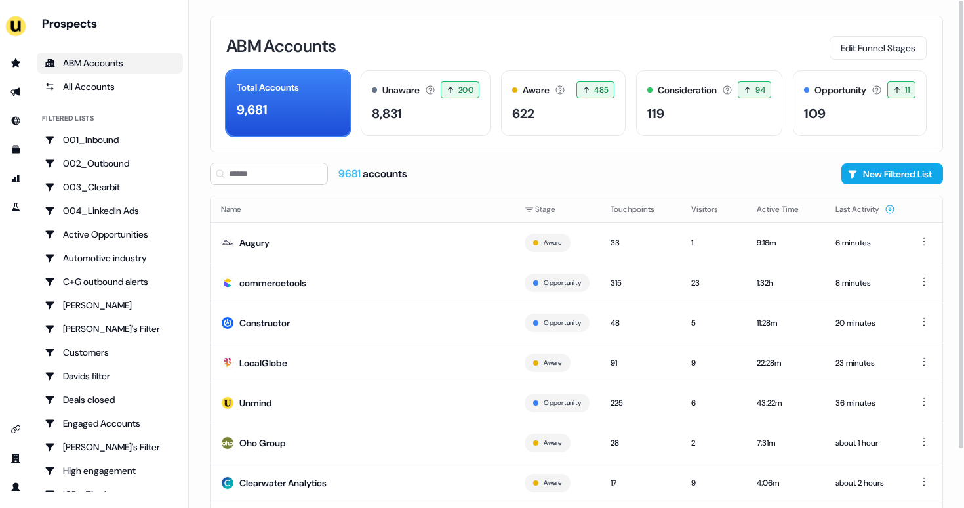
click at [619, 205] on button "Touchpoints" at bounding box center [641, 209] width 60 height 24
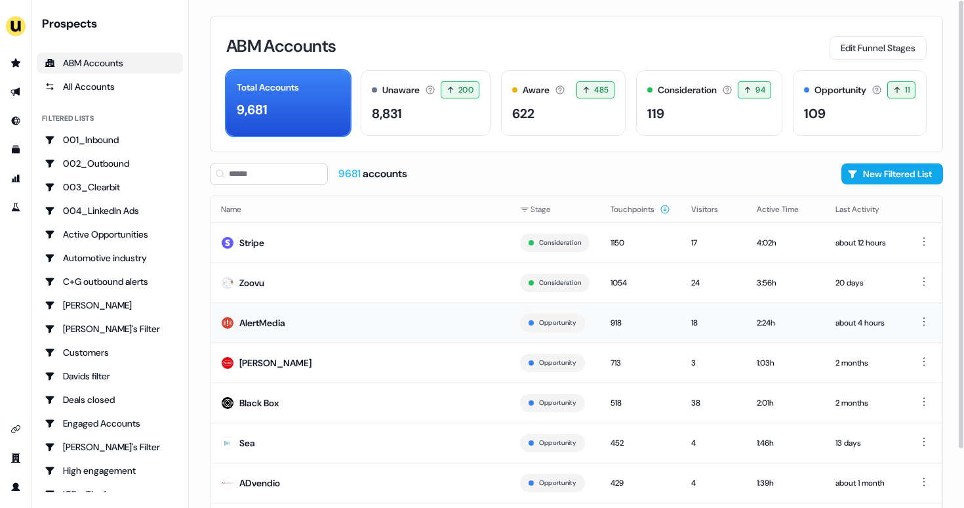
click at [262, 320] on div "AlertMedia" at bounding box center [262, 322] width 46 height 13
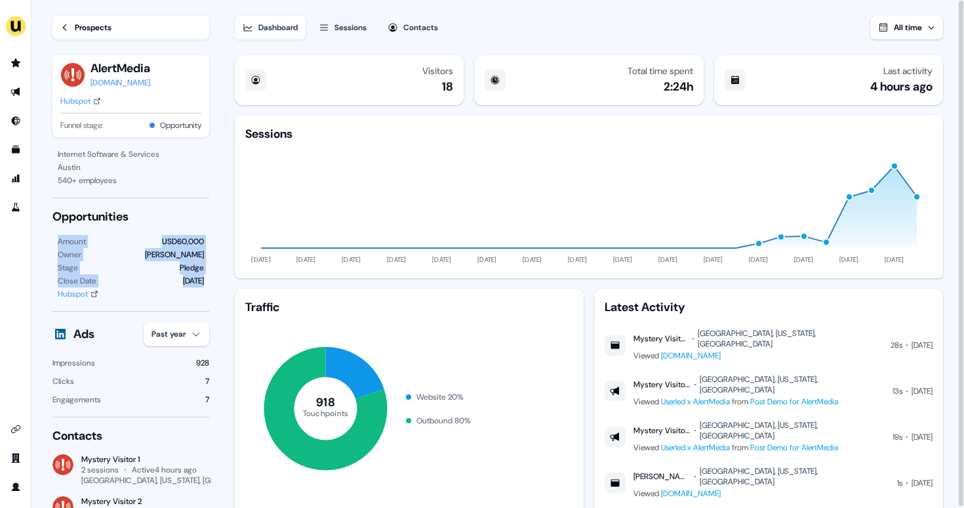
drag, startPoint x: 60, startPoint y: 243, endPoint x: 205, endPoint y: 279, distance: 150.2
click at [205, 279] on div "Amount USD60,000 Owner [PERSON_NAME] Stage Pledge Close Date [DATE] Hubspot" at bounding box center [130, 268] width 157 height 66
copy div "Amount USD60,000 Owner James Johnson Stage Pledge Close Date 31 Oct"
click at [220, 241] on section "Loading... Prospects AlertMedia alertmedia.com Hubspot Funnel stage: Opportunit…" at bounding box center [497, 254] width 933 height 509
drag, startPoint x: 55, startPoint y: 216, endPoint x: 215, endPoint y: 293, distance: 177.5
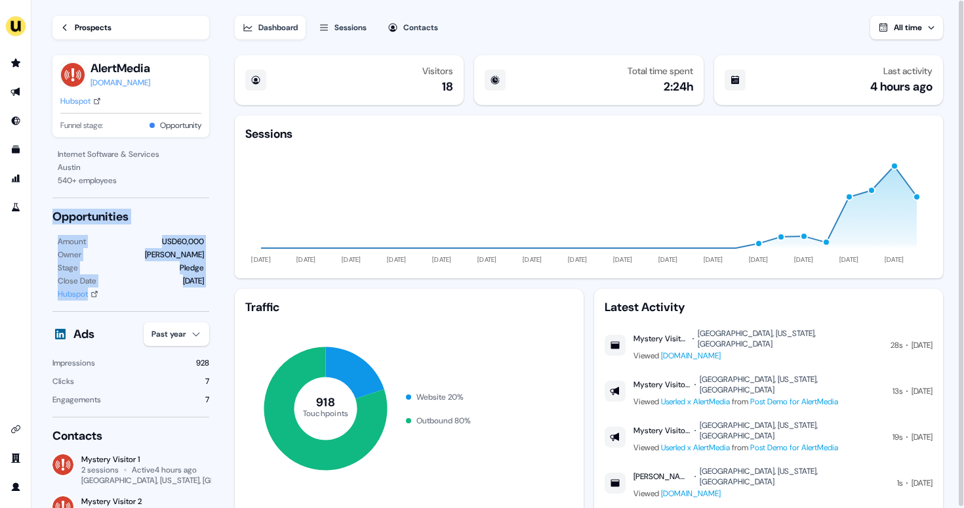
click at [215, 293] on section "Loading... Prospects AlertMedia alertmedia.com Hubspot Funnel stage: Opportunit…" at bounding box center [497, 254] width 933 height 509
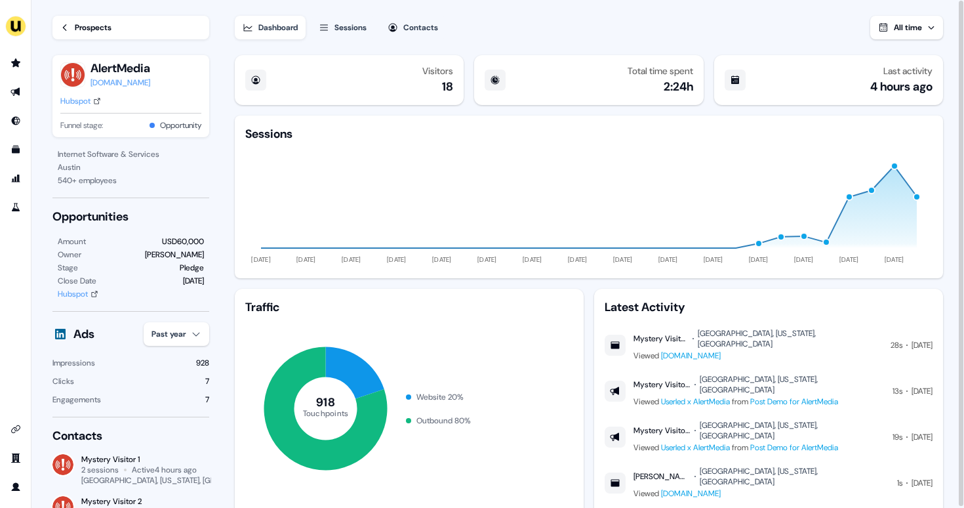
click at [214, 306] on section "Loading... Prospects AlertMedia alertmedia.com Hubspot Funnel stage: Opportunit…" at bounding box center [497, 254] width 933 height 509
drag, startPoint x: 217, startPoint y: 309, endPoint x: 42, endPoint y: 215, distance: 198.7
click at [42, 215] on section "Loading... Prospects AlertMedia alertmedia.com Hubspot Funnel stage: Opportunit…" at bounding box center [497, 254] width 933 height 509
copy div
click at [215, 416] on section "Loading... Prospects AlertMedia alertmedia.com Hubspot Funnel stage: Opportunit…" at bounding box center [497, 254] width 933 height 509
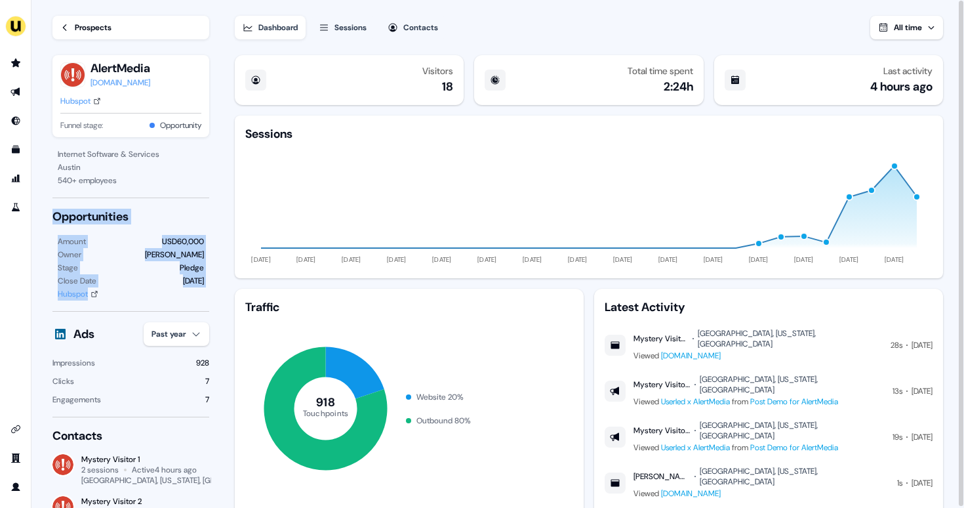
drag, startPoint x: 215, startPoint y: 416, endPoint x: 45, endPoint y: 205, distance: 271.0
click at [45, 205] on section "Loading... Prospects AlertMedia alertmedia.com Hubspot Funnel stage: Opportunit…" at bounding box center [497, 254] width 933 height 509
copy div "Opportunities Amount USD60,000 Owner James Johnson Stage Pledge Close Date 31 O…"
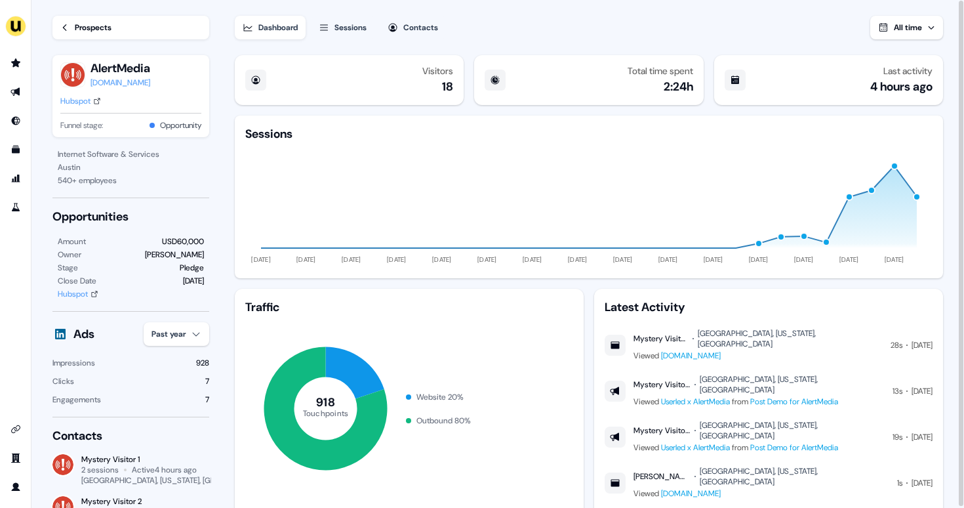
click at [228, 200] on section "Loading... Prospects AlertMedia alertmedia.com Hubspot Funnel stage: Opportunit…" at bounding box center [497, 254] width 933 height 509
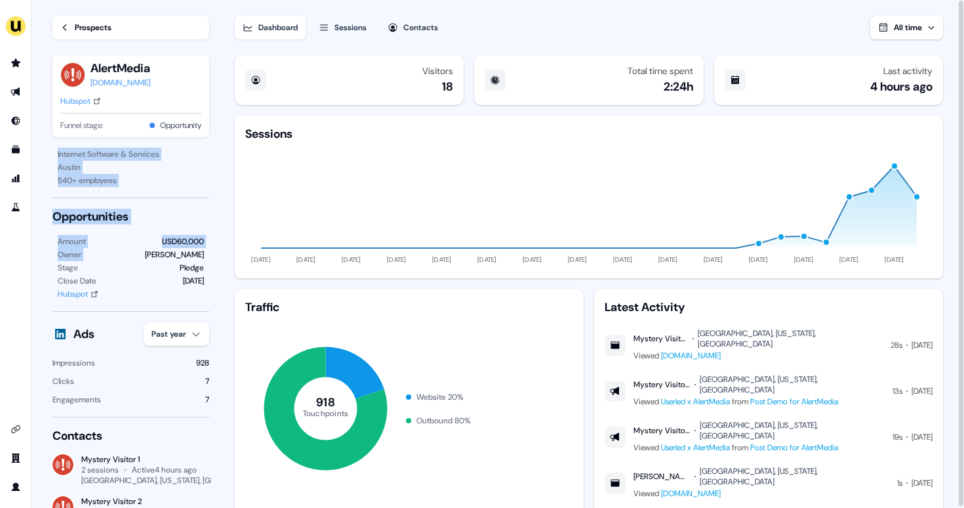
drag, startPoint x: 51, startPoint y: 196, endPoint x: 138, endPoint y: 254, distance: 104.6
click at [138, 254] on div "Prospects AlertMedia alertmedia.com Hubspot Funnel stage: Opportunity Internet …" at bounding box center [121, 254] width 180 height 508
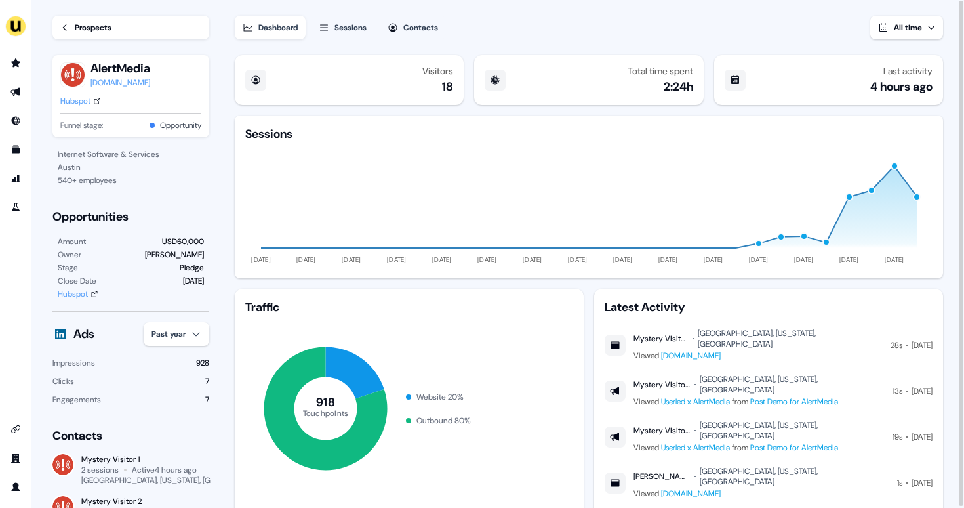
click at [163, 175] on div "540 + employees" at bounding box center [131, 180] width 146 height 13
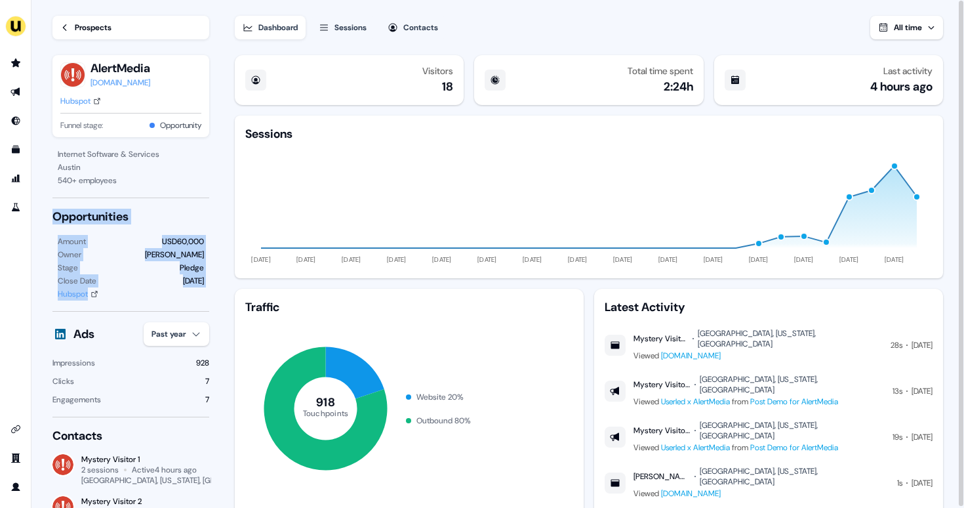
drag, startPoint x: 163, startPoint y: 181, endPoint x: 214, endPoint y: 413, distance: 237.9
click at [214, 413] on section "Loading... Prospects AlertMedia alertmedia.com Hubspot Funnel stage: Opportunit…" at bounding box center [497, 254] width 933 height 509
copy div "Opportunities Amount USD60,000 Owner James Johnson Stage Pledge Close Date 31 O…"
click at [214, 214] on section "Loading... Prospects AlertMedia alertmedia.com Hubspot Funnel stage: Opportunit…" at bounding box center [497, 254] width 933 height 509
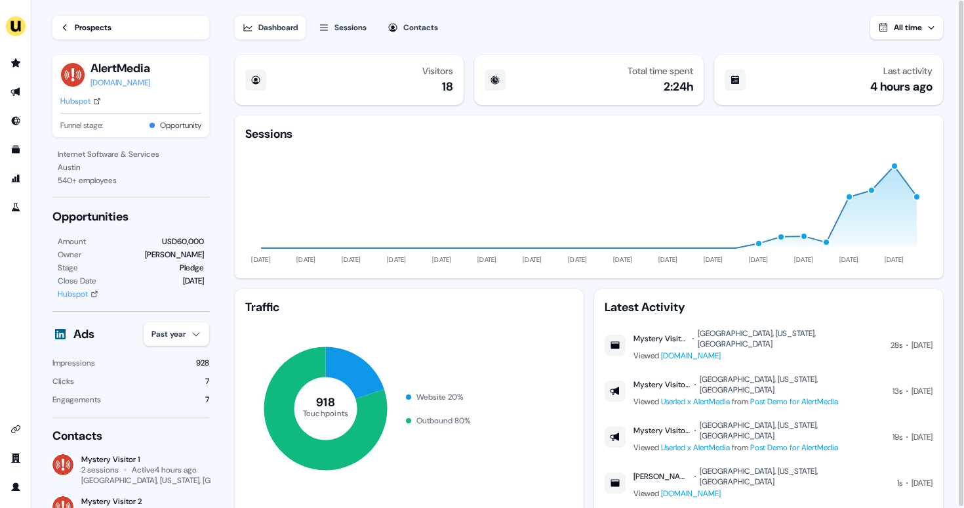
drag, startPoint x: 214, startPoint y: 199, endPoint x: 54, endPoint y: 200, distance: 160.7
click at [54, 200] on section "Loading... Prospects AlertMedia alertmedia.com Hubspot Funnel stage: Opportunit…" at bounding box center [497, 254] width 933 height 509
click at [931, 29] on icon "button" at bounding box center [931, 28] width 8 height 8
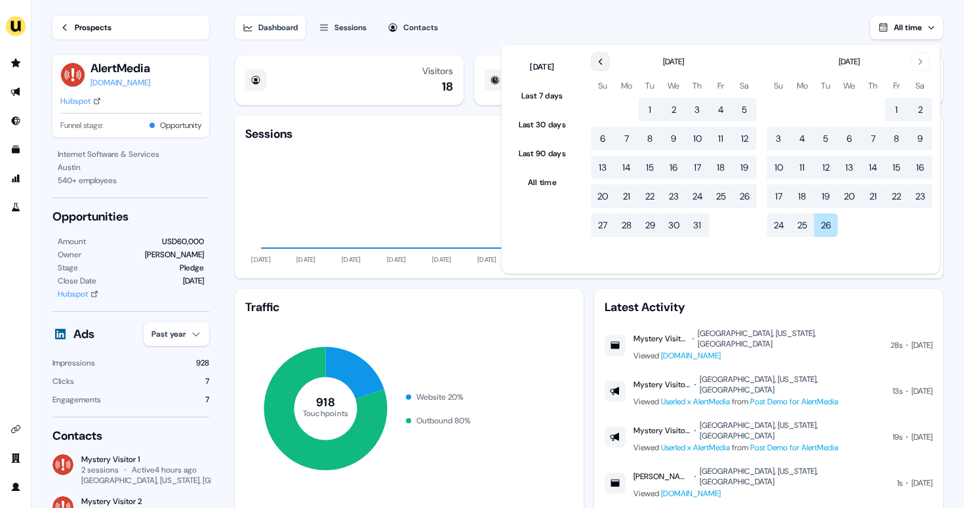
click at [605, 62] on icon "Go to the Previous Month" at bounding box center [600, 61] width 10 height 10
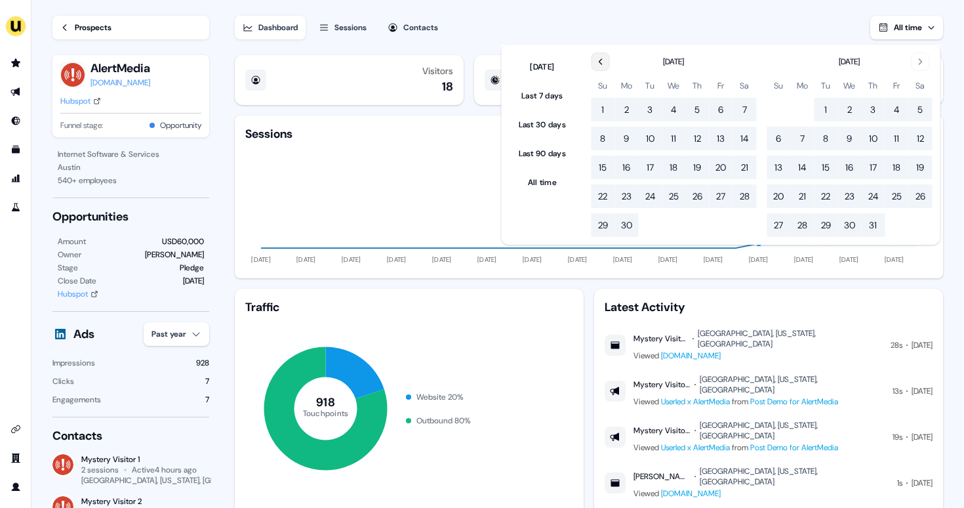
click at [605, 62] on icon "Go to the Previous Month" at bounding box center [600, 61] width 10 height 10
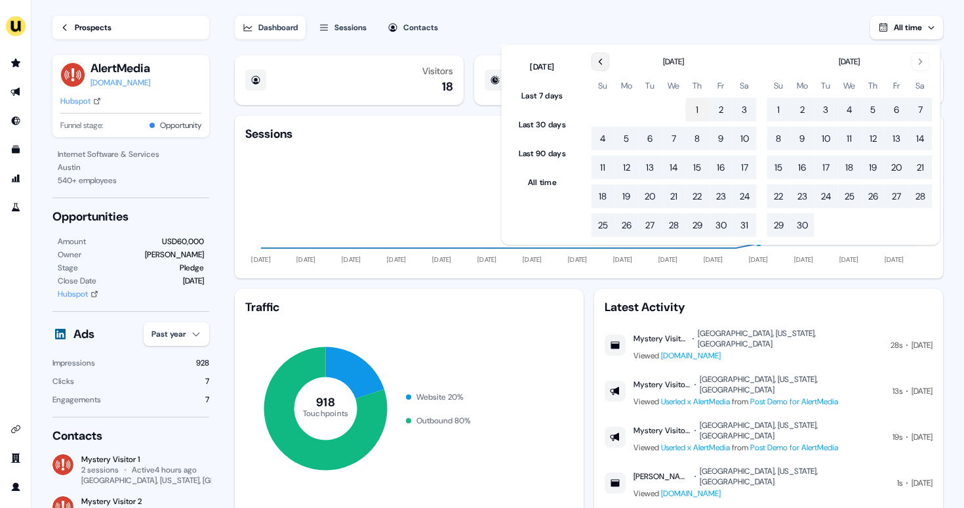
click at [701, 103] on button "1" at bounding box center [697, 110] width 24 height 24
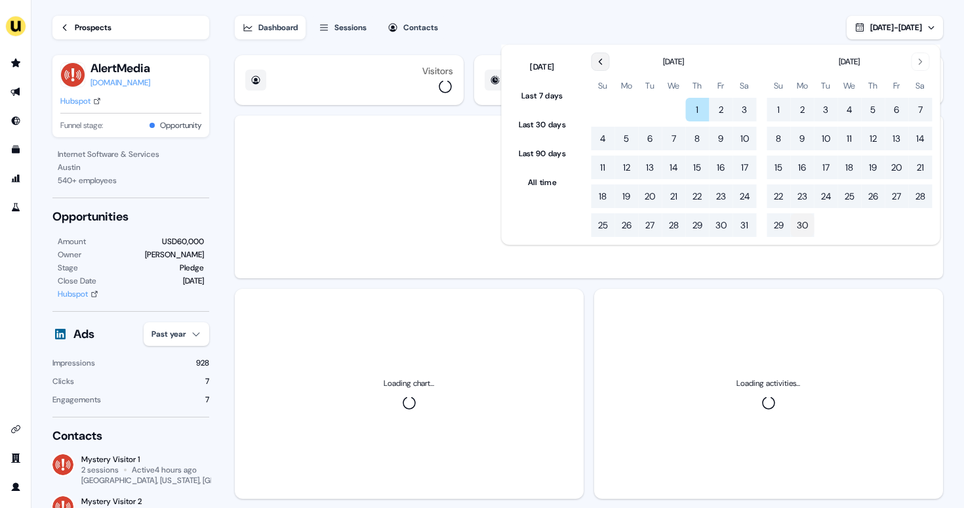
click at [803, 221] on button "30" at bounding box center [802, 225] width 24 height 24
click at [748, 14] on div "Dashboard Sessions Contacts May 01, 2025 - Jun 30, 2025" at bounding box center [589, 19] width 708 height 39
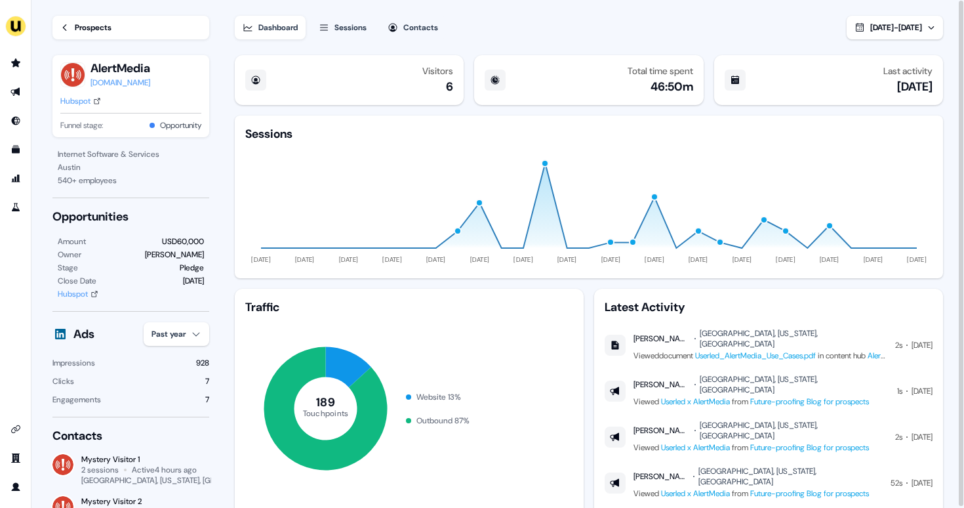
click at [870, 23] on span "May 01, 2025 - Jun 30, 2025" at bounding box center [896, 27] width 52 height 10
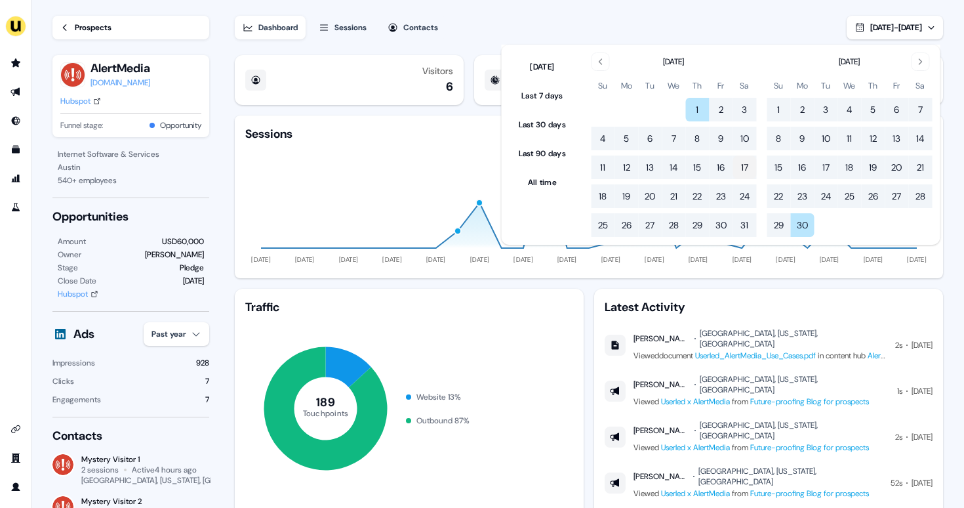
click at [748, 170] on button "17" at bounding box center [745, 167] width 24 height 24
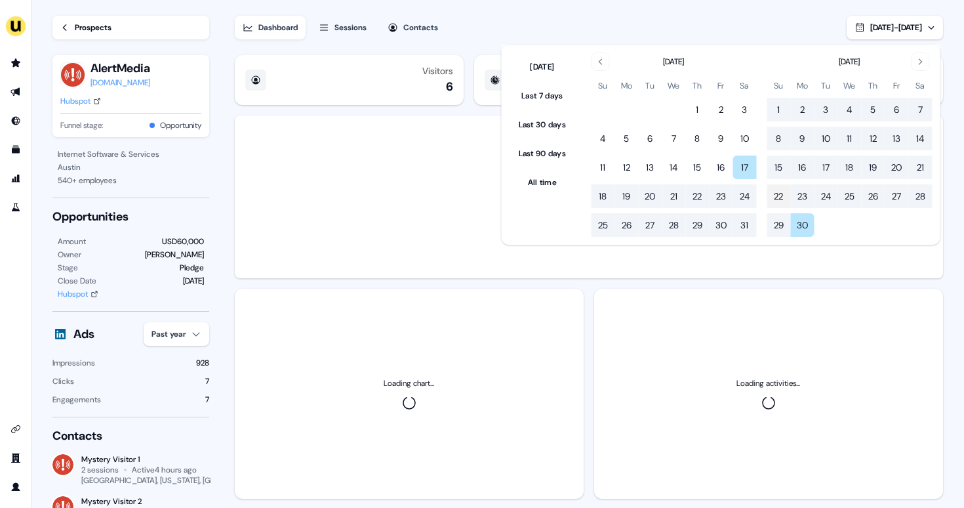
click at [783, 196] on button "22" at bounding box center [779, 196] width 24 height 24
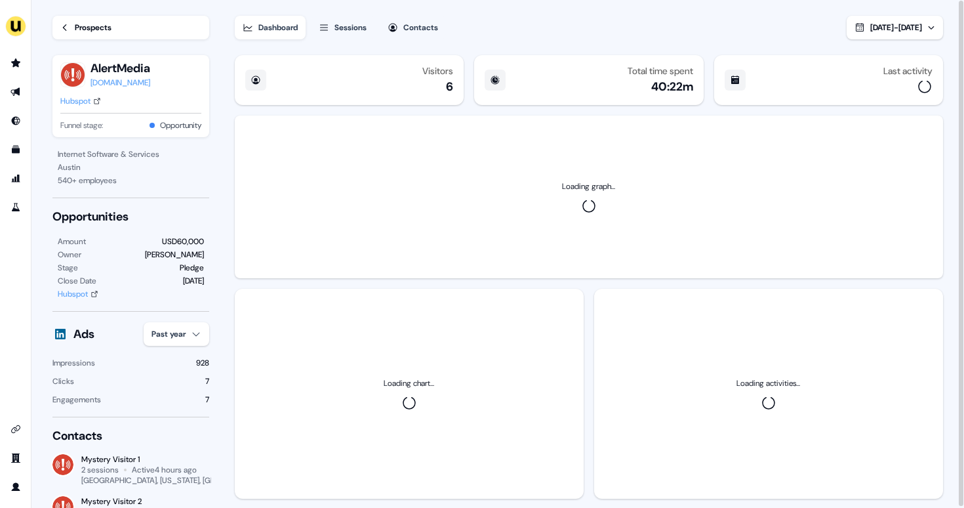
click at [732, 30] on div "Dashboard Sessions Contacts May 17, 2025 - Jun 22, 2025" at bounding box center [589, 19] width 708 height 39
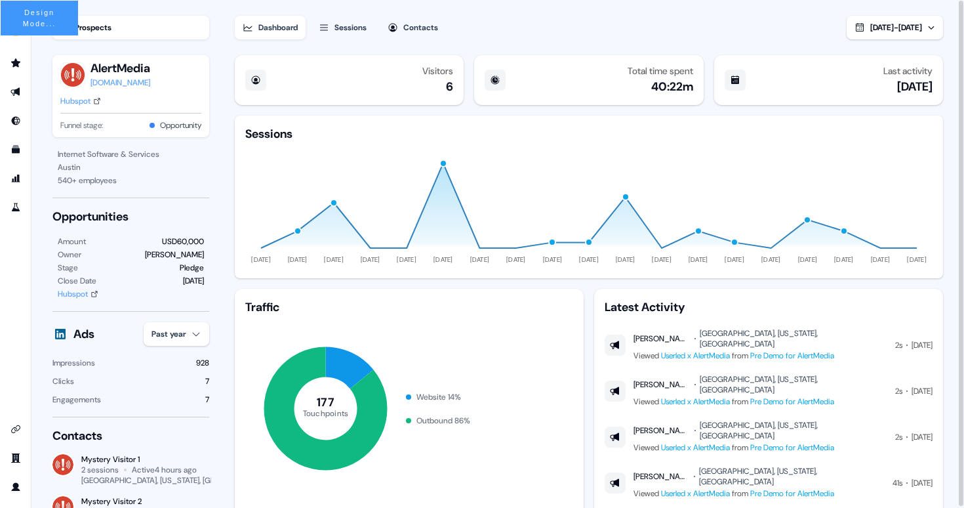
click at [184, 254] on div "[PERSON_NAME]" at bounding box center [174, 254] width 59 height 13
click at [194, 254] on div "[PERSON_NAME]" at bounding box center [174, 254] width 59 height 13
click at [70, 296] on div "Hubspot" at bounding box center [73, 293] width 30 height 13
click at [75, 294] on div "Hubspot" at bounding box center [73, 293] width 30 height 13
